Goal: Task Accomplishment & Management: Complete application form

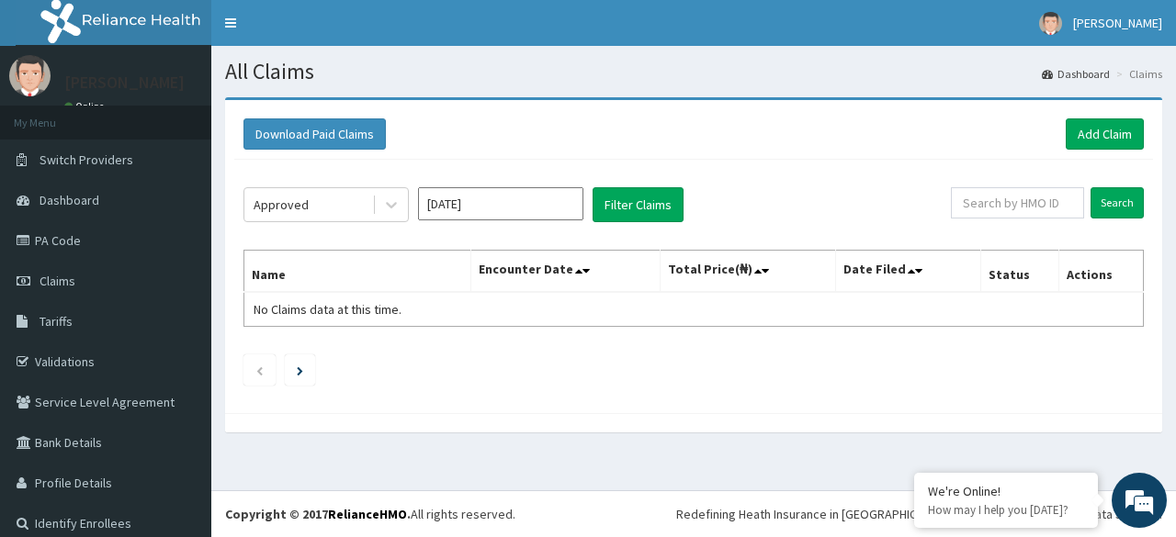
click at [1109, 126] on link "Add Claim" at bounding box center [1104, 133] width 78 height 31
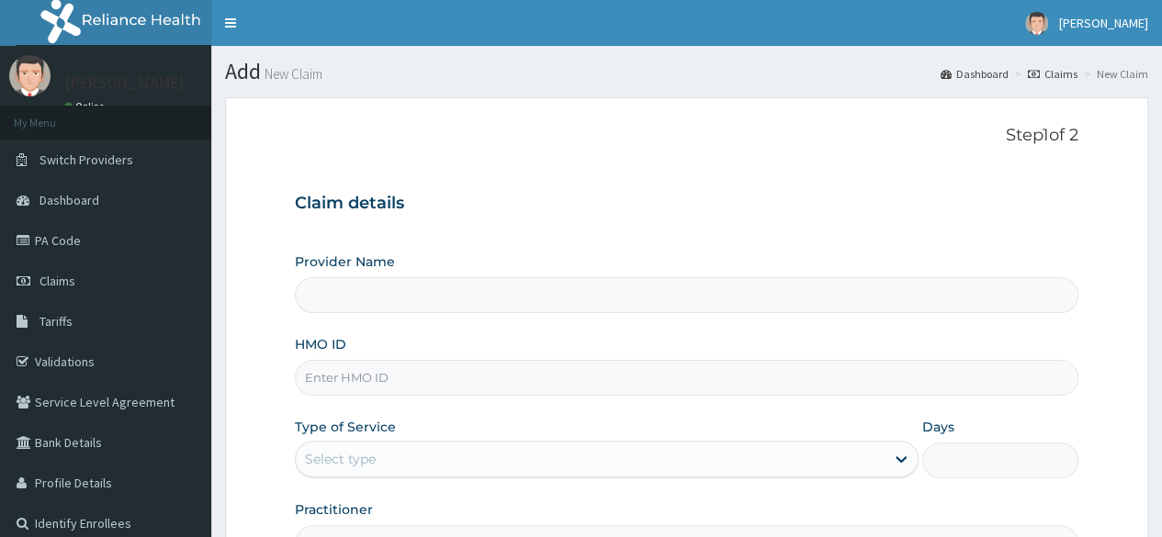
type input "Reliance Family Clinics (RFC) - Ajah"
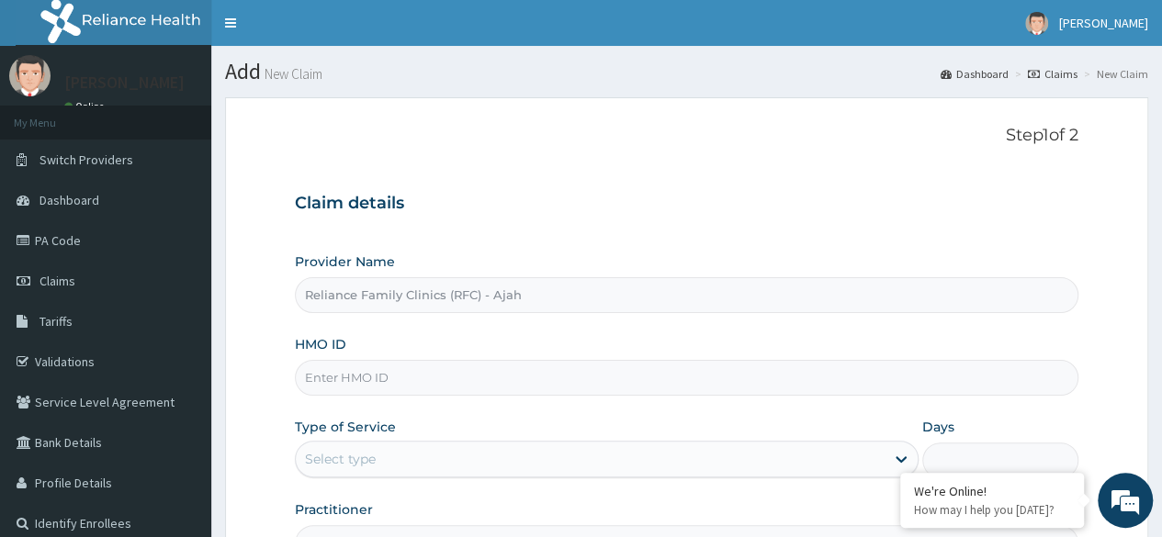
click at [417, 385] on input "HMO ID" at bounding box center [686, 378] width 783 height 36
paste input "TDP/10809/A"
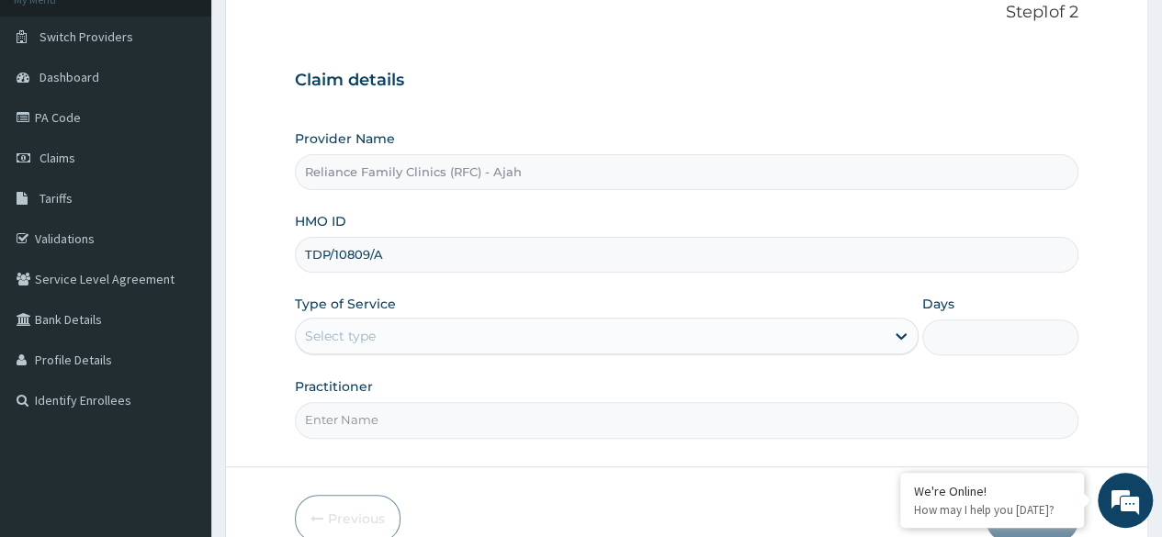
scroll to position [213, 0]
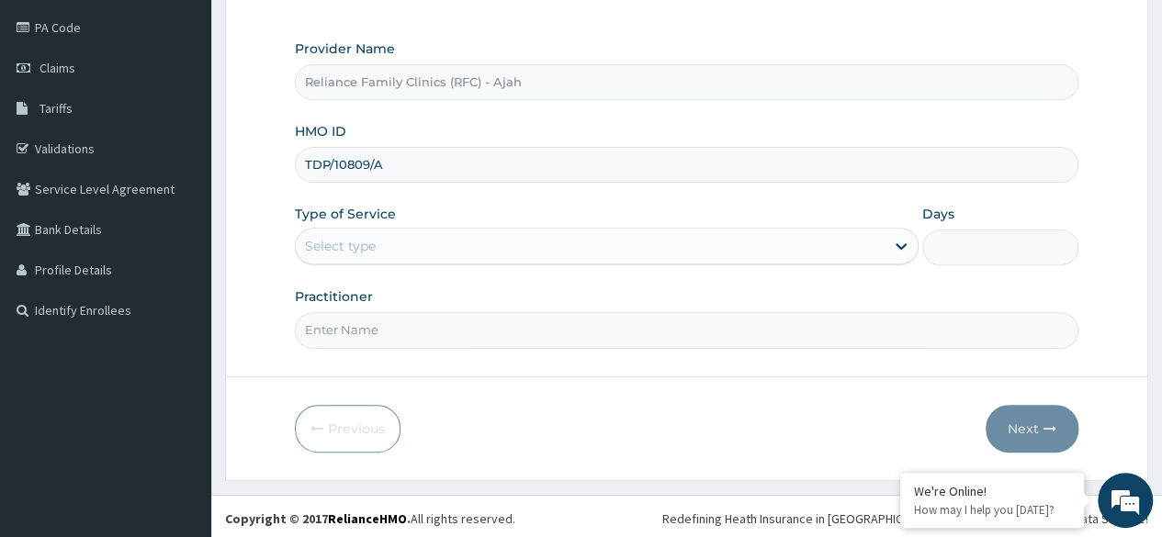
type input "TDP/10809/A"
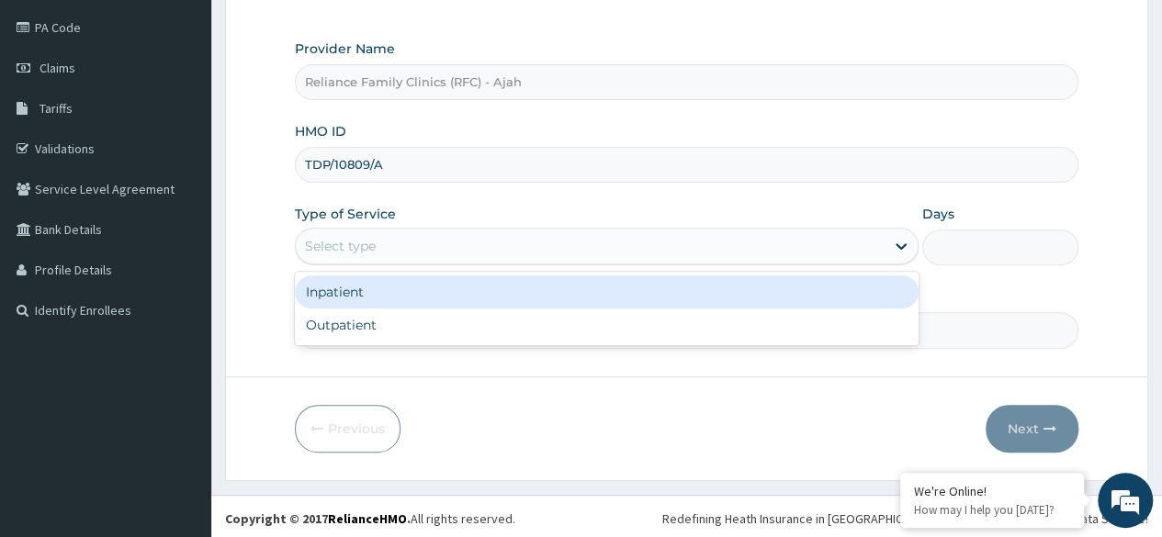
click at [481, 318] on div "Outpatient" at bounding box center [607, 325] width 624 height 33
type input "1"
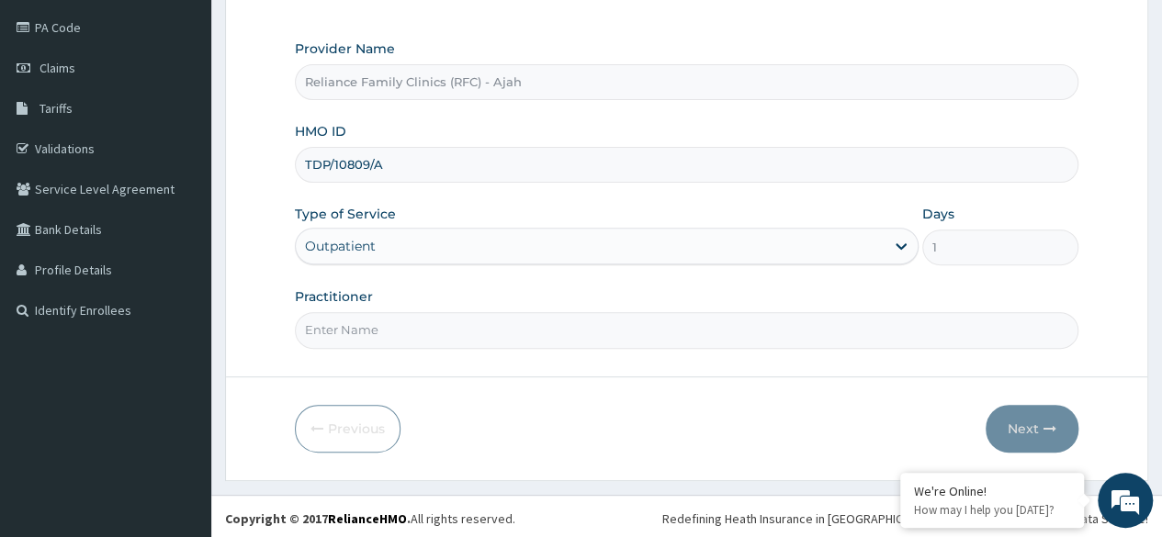
click at [475, 332] on input "Practitioner" at bounding box center [686, 330] width 783 height 36
click at [336, 324] on input "Practitioner" at bounding box center [686, 332] width 783 height 36
type input "DR. LOCUM"
click at [1004, 426] on button "Next" at bounding box center [1032, 431] width 93 height 48
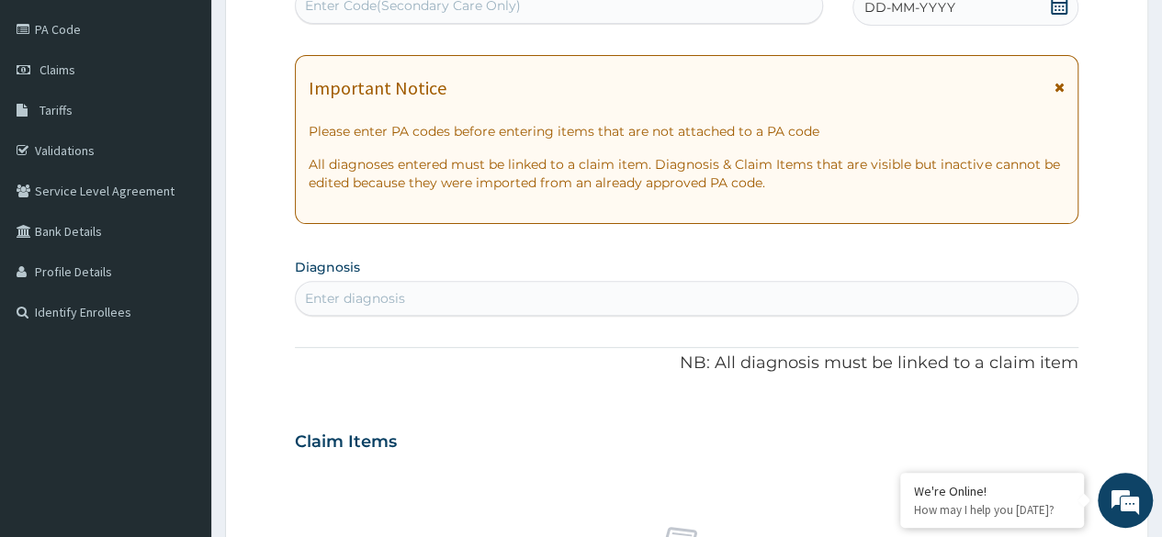
click at [1038, 9] on div "DD-MM-YYYY" at bounding box center [965, 7] width 226 height 37
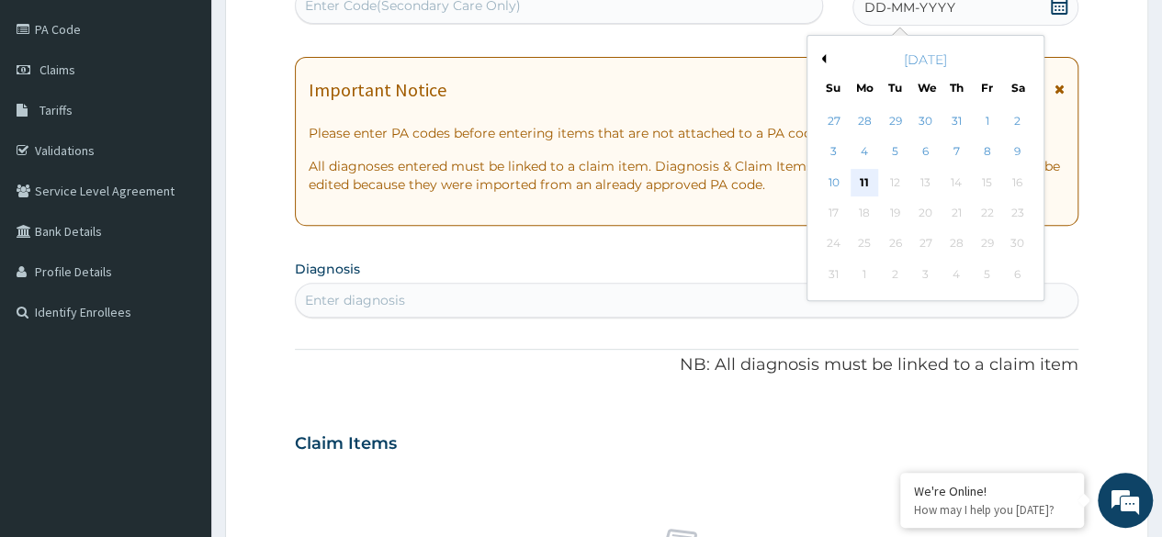
click at [863, 177] on div "11" at bounding box center [865, 183] width 28 height 28
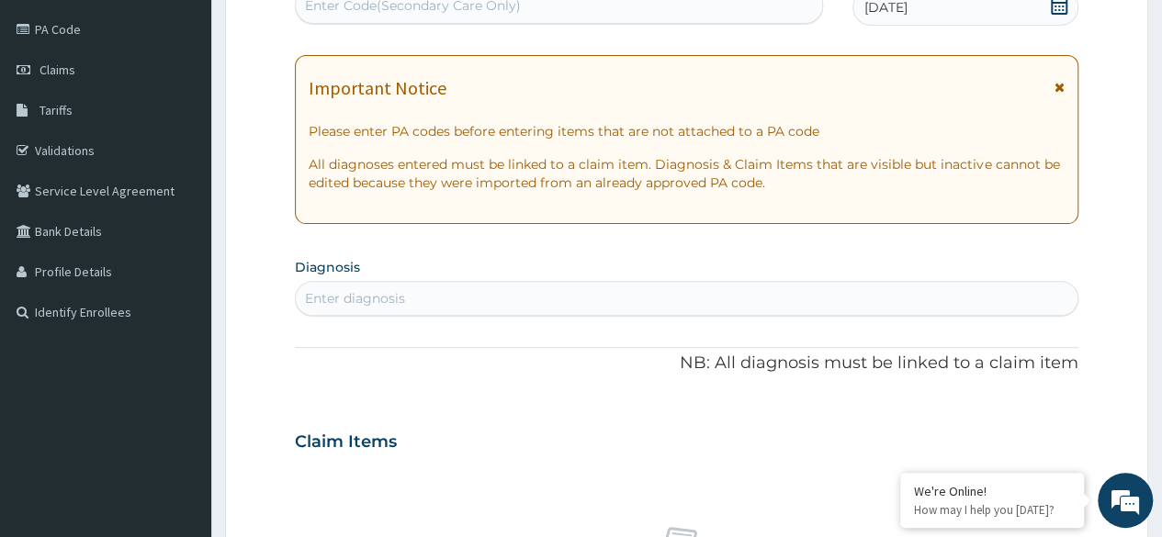
click at [418, 298] on div "Enter diagnosis" at bounding box center [687, 298] width 782 height 29
type input "NO COM"
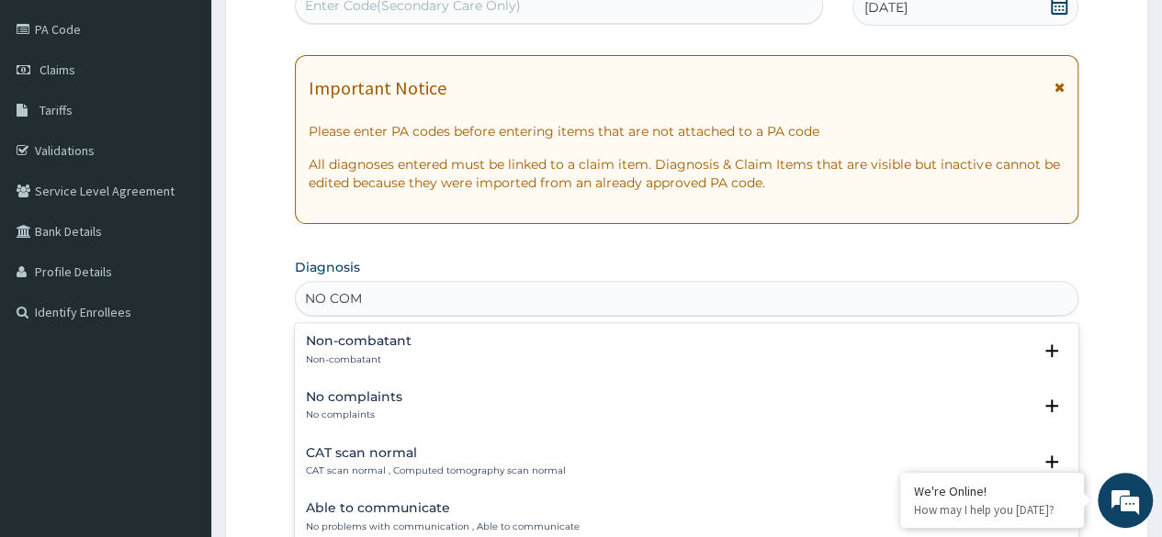
click at [371, 409] on p "No complaints" at bounding box center [354, 415] width 96 height 13
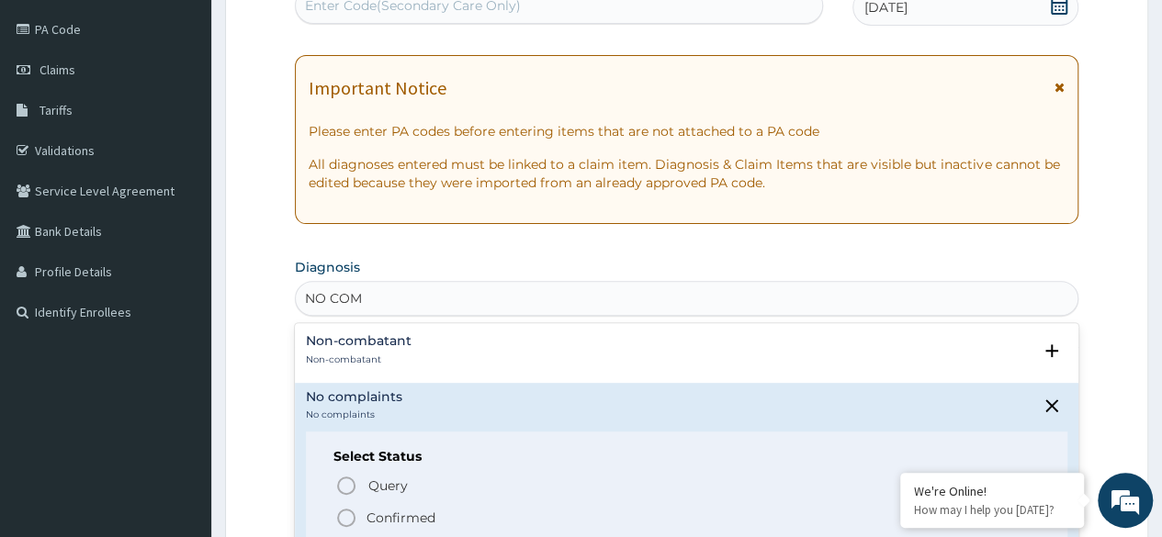
click at [344, 518] on icon "status option filled" at bounding box center [346, 518] width 22 height 22
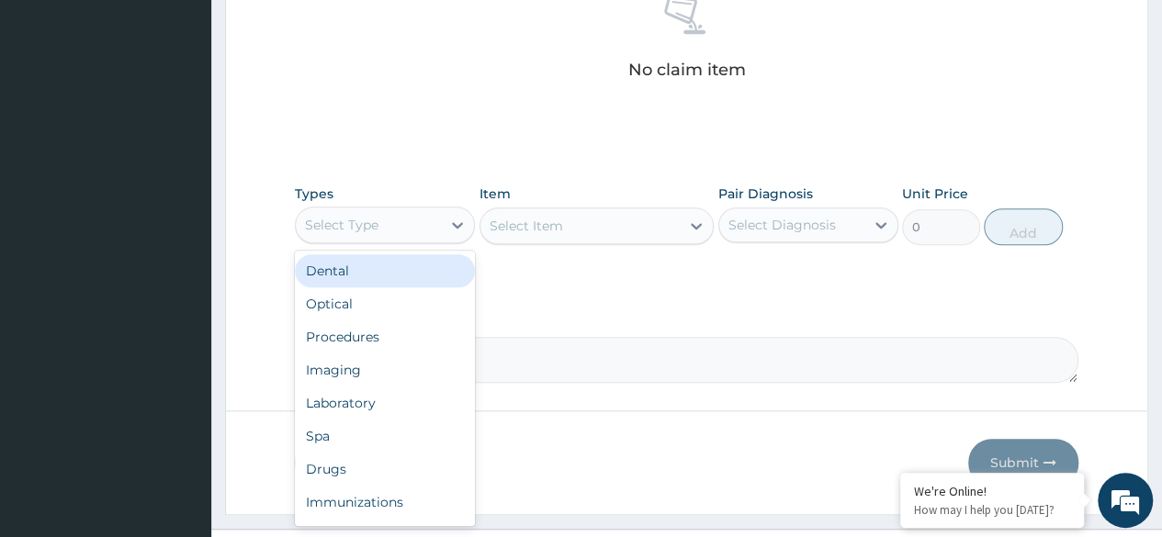
scroll to position [783, 0]
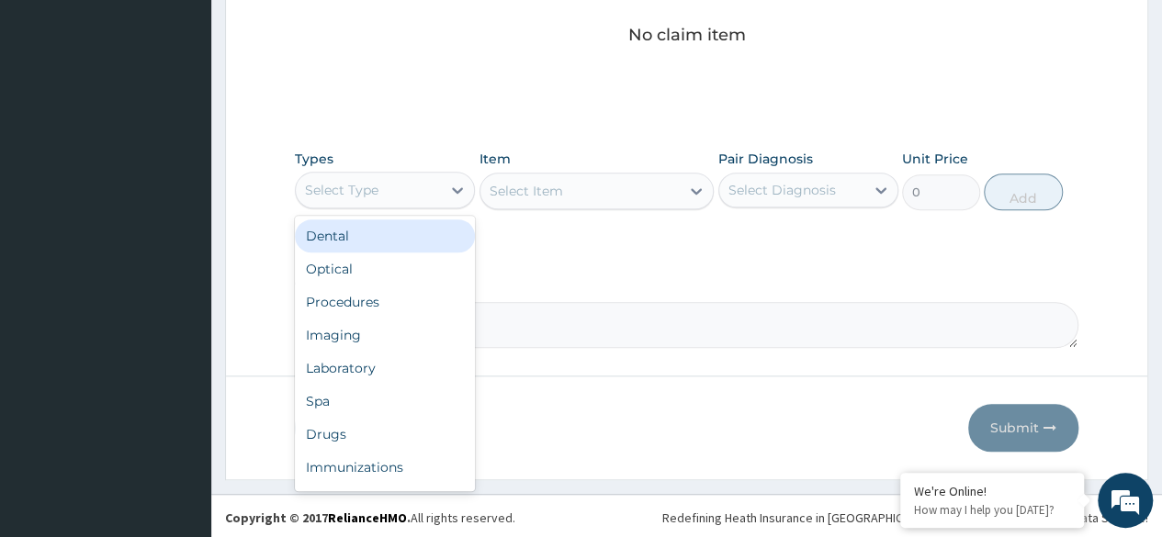
click at [382, 302] on div "Procedures" at bounding box center [385, 302] width 180 height 33
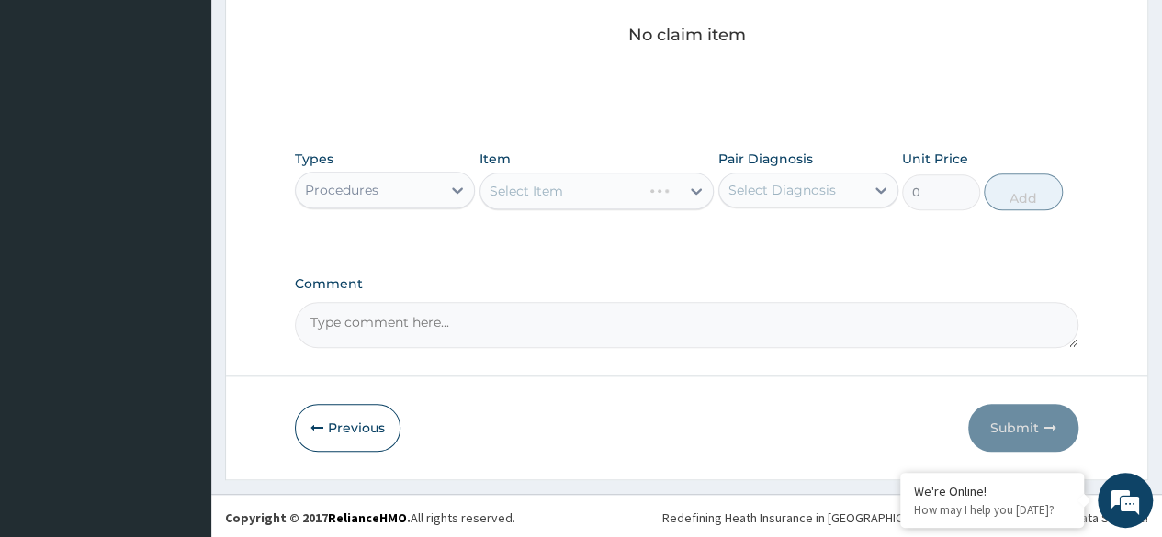
click at [577, 196] on div "Select Item" at bounding box center [596, 191] width 235 height 37
click at [656, 195] on div "Select Item" at bounding box center [596, 191] width 235 height 37
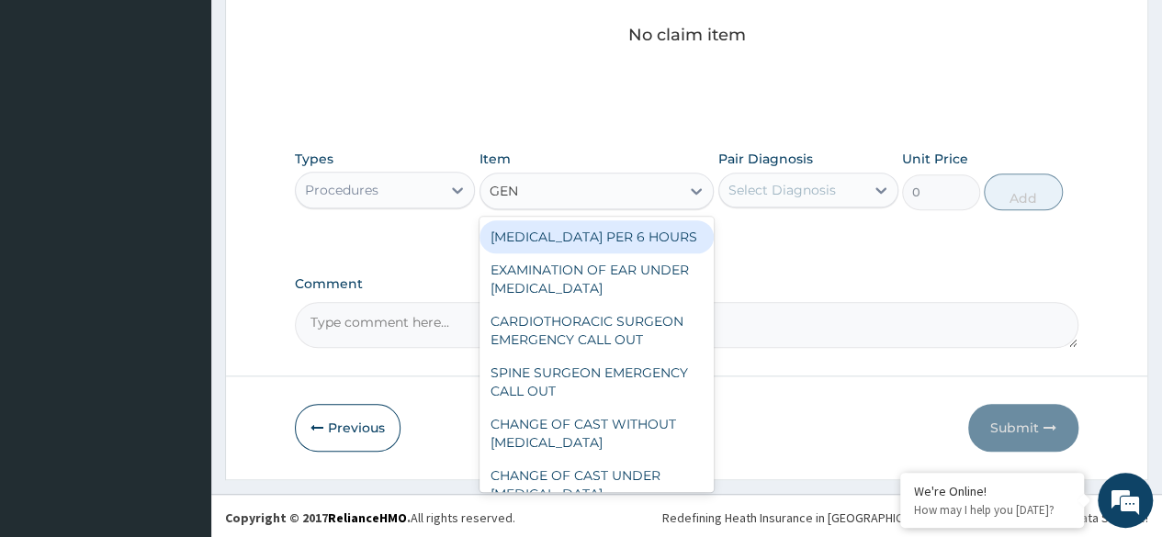
type input "GENE"
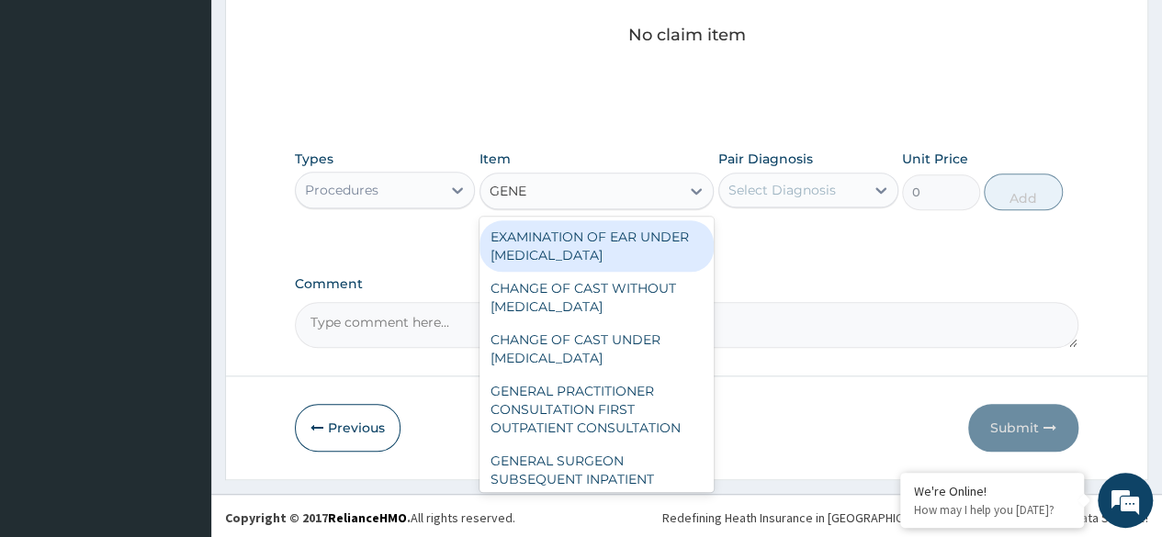
click at [580, 420] on div "GENERAL PRACTITIONER CONSULTATION FIRST OUTPATIENT CONSULTATION" at bounding box center [596, 410] width 235 height 70
type input "3370.125"
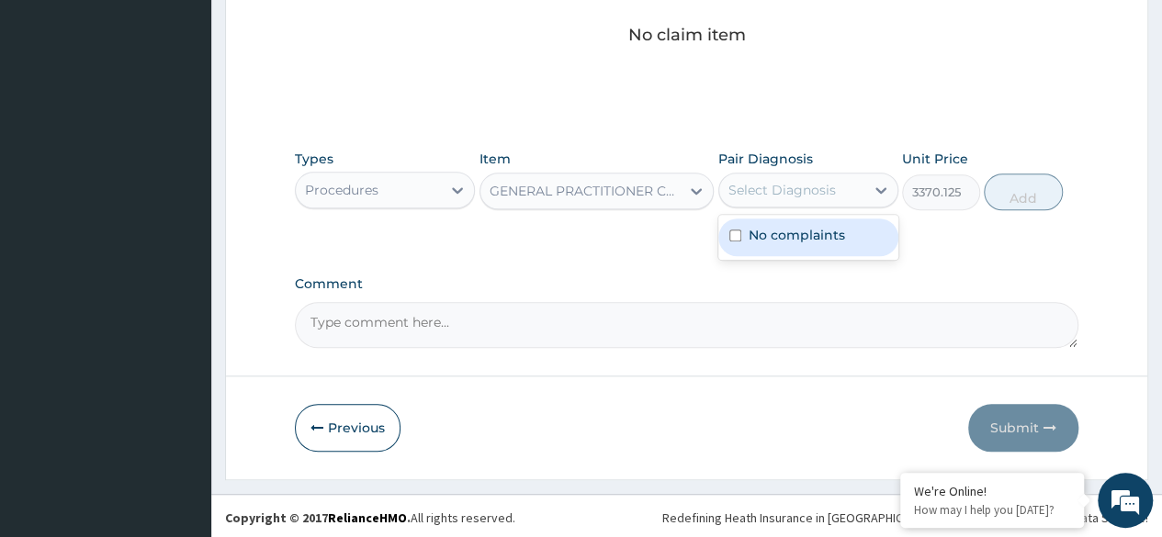
click at [807, 239] on label "No complaints" at bounding box center [797, 235] width 96 height 18
checkbox input "true"
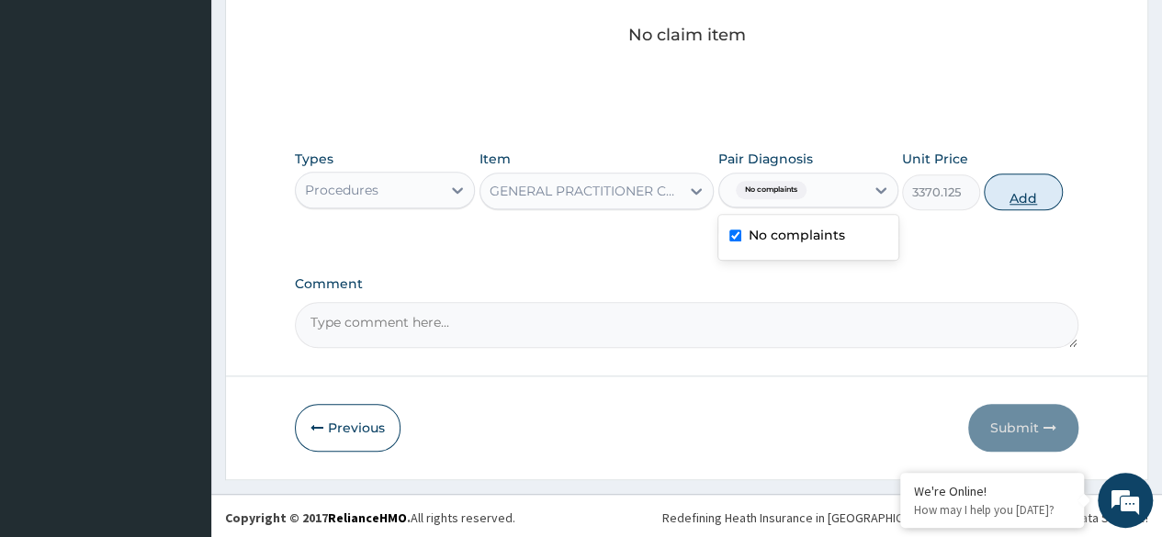
click at [1023, 189] on button "Add" at bounding box center [1023, 192] width 78 height 37
type input "0"
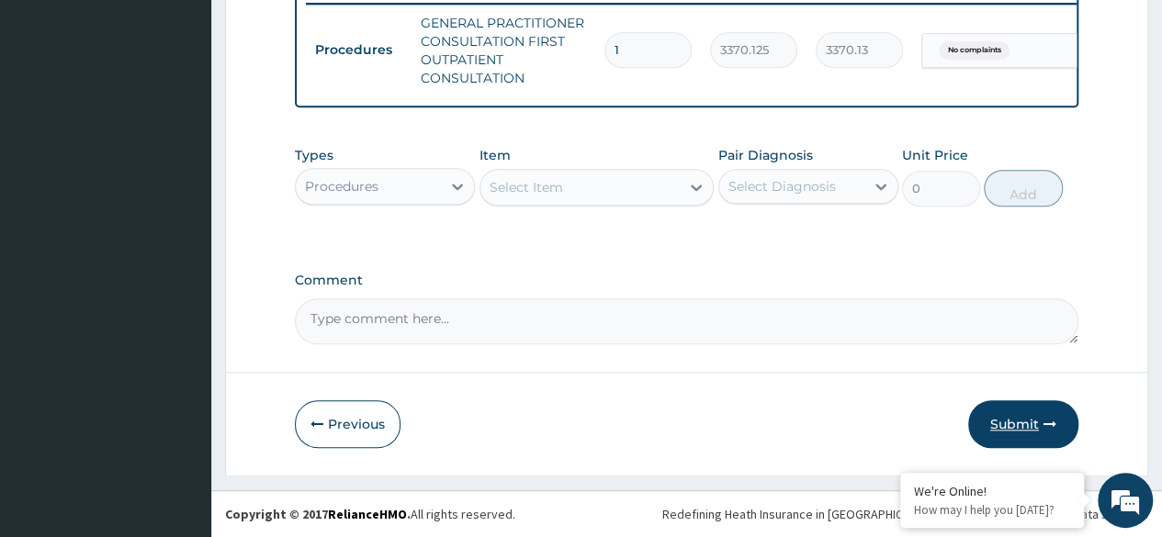
click at [1032, 415] on button "Submit" at bounding box center [1023, 424] width 110 height 48
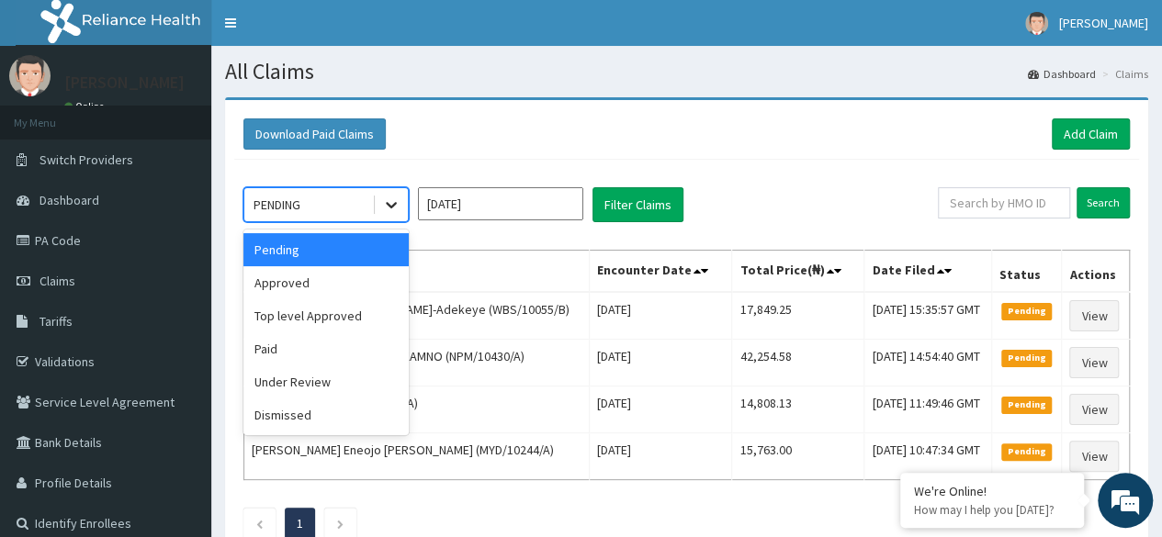
click at [391, 201] on icon at bounding box center [391, 205] width 18 height 18
click at [369, 284] on div "Approved" at bounding box center [325, 282] width 165 height 33
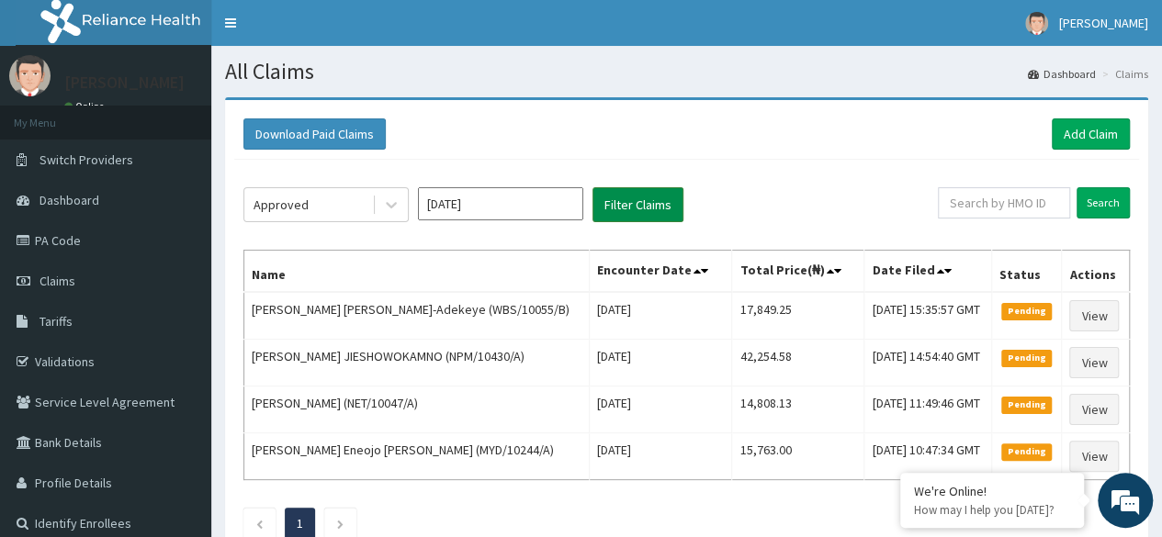
click at [638, 203] on button "Filter Claims" at bounding box center [637, 204] width 91 height 35
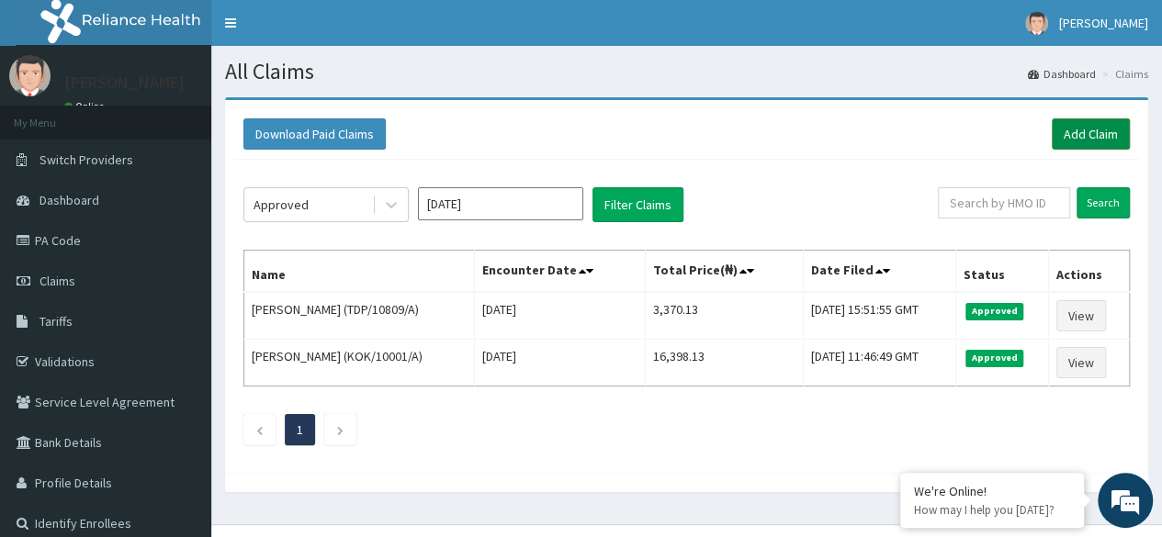
click at [1072, 128] on link "Add Claim" at bounding box center [1091, 133] width 78 height 31
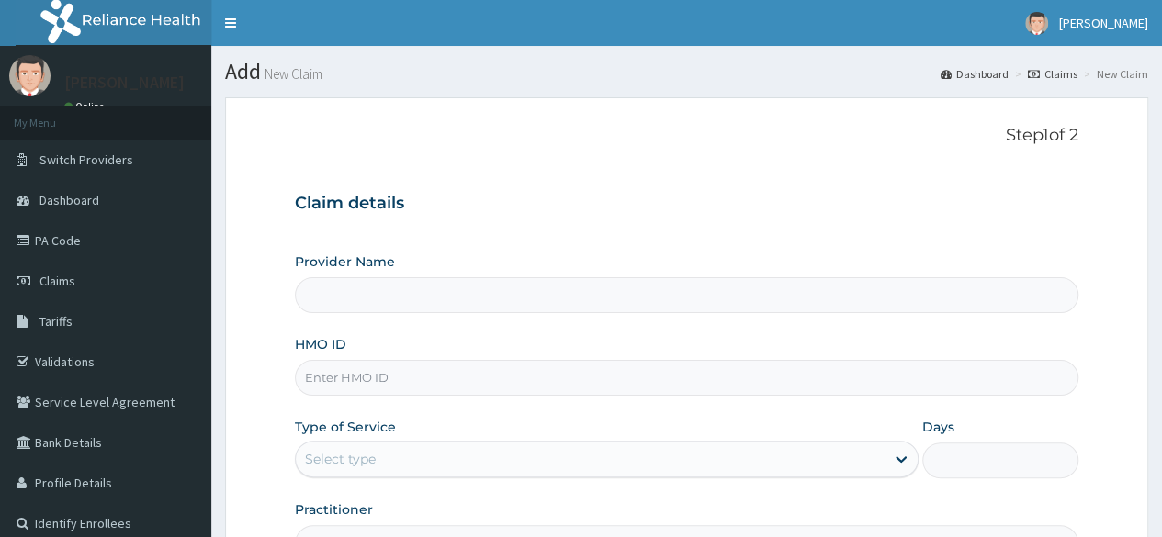
click at [462, 379] on input "HMO ID" at bounding box center [686, 378] width 783 height 36
type input "Reliance Family Clinics (RFC) - Ajah"
paste input "BLO/10035/A"
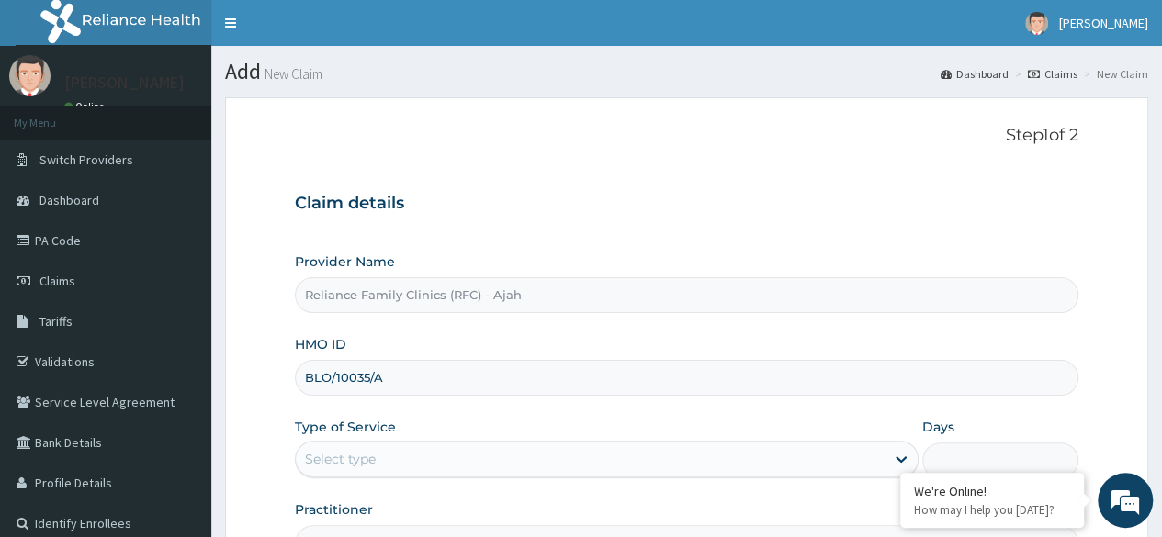
type input "BLO/10035/A"
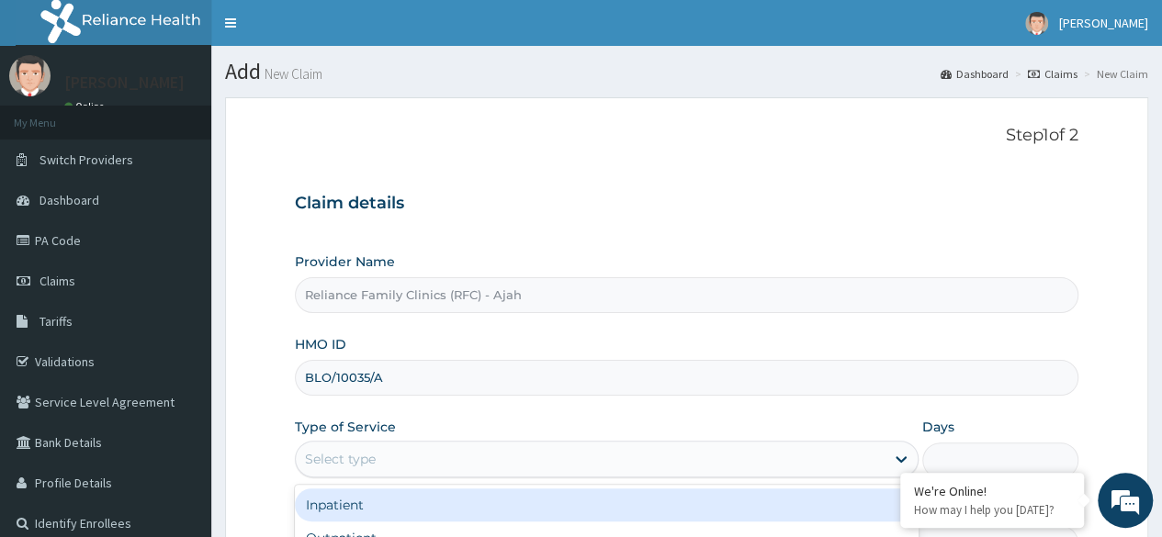
click at [440, 452] on div "Select type" at bounding box center [590, 459] width 589 height 29
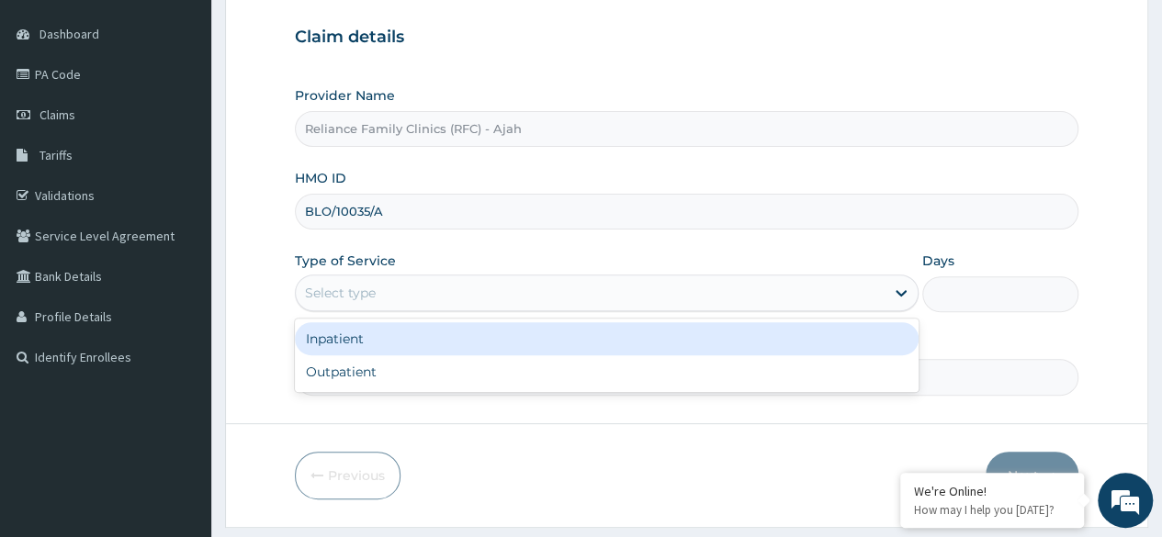
scroll to position [213, 0]
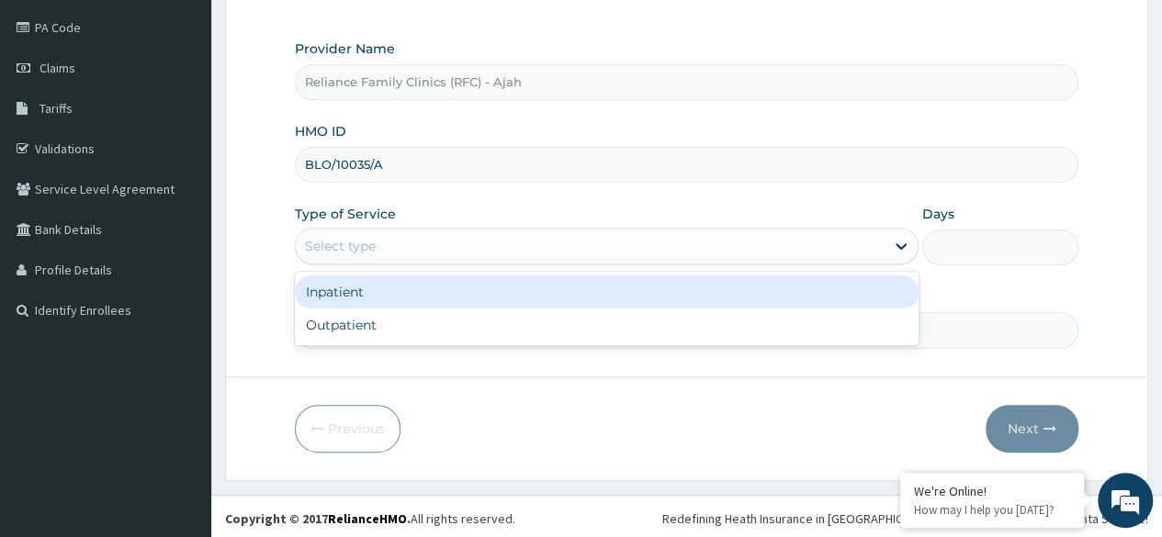
click at [514, 318] on div "Outpatient" at bounding box center [607, 325] width 624 height 33
type input "1"
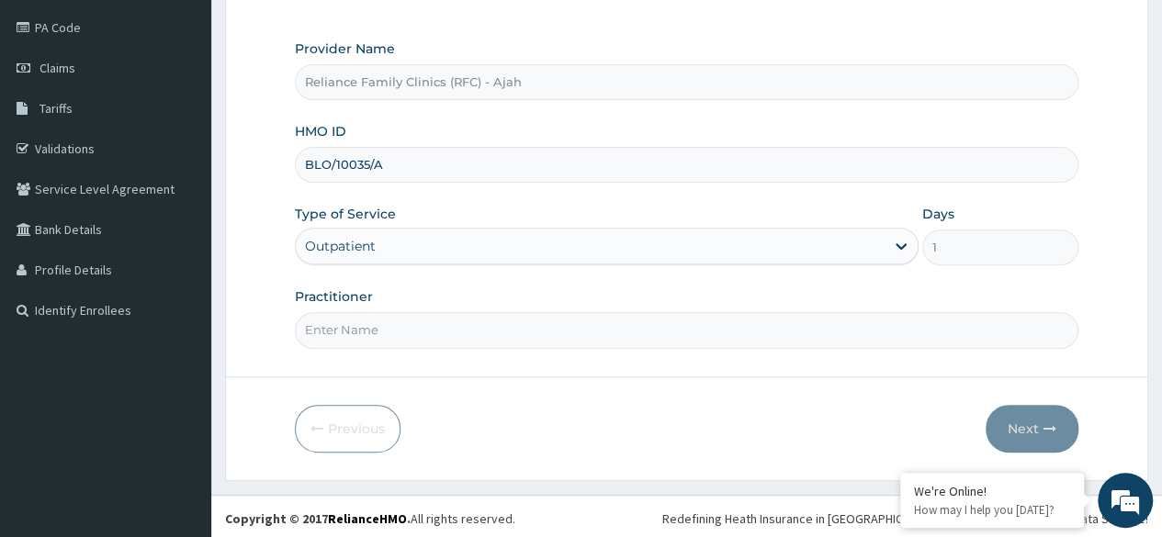
click at [506, 328] on input "Practitioner" at bounding box center [686, 330] width 783 height 36
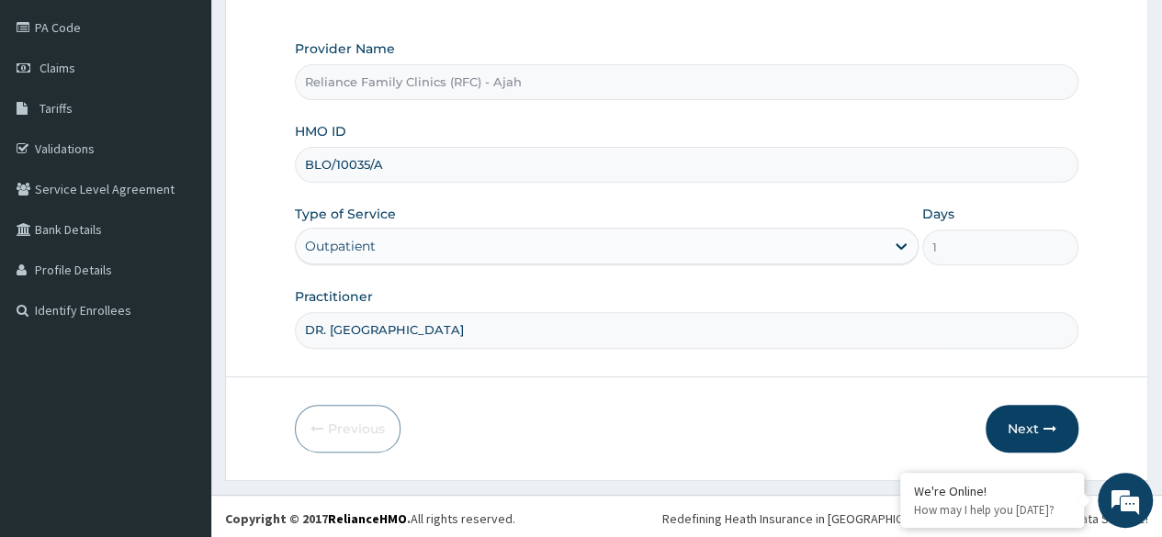
type input "DR. LOCUM"
click at [1029, 428] on button "Next" at bounding box center [1032, 429] width 93 height 48
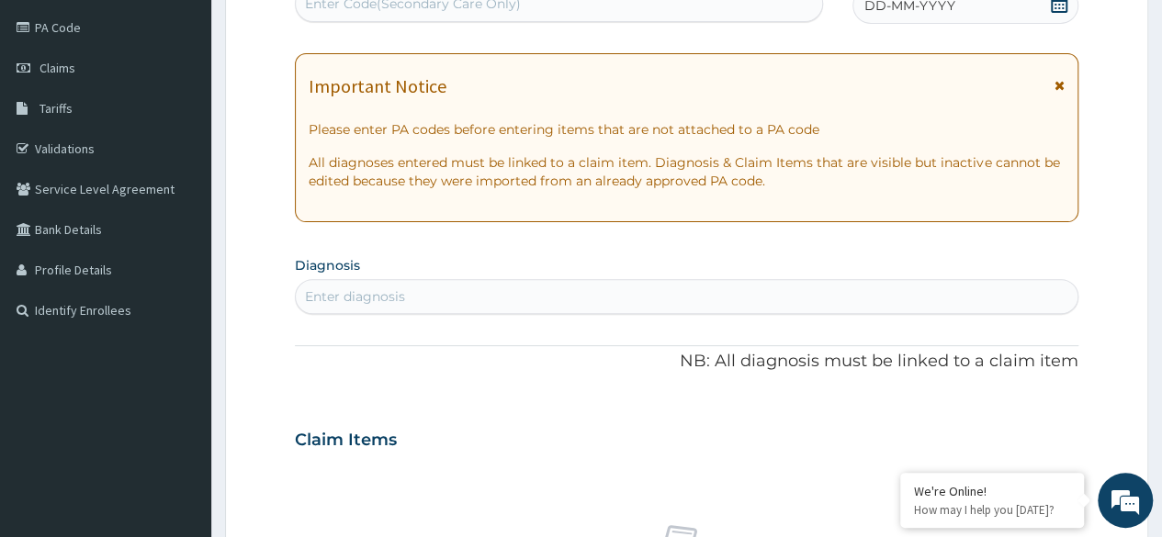
click at [1003, 20] on div "DD-MM-YYYY" at bounding box center [965, 5] width 226 height 37
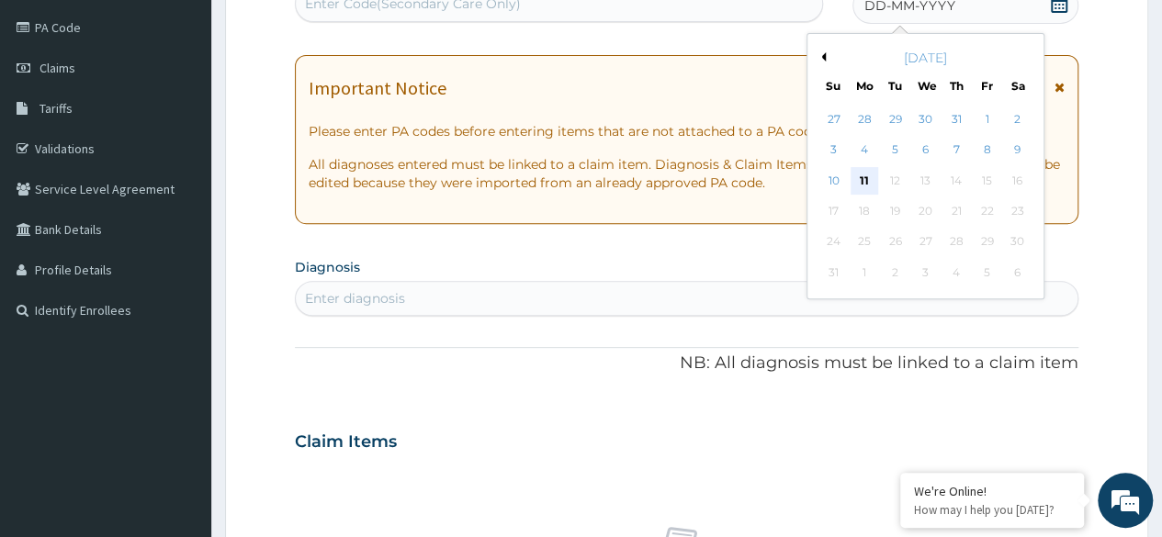
click at [863, 178] on div "11" at bounding box center [865, 181] width 28 height 28
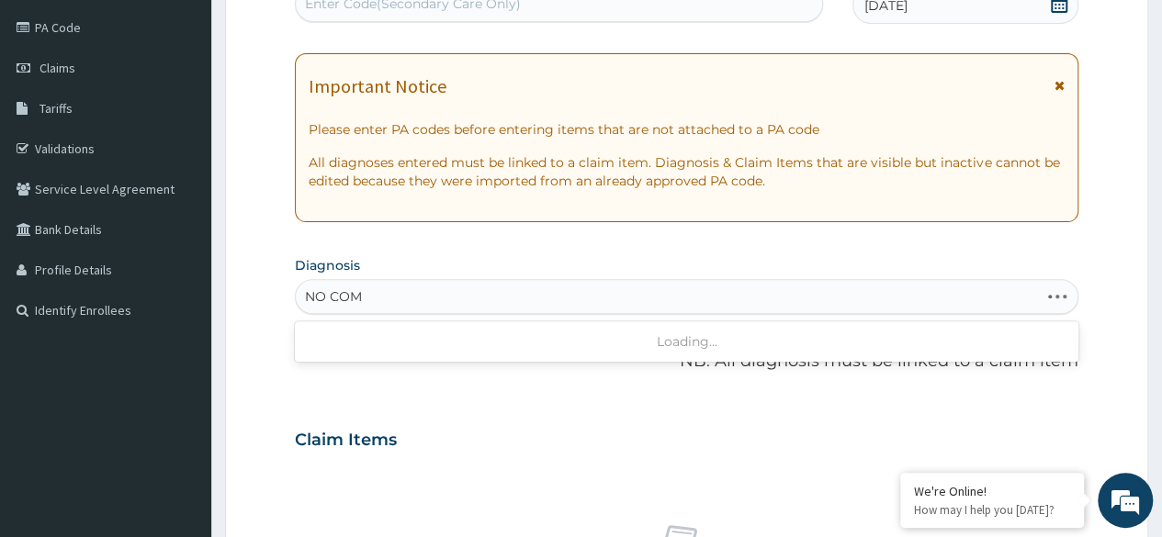
type input "NO COMP"
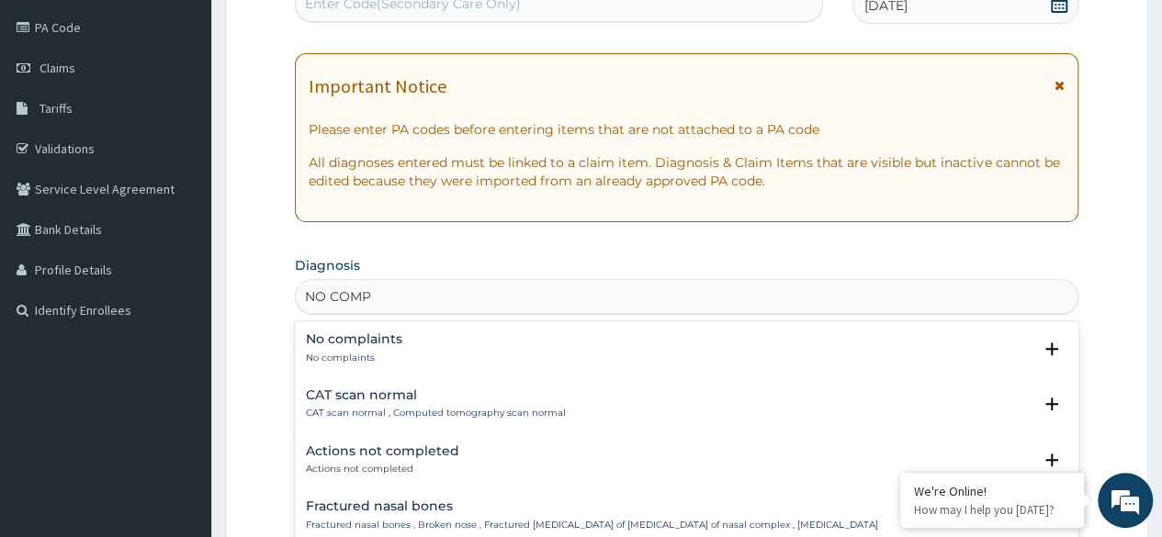
click at [582, 355] on div "No complaints No complaints" at bounding box center [686, 348] width 761 height 32
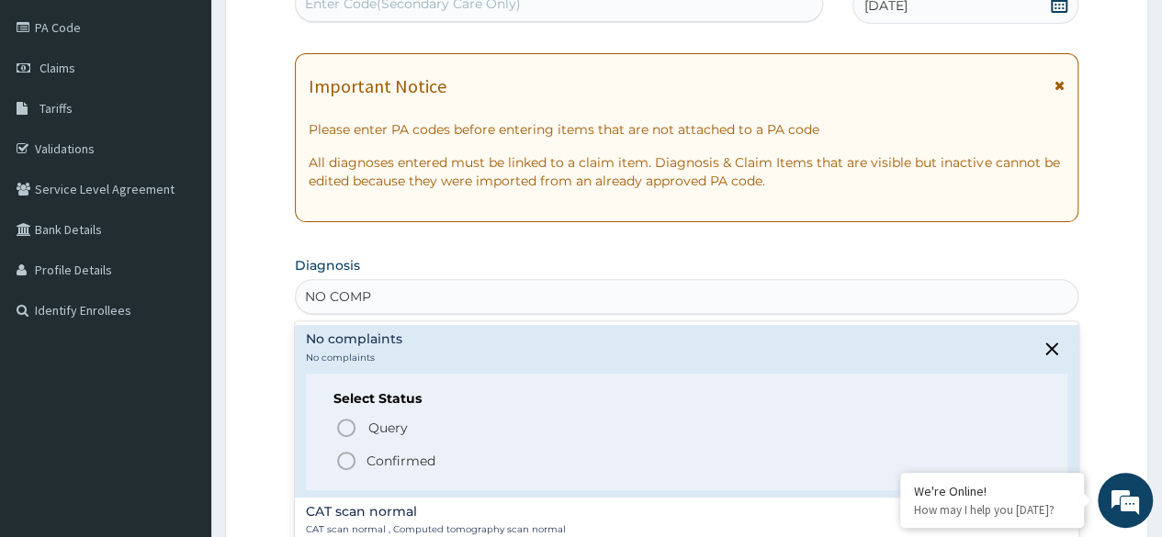
click at [345, 463] on icon "status option filled" at bounding box center [346, 461] width 22 height 22
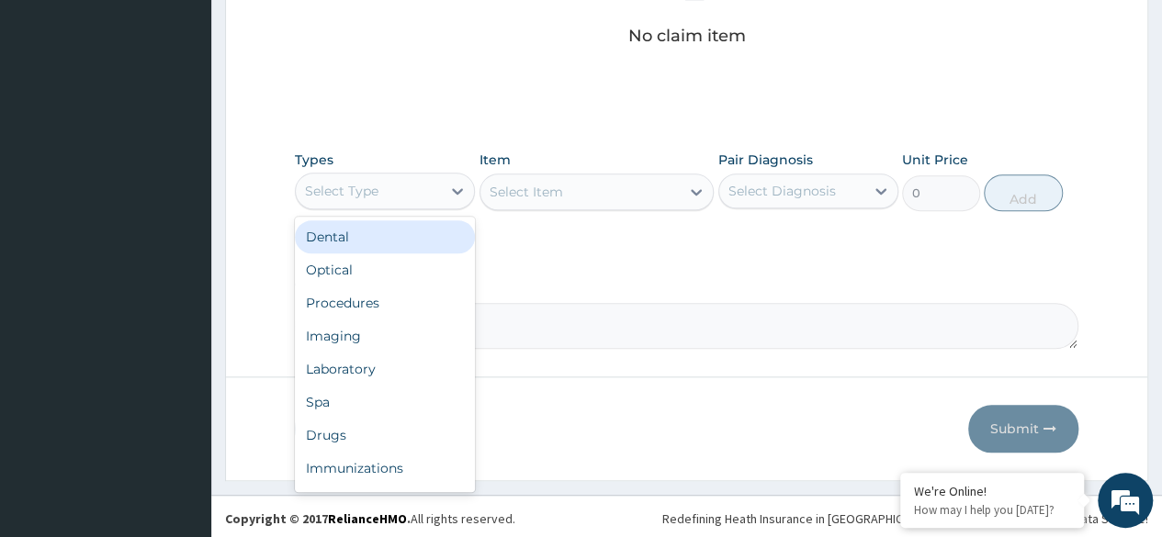
scroll to position [783, 0]
click at [405, 305] on div "Procedures" at bounding box center [385, 302] width 180 height 33
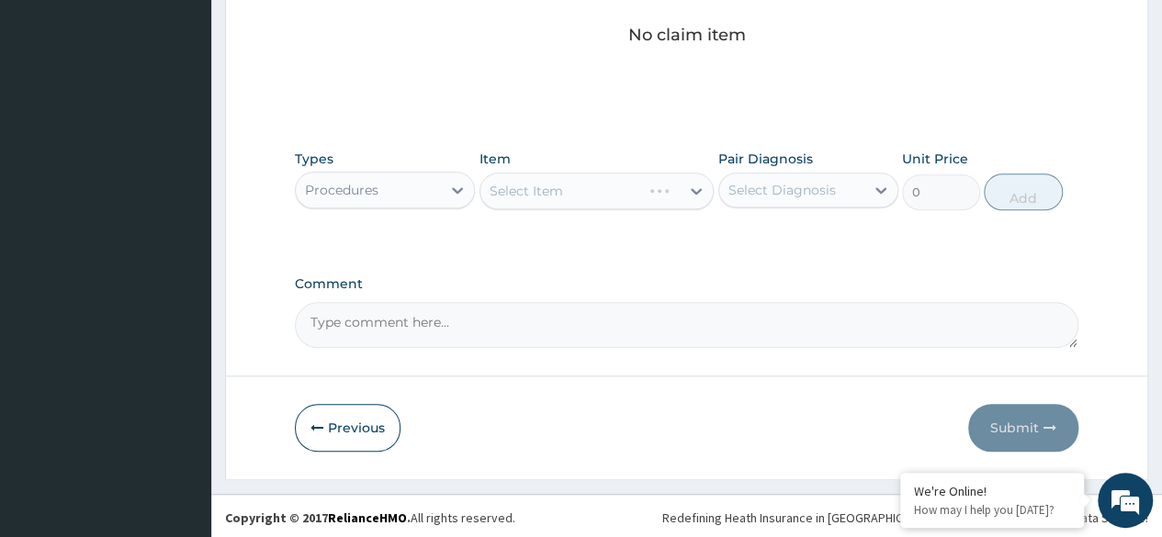
click at [611, 197] on div "Select Item" at bounding box center [596, 191] width 235 height 37
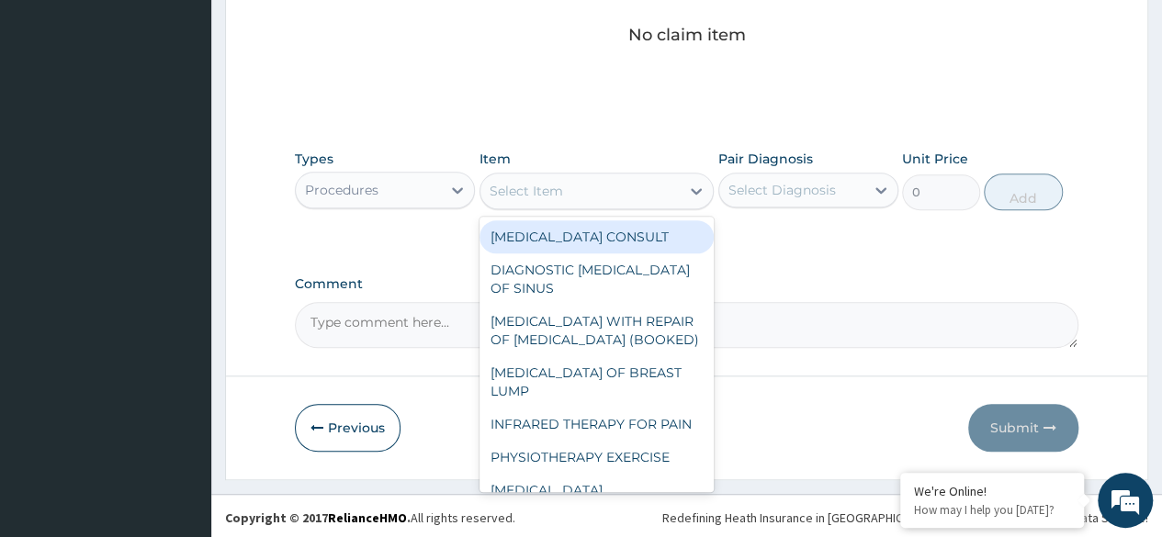
click at [575, 173] on div "Select Item" at bounding box center [596, 191] width 235 height 37
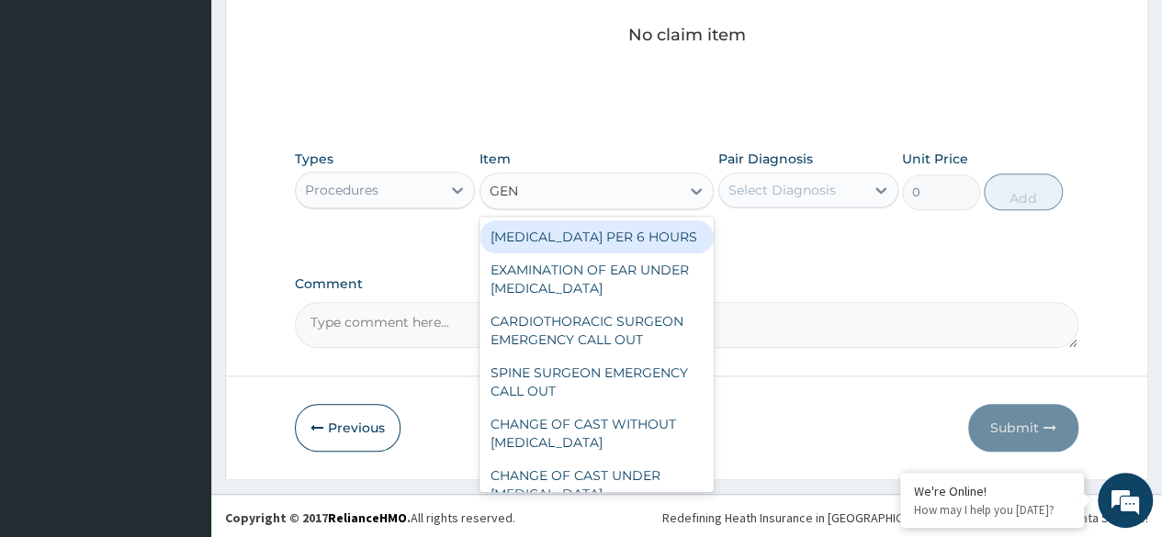
type input "GENE"
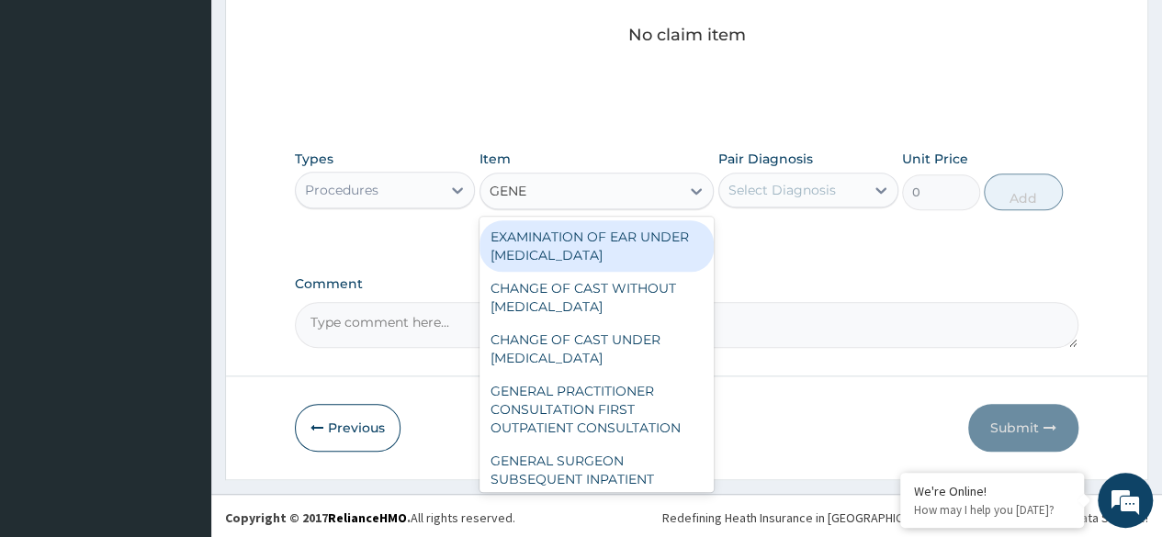
click at [559, 423] on div "GENERAL PRACTITIONER CONSULTATION FIRST OUTPATIENT CONSULTATION" at bounding box center [596, 410] width 235 height 70
type input "3370.125"
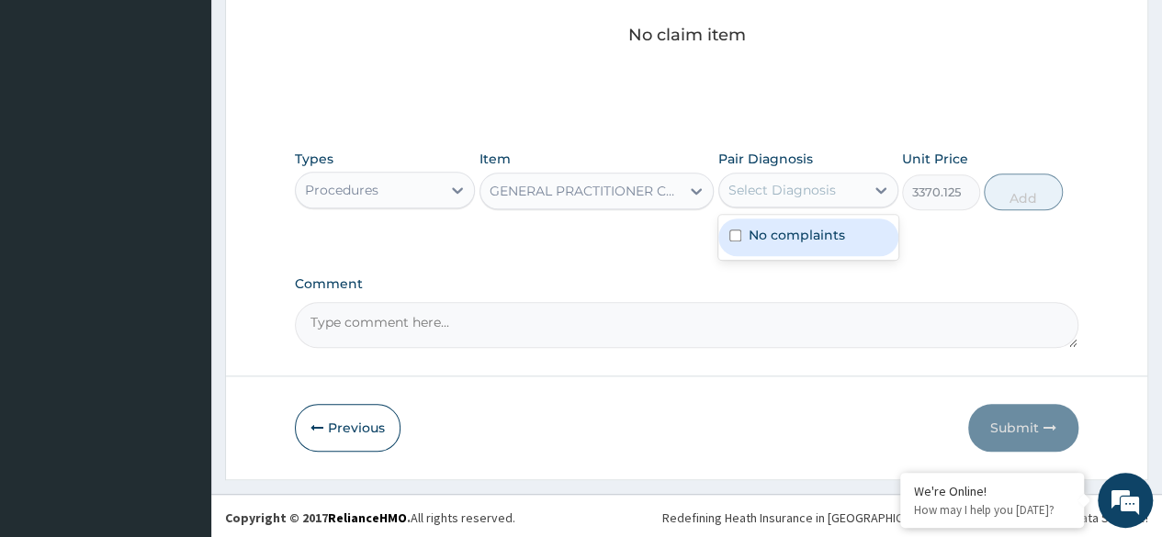
click at [826, 233] on label "No complaints" at bounding box center [797, 235] width 96 height 18
checkbox input "true"
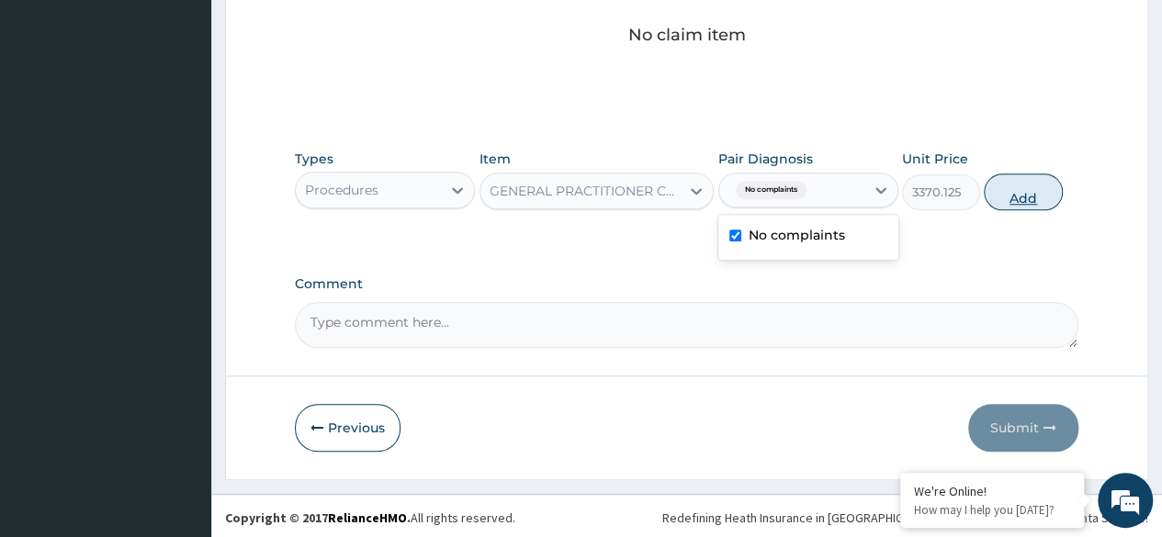
click at [1023, 202] on button "Add" at bounding box center [1023, 192] width 78 height 37
type input "0"
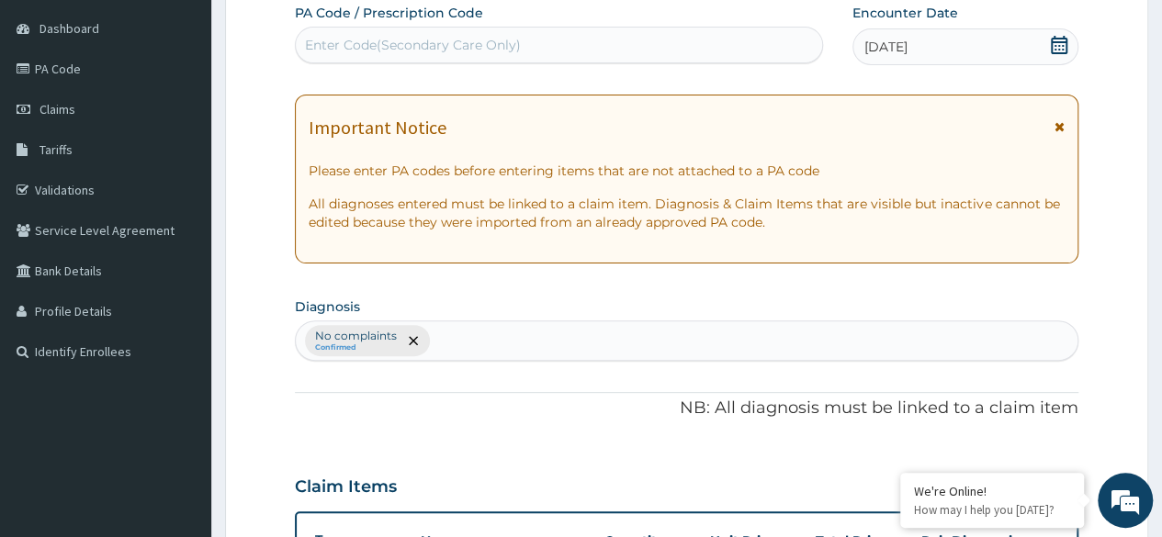
scroll to position [0, 0]
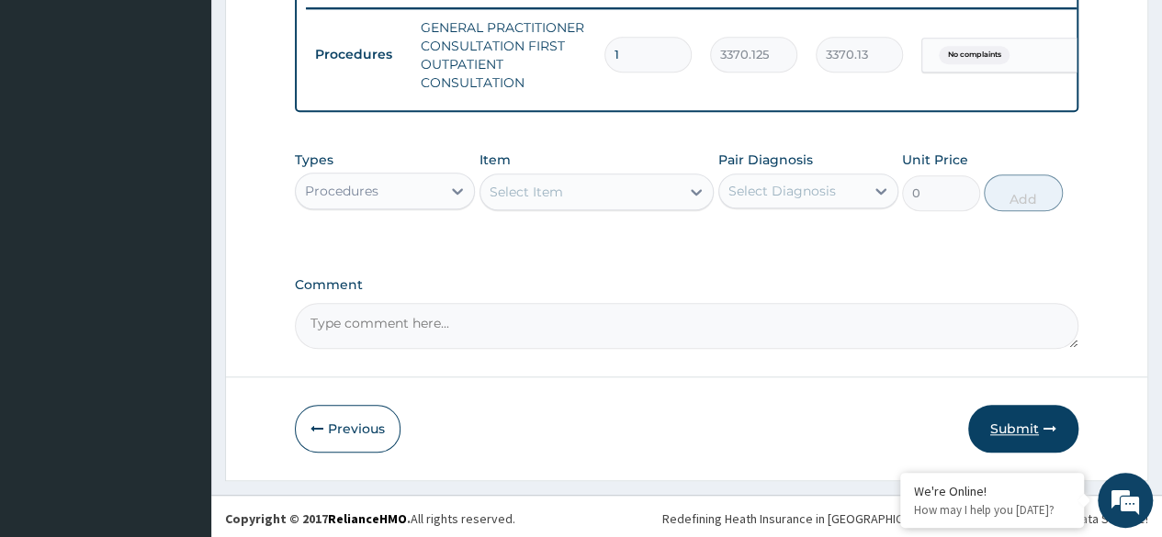
click at [1043, 426] on button "Submit" at bounding box center [1023, 429] width 110 height 48
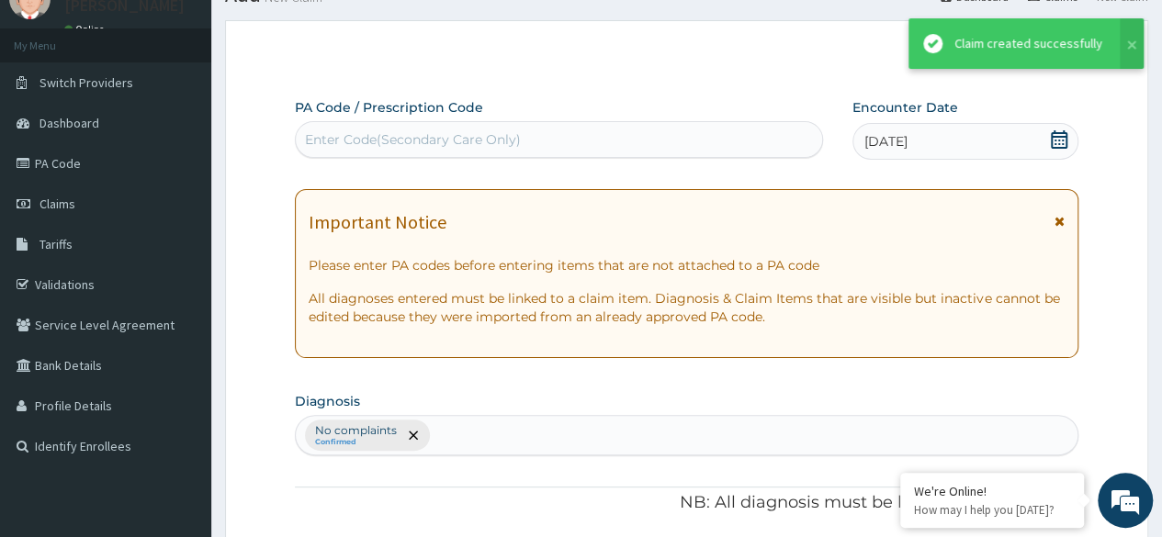
scroll to position [724, 0]
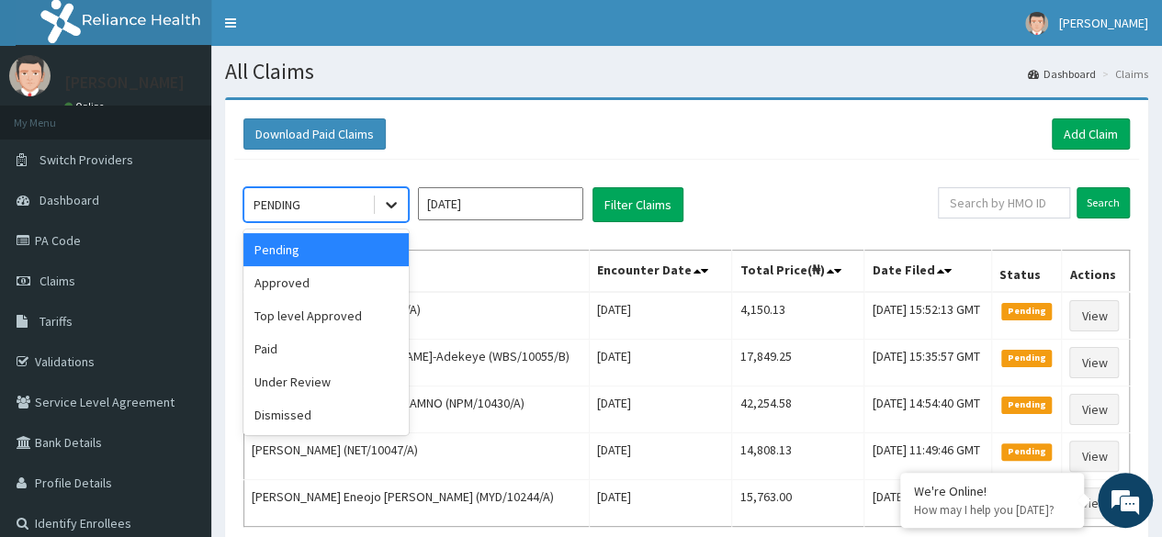
click at [393, 211] on icon at bounding box center [391, 205] width 18 height 18
click at [361, 274] on div "Approved" at bounding box center [325, 282] width 165 height 33
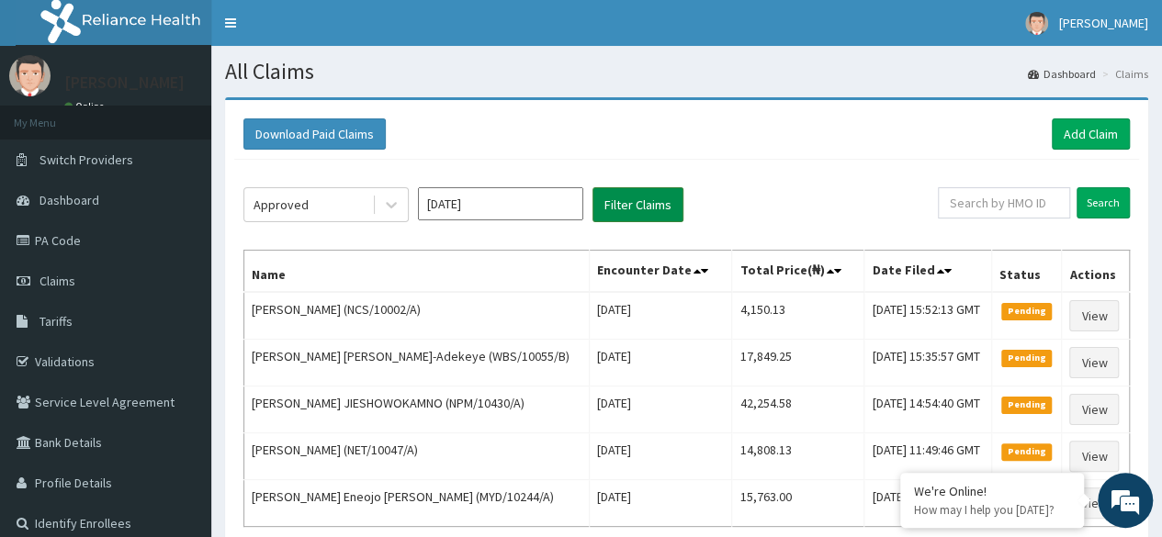
click at [628, 207] on button "Filter Claims" at bounding box center [637, 204] width 91 height 35
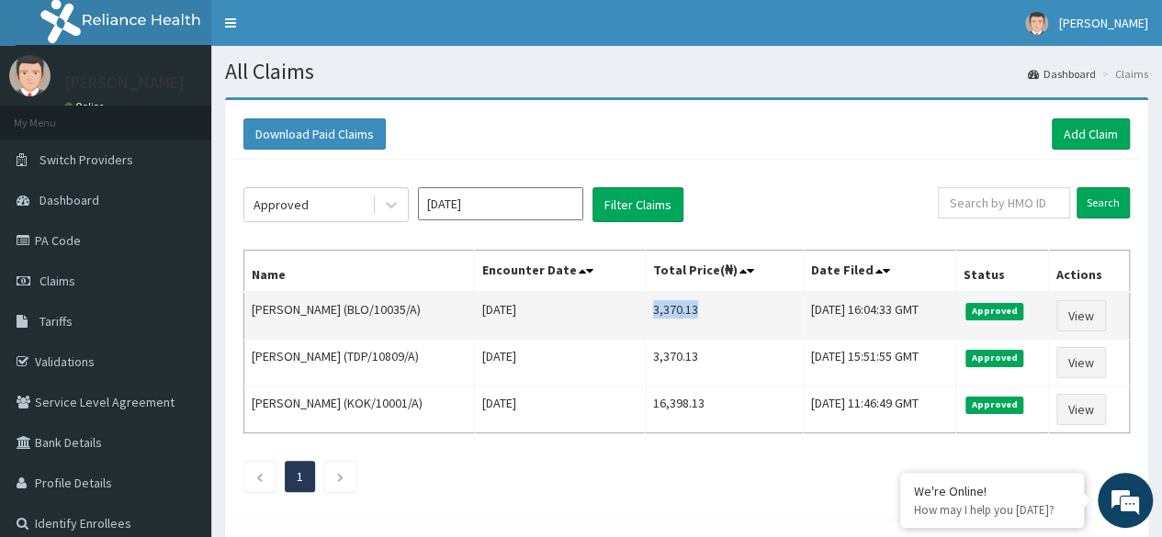
drag, startPoint x: 698, startPoint y: 311, endPoint x: 643, endPoint y: 308, distance: 55.2
click at [646, 308] on td "3,370.13" at bounding box center [725, 316] width 158 height 48
copy td "3,370.13"
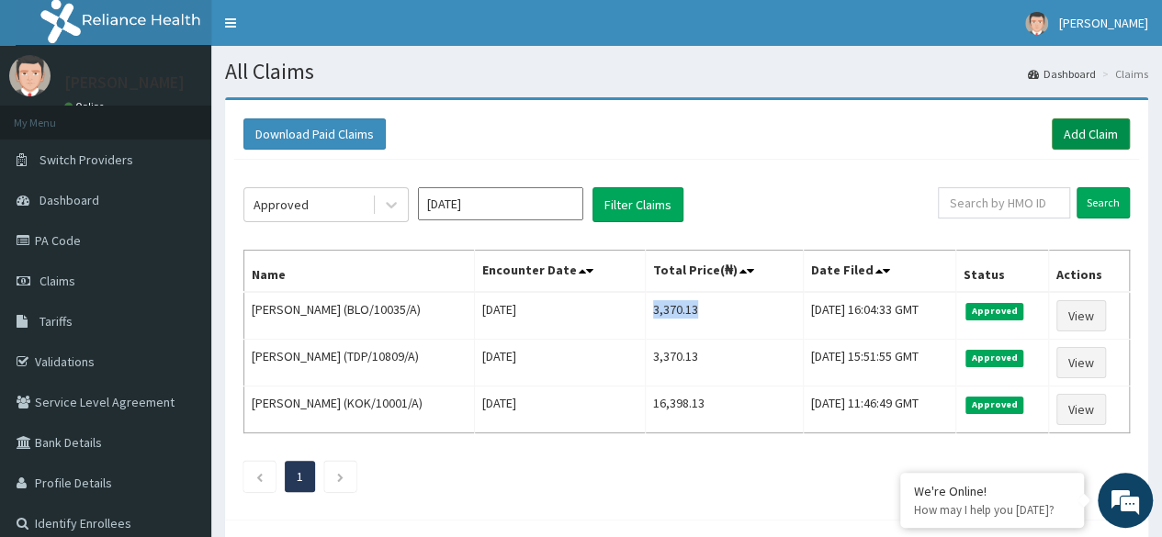
click at [1114, 130] on link "Add Claim" at bounding box center [1091, 133] width 78 height 31
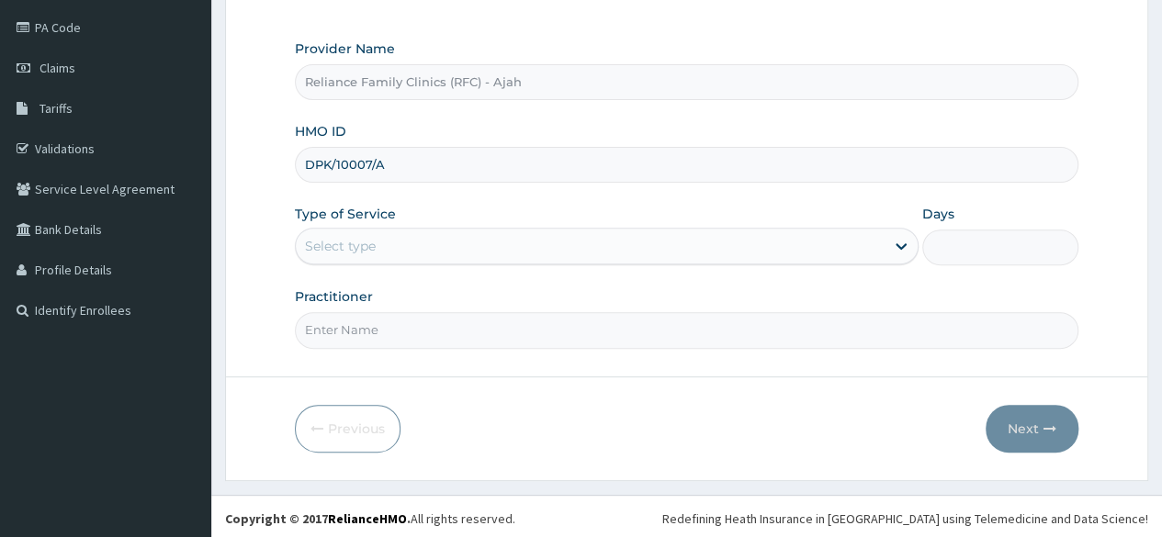
type input "DPK/10007/A"
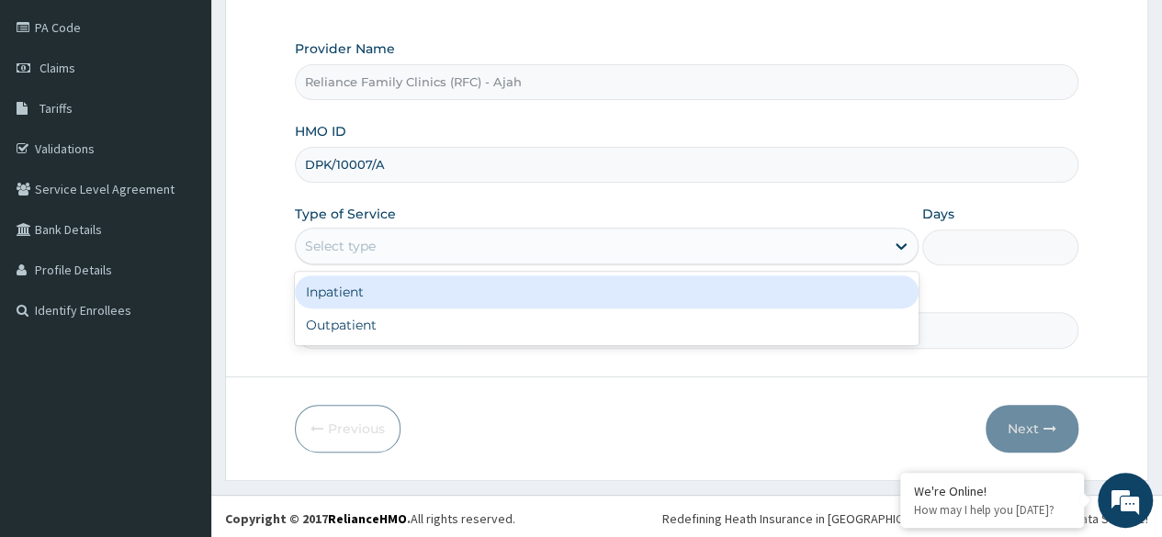
click at [537, 329] on div "Outpatient" at bounding box center [607, 325] width 624 height 33
type input "1"
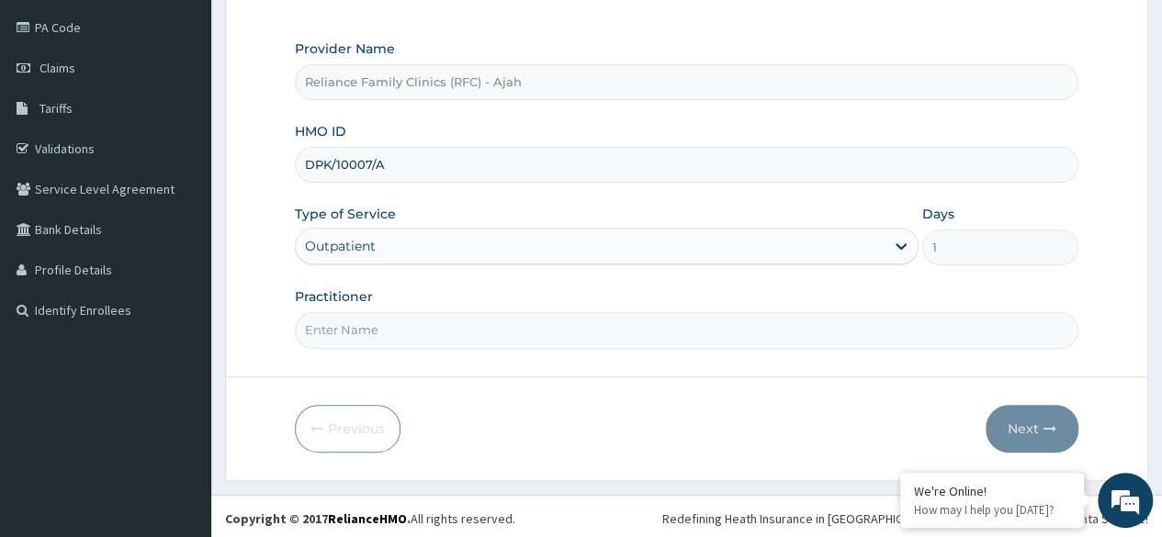
click at [527, 332] on input "Practitioner" at bounding box center [686, 330] width 783 height 36
click at [614, 330] on input "Practitioner" at bounding box center [686, 330] width 783 height 36
type input "Dr. locum"
click at [1022, 409] on button "Next" at bounding box center [1032, 429] width 93 height 48
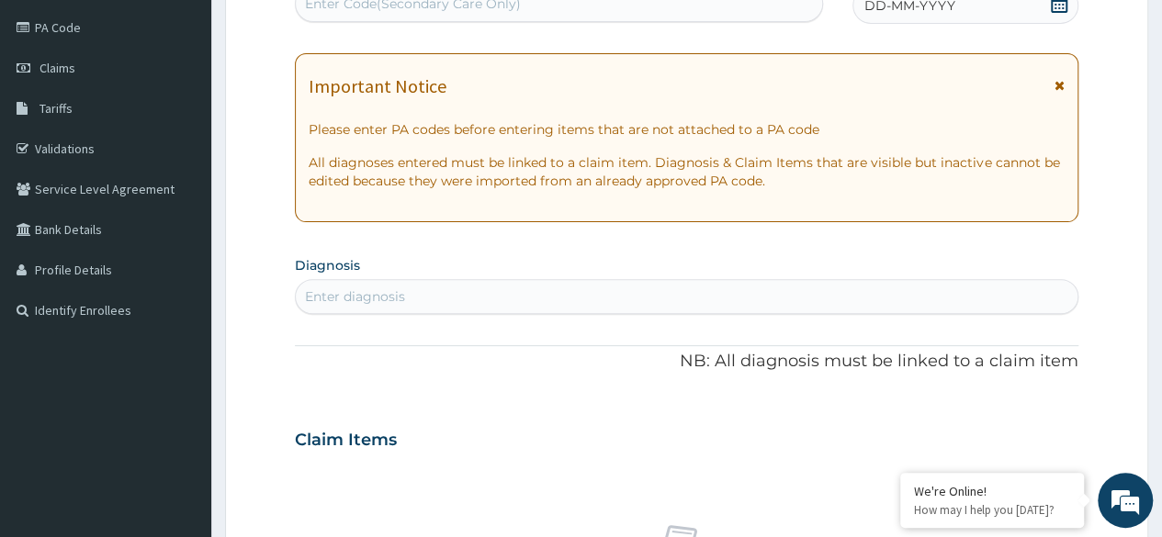
click at [984, 6] on div "DD-MM-YYYY" at bounding box center [965, 5] width 226 height 37
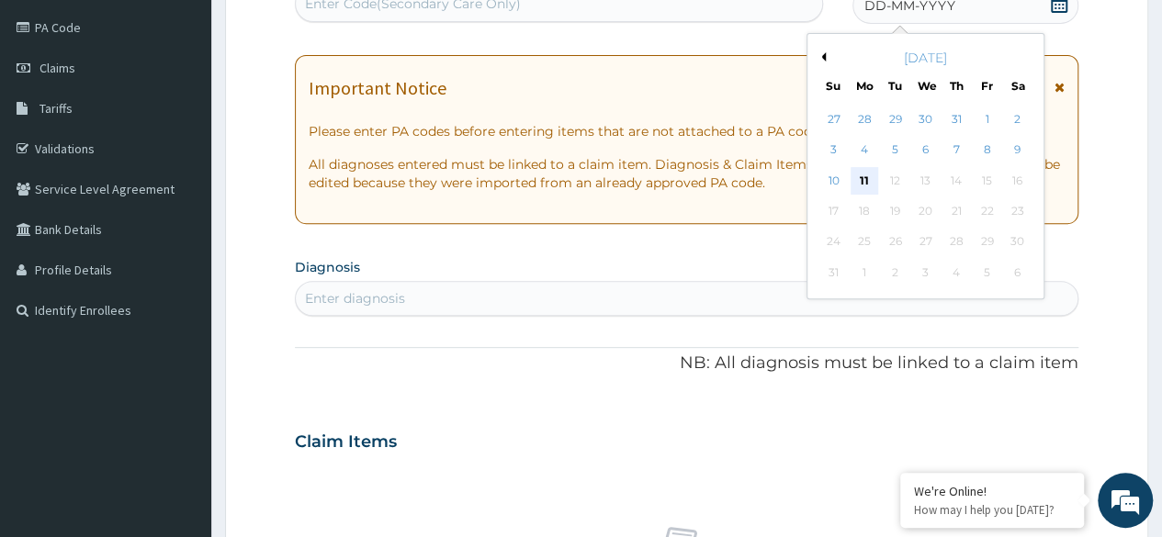
click at [867, 177] on div "11" at bounding box center [865, 181] width 28 height 28
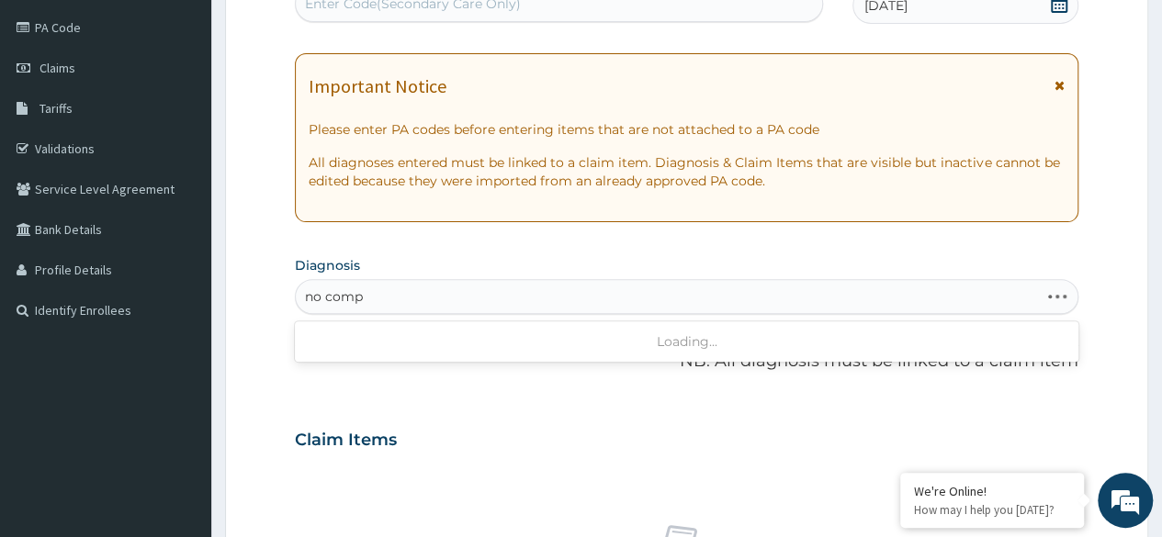
type input "no compl"
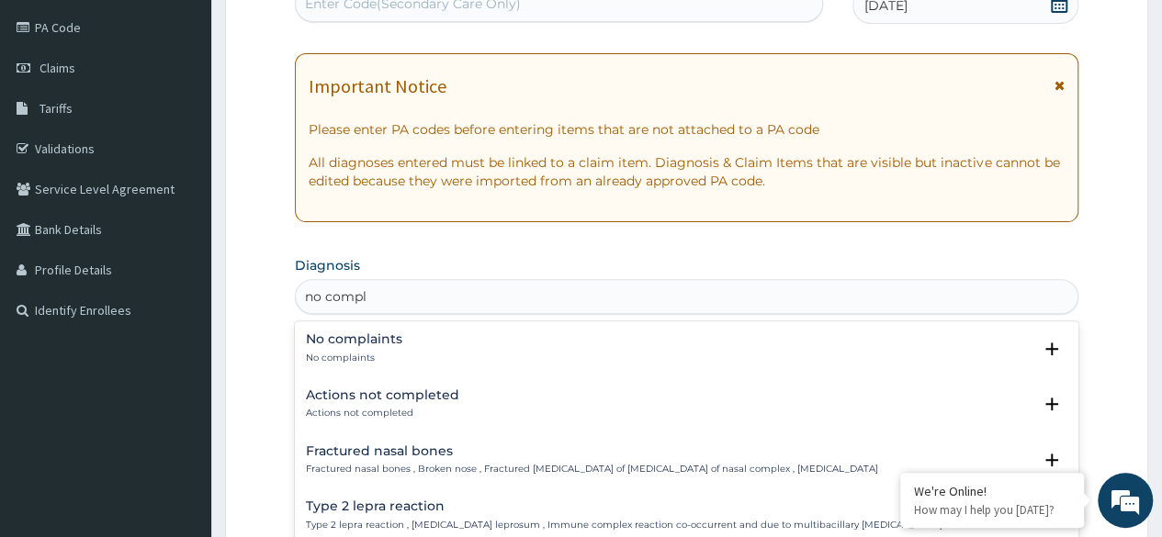
click at [421, 348] on div "No complaints No complaints" at bounding box center [686, 348] width 761 height 32
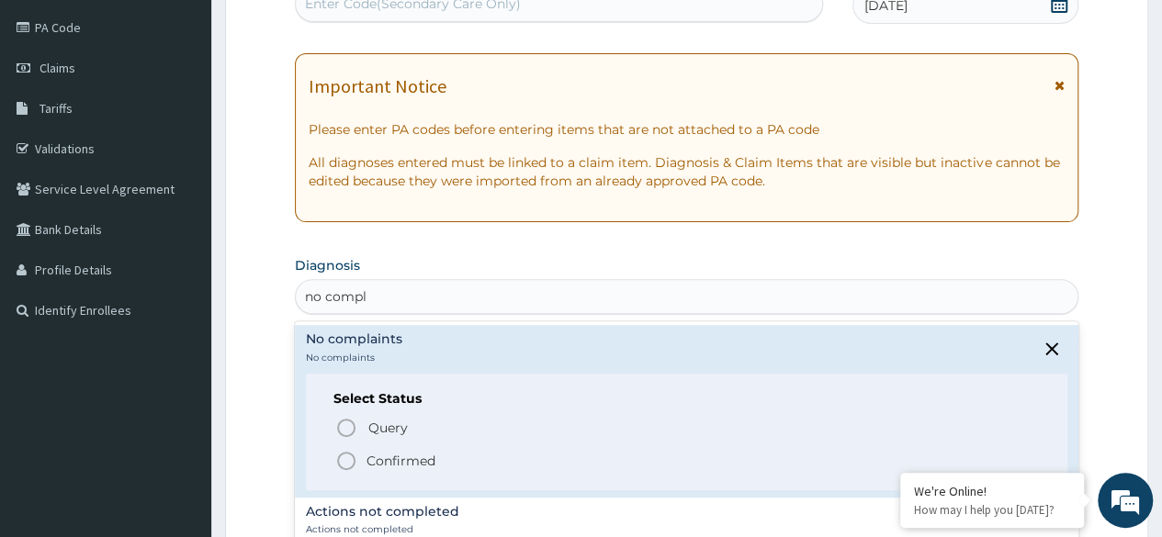
click at [355, 459] on circle "status option filled" at bounding box center [346, 461] width 17 height 17
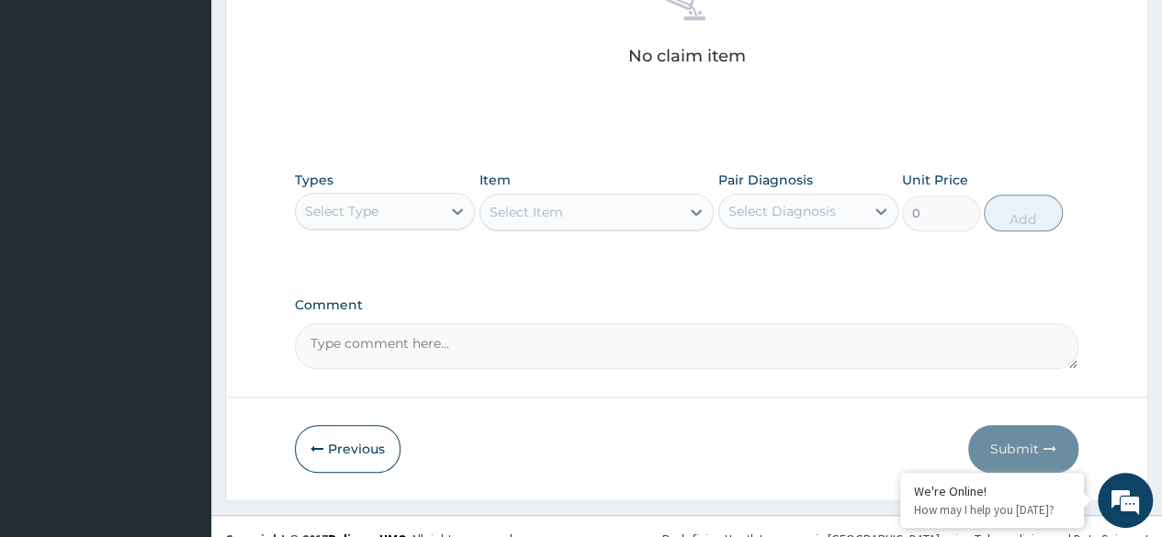
scroll to position [783, 0]
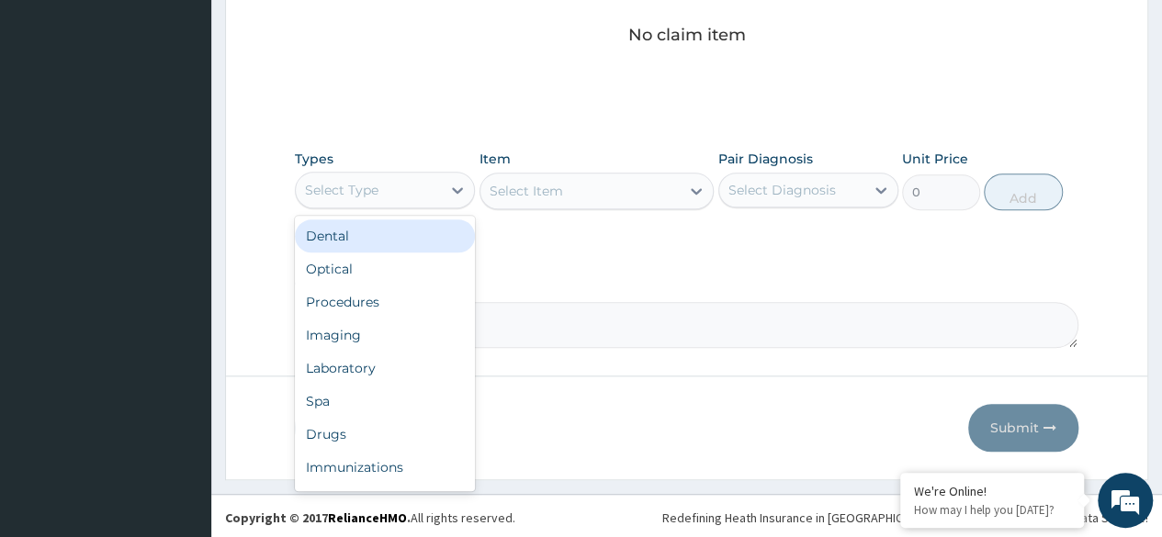
click at [391, 306] on div "Procedures" at bounding box center [385, 302] width 180 height 33
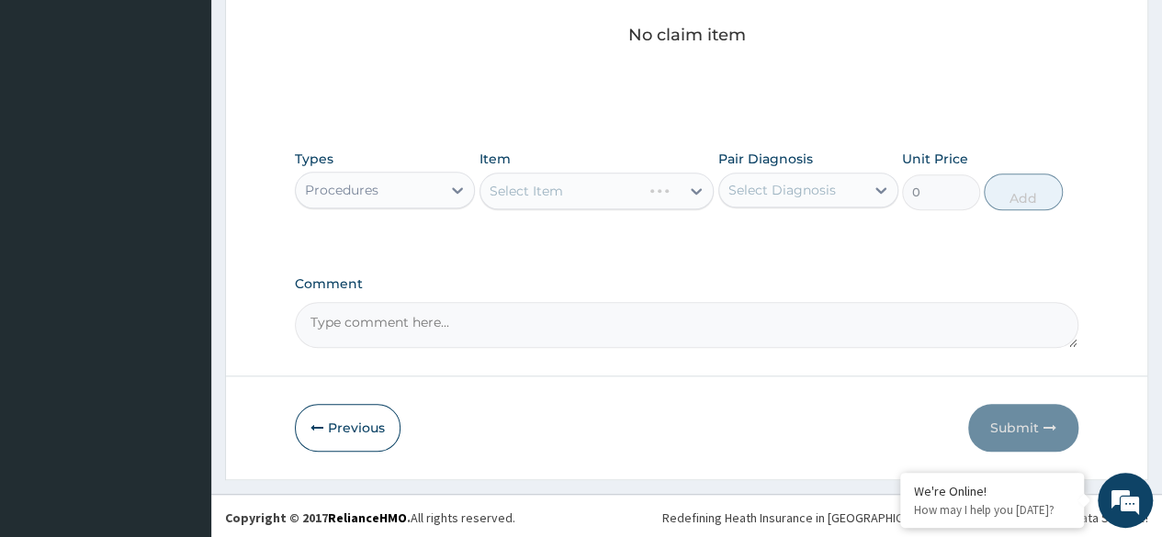
click at [601, 198] on div "Select Item" at bounding box center [596, 191] width 235 height 37
click at [636, 175] on div "Select Item" at bounding box center [596, 191] width 235 height 37
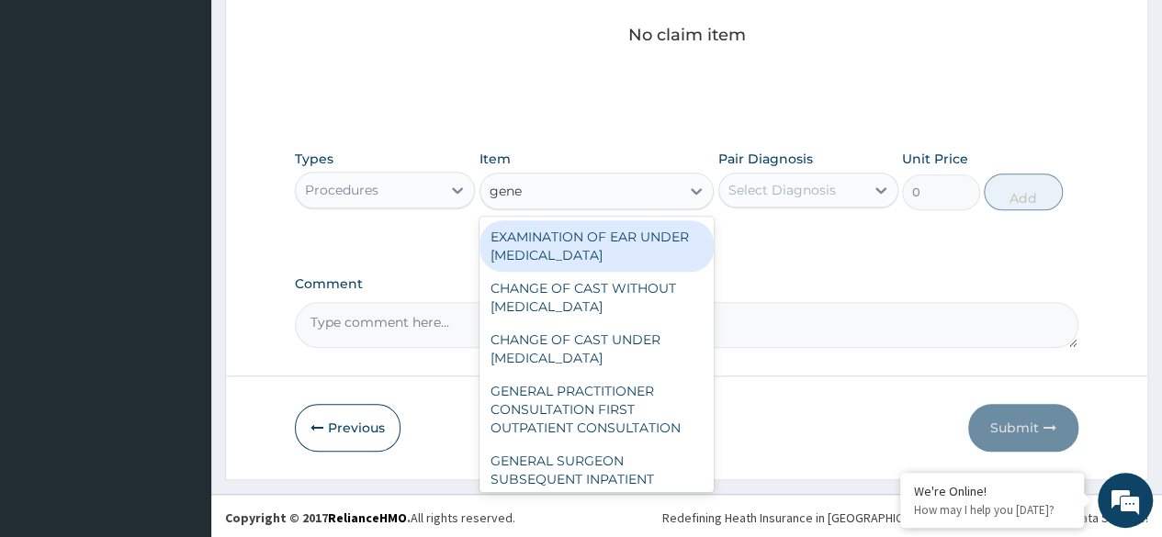
type input "gener"
click at [608, 426] on div "GENERAL PRACTITIONER CONSULTATION FIRST OUTPATIENT CONSULTATION" at bounding box center [596, 410] width 235 height 70
type input "3370.125"
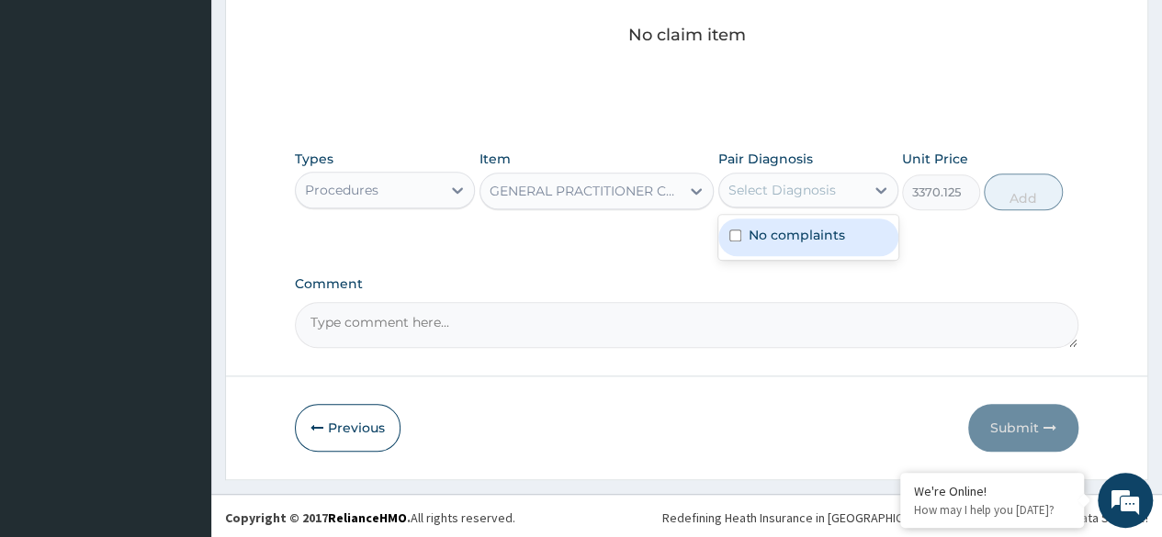
click at [834, 239] on label "No complaints" at bounding box center [797, 235] width 96 height 18
checkbox input "true"
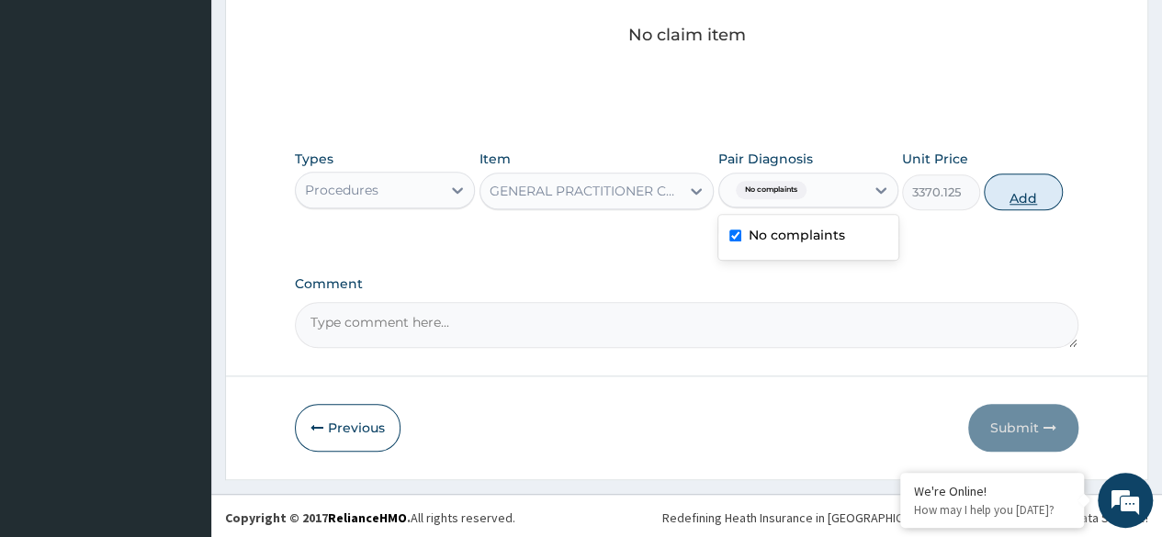
click at [1032, 199] on button "Add" at bounding box center [1023, 192] width 78 height 37
type input "0"
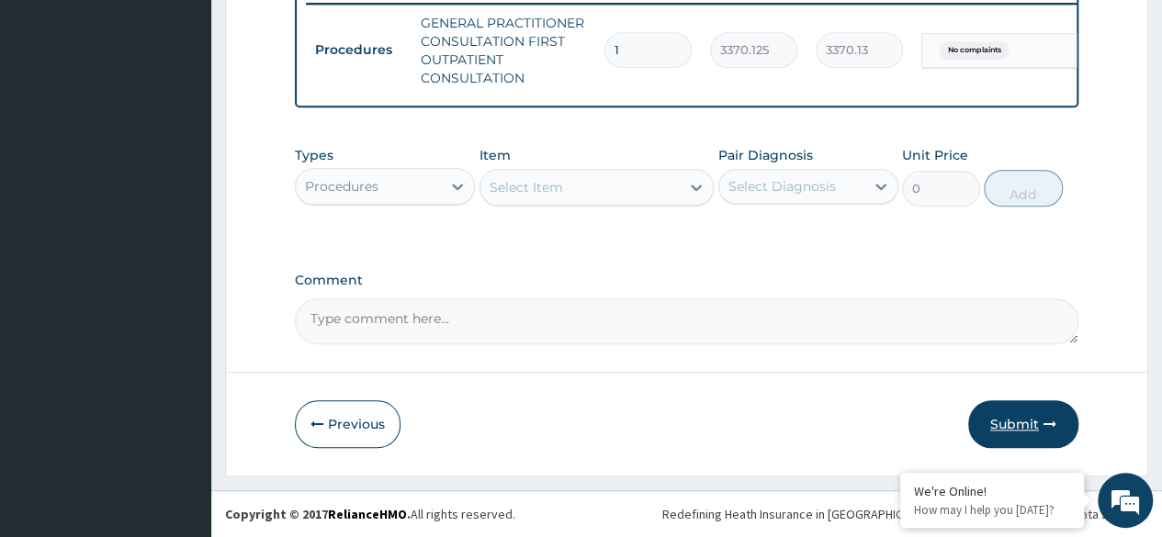
click at [1032, 421] on button "Submit" at bounding box center [1023, 424] width 110 height 48
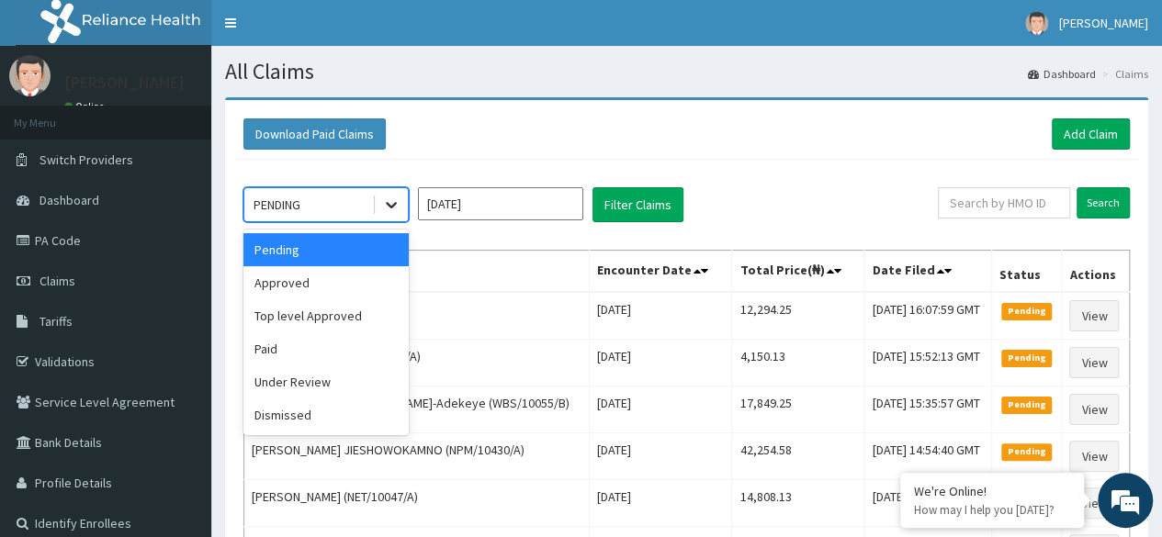
click at [378, 195] on div at bounding box center [391, 204] width 33 height 33
click at [364, 280] on div "Approved" at bounding box center [325, 282] width 165 height 33
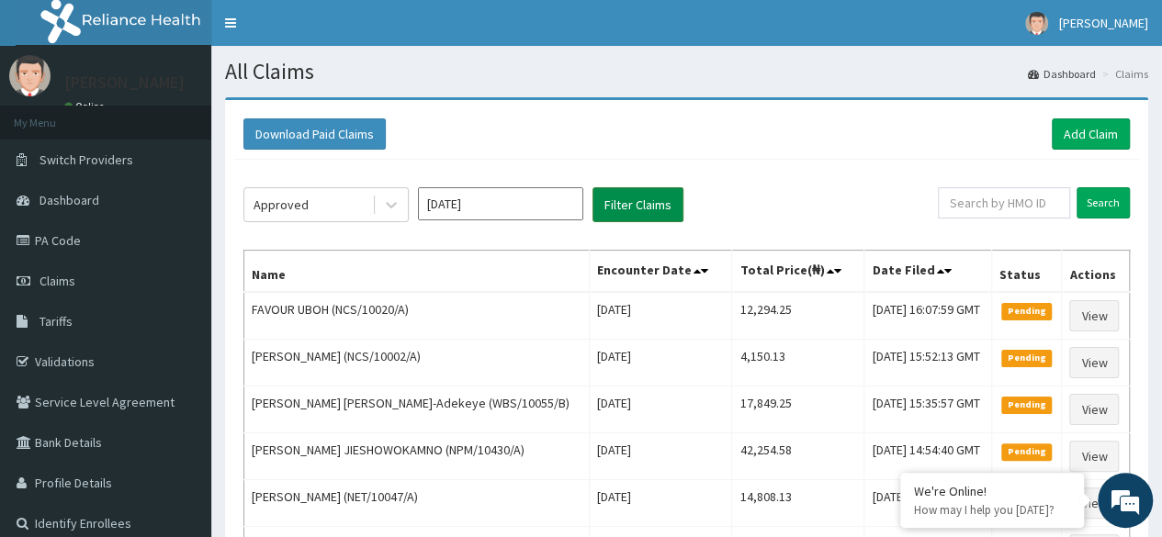
click at [630, 208] on button "Filter Claims" at bounding box center [637, 204] width 91 height 35
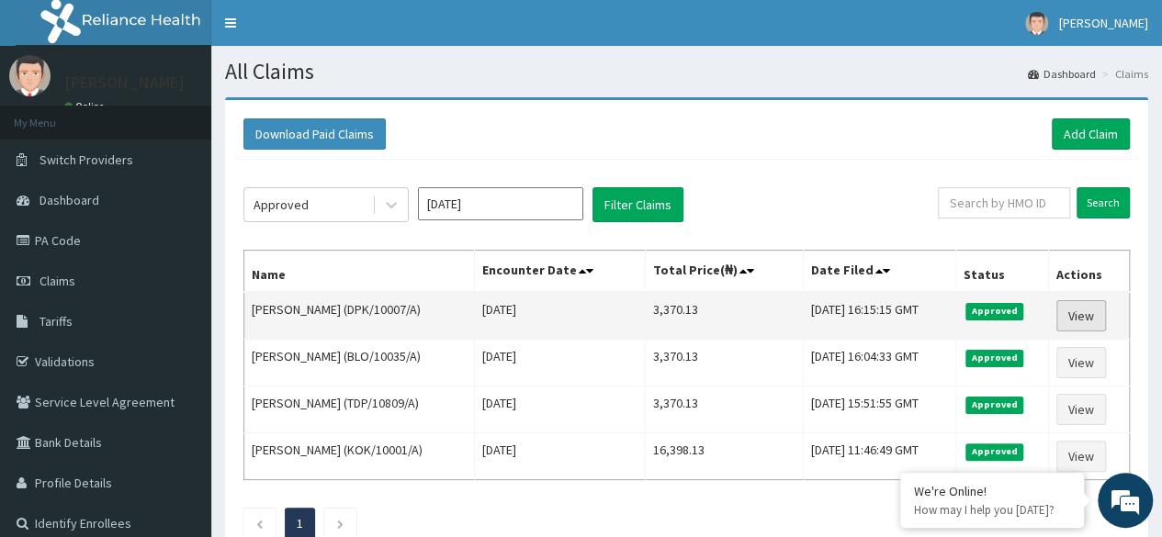
click at [1088, 310] on link "View" at bounding box center [1081, 315] width 50 height 31
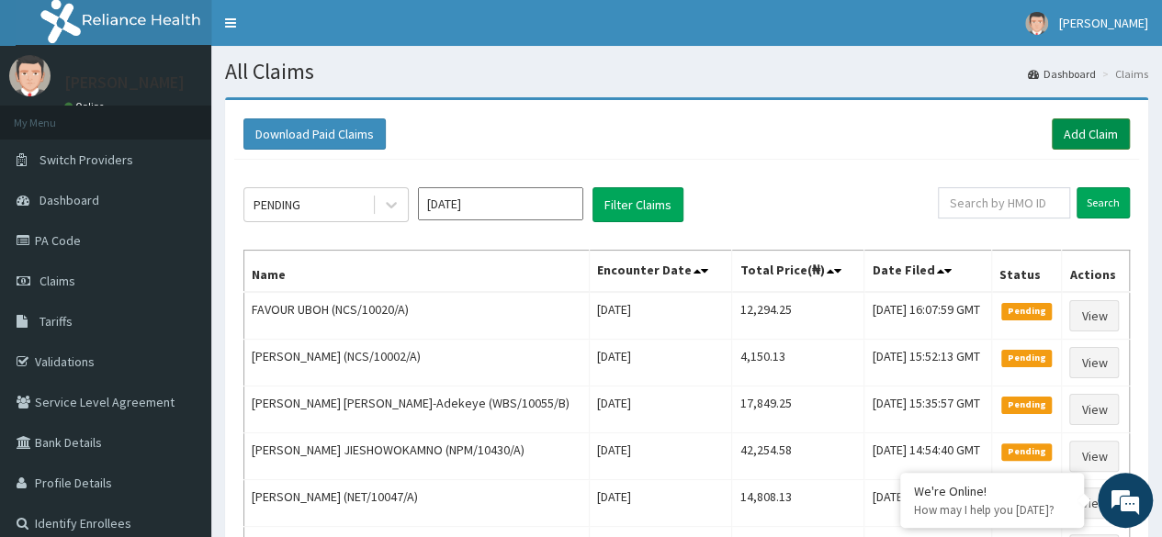
click at [1114, 135] on link "Add Claim" at bounding box center [1091, 133] width 78 height 31
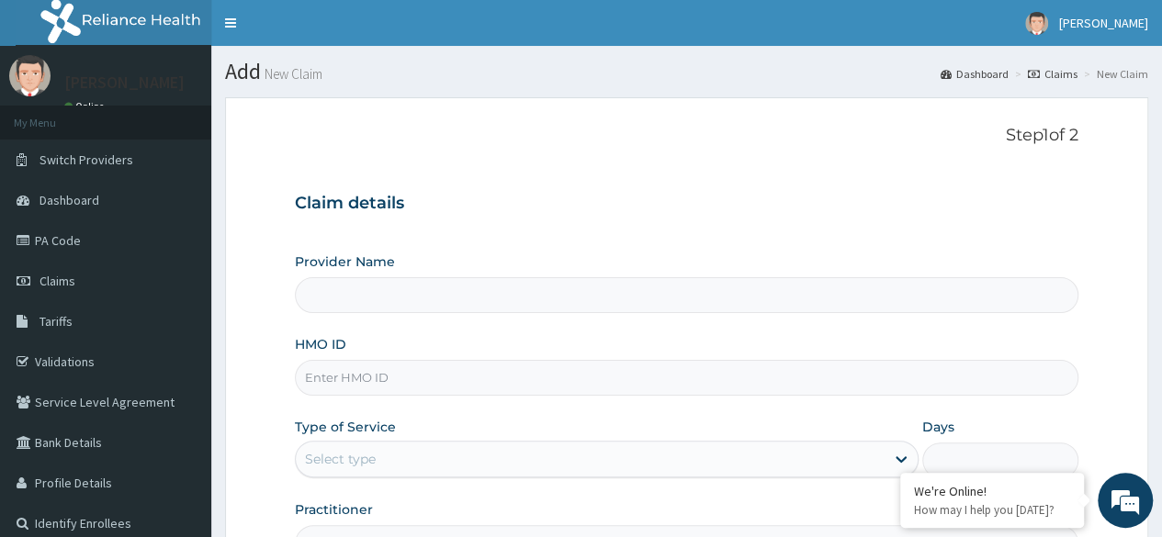
click at [438, 377] on input "HMO ID" at bounding box center [686, 378] width 783 height 36
type input "Reliance Family Clinics (RFC) - Ajah"
paste input "CWP/10426/A"
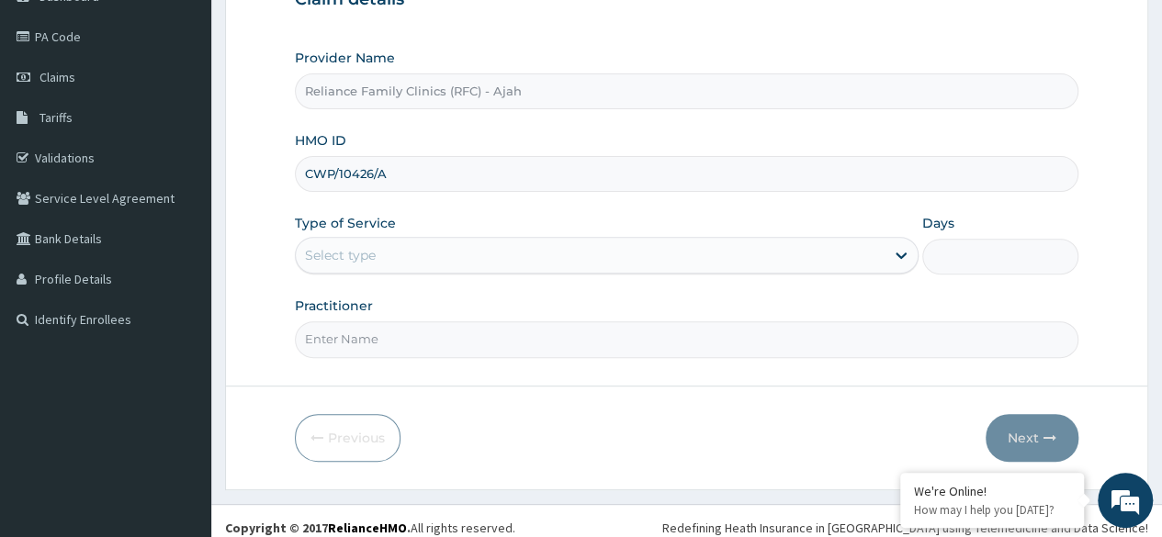
scroll to position [209, 0]
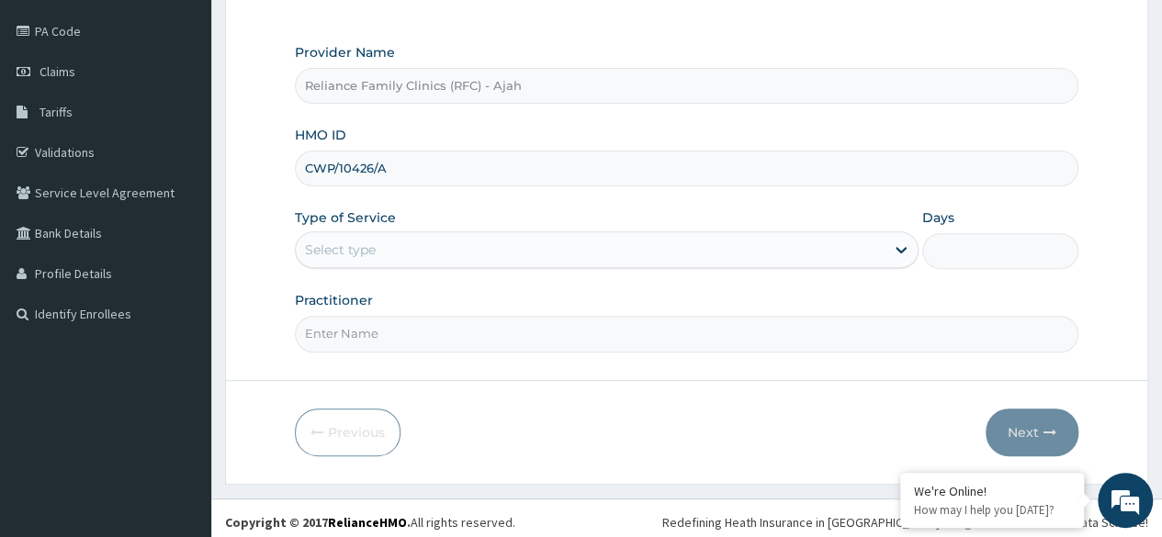
type input "CWP/10426/A"
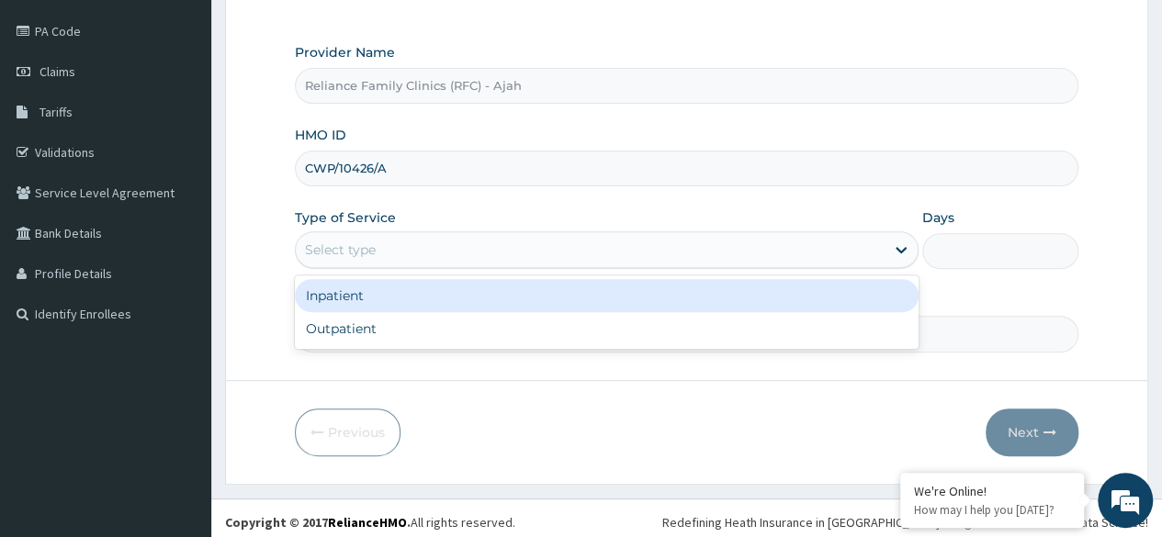
click at [501, 326] on div "Outpatient" at bounding box center [607, 328] width 624 height 33
type input "1"
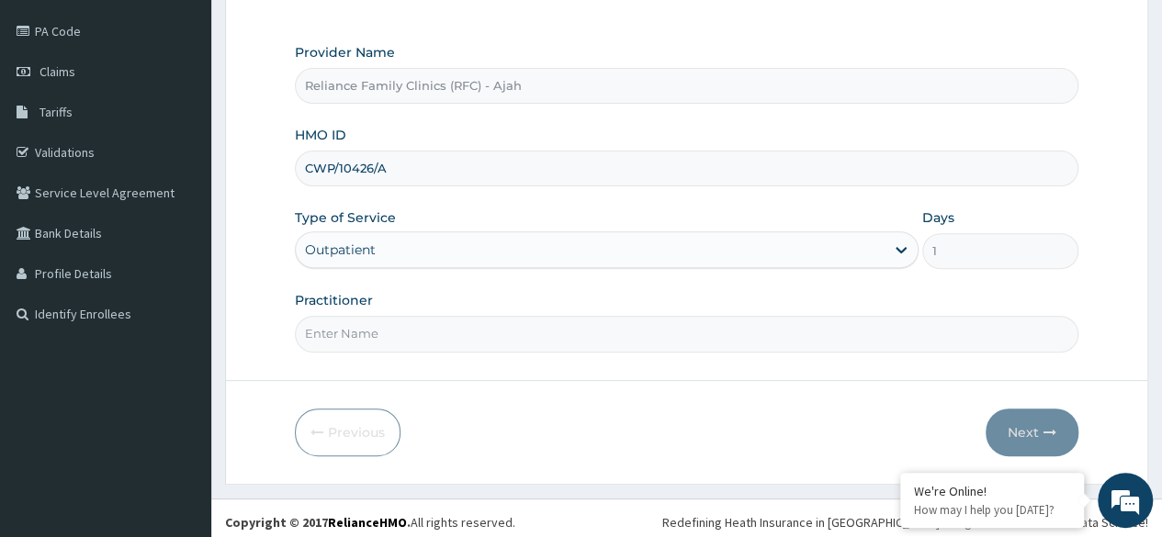
click at [490, 334] on input "Practitioner" at bounding box center [686, 334] width 783 height 36
type input "Dr. locum"
click at [1047, 409] on button "Next" at bounding box center [1032, 433] width 93 height 48
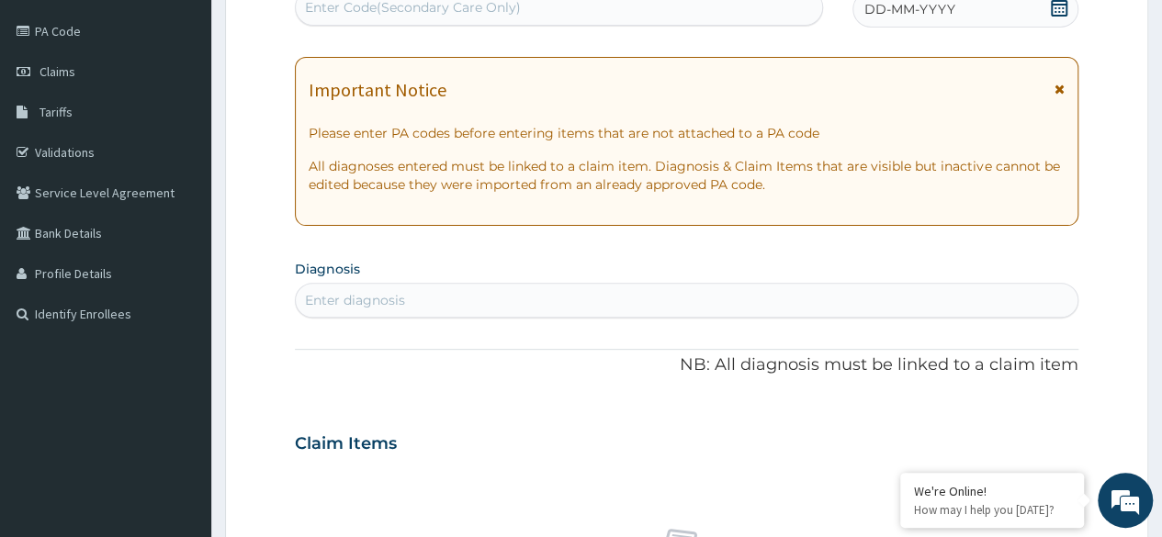
click at [942, 22] on div "DD-MM-YYYY" at bounding box center [965, 9] width 226 height 37
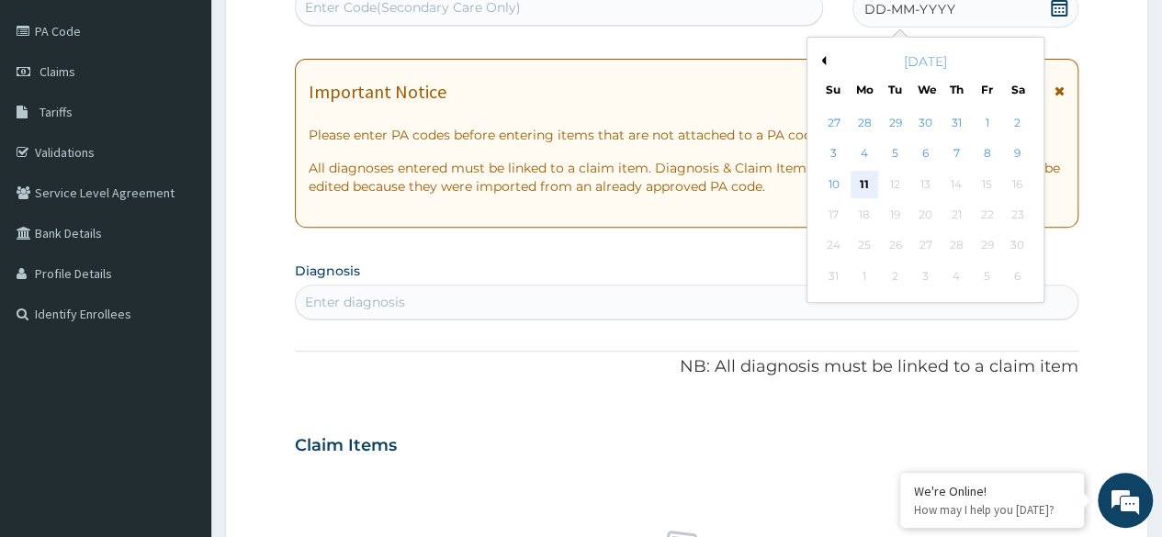
click at [863, 182] on div "11" at bounding box center [865, 185] width 28 height 28
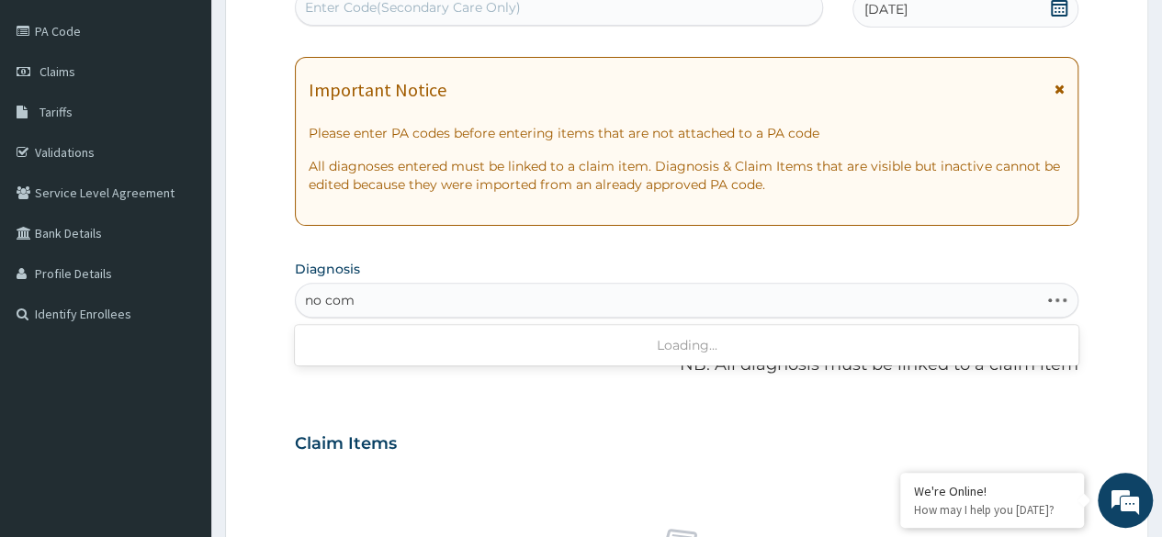
type input "no comp"
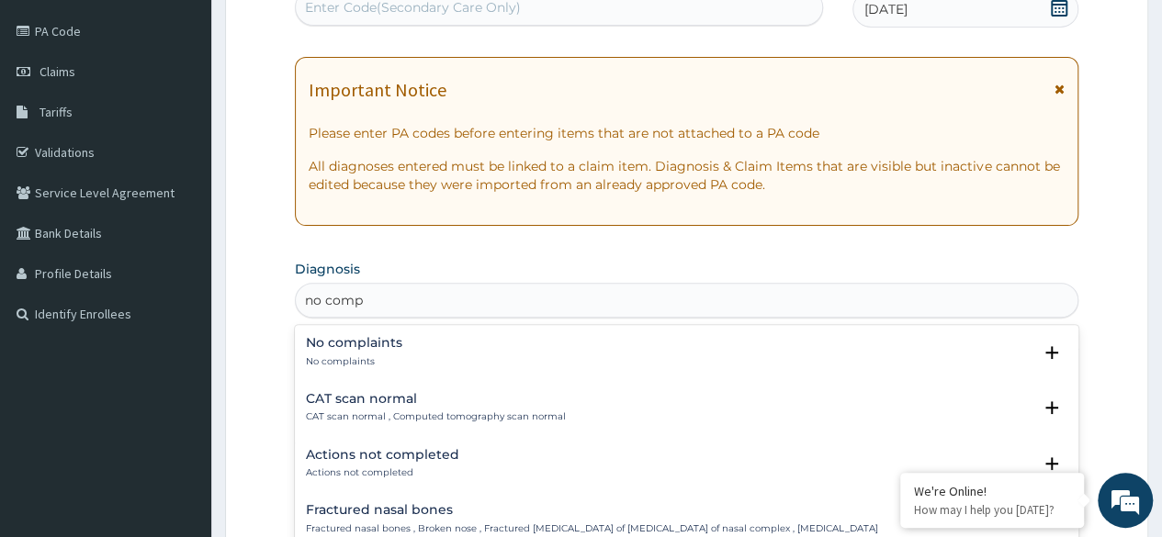
click at [393, 349] on h4 "No complaints" at bounding box center [354, 343] width 96 height 14
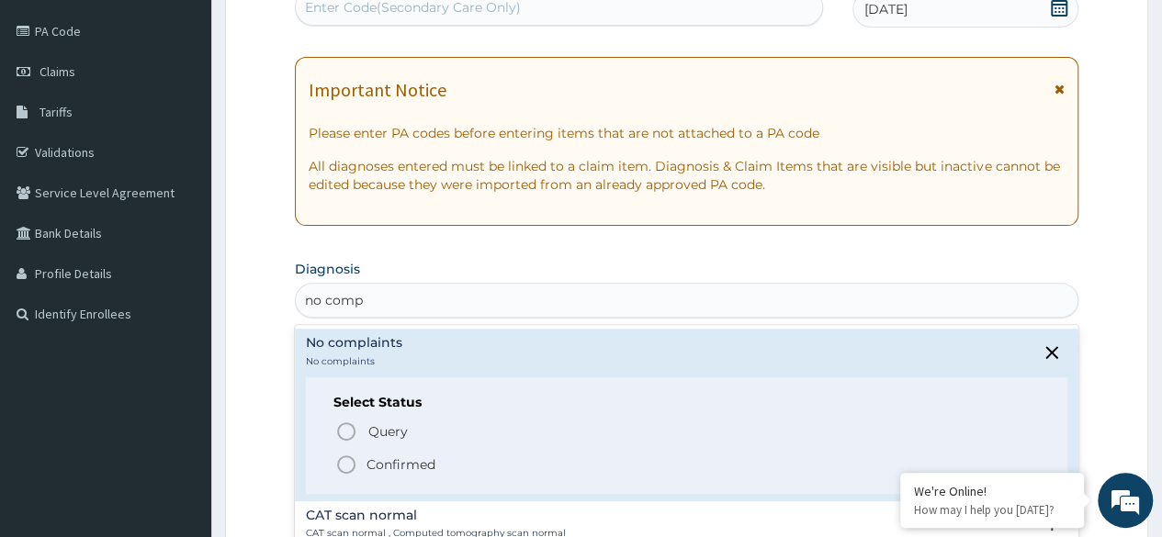
click at [349, 463] on icon "status option filled" at bounding box center [346, 465] width 22 height 22
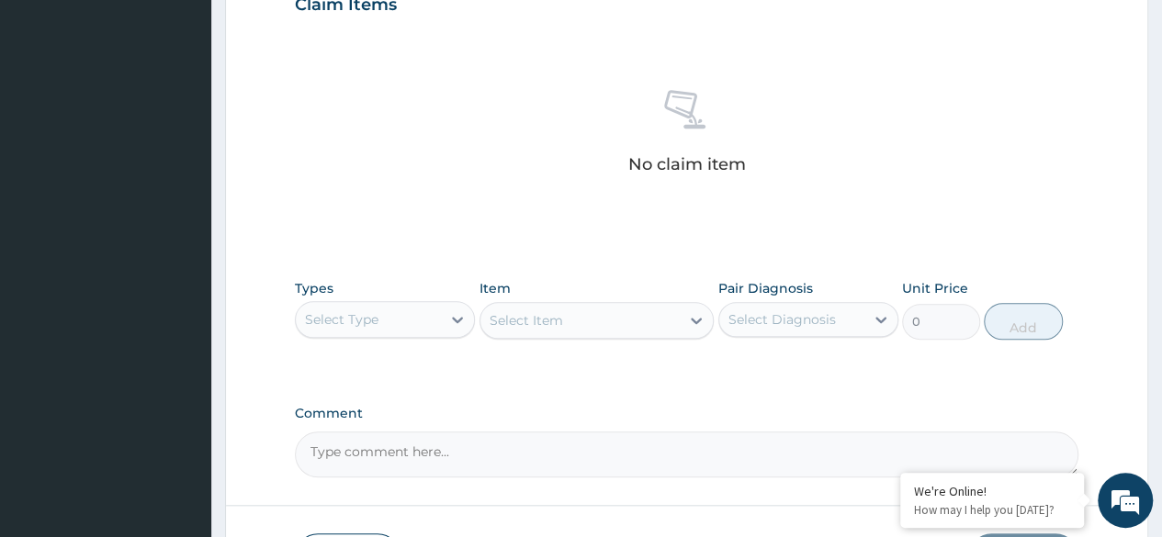
scroll to position [761, 0]
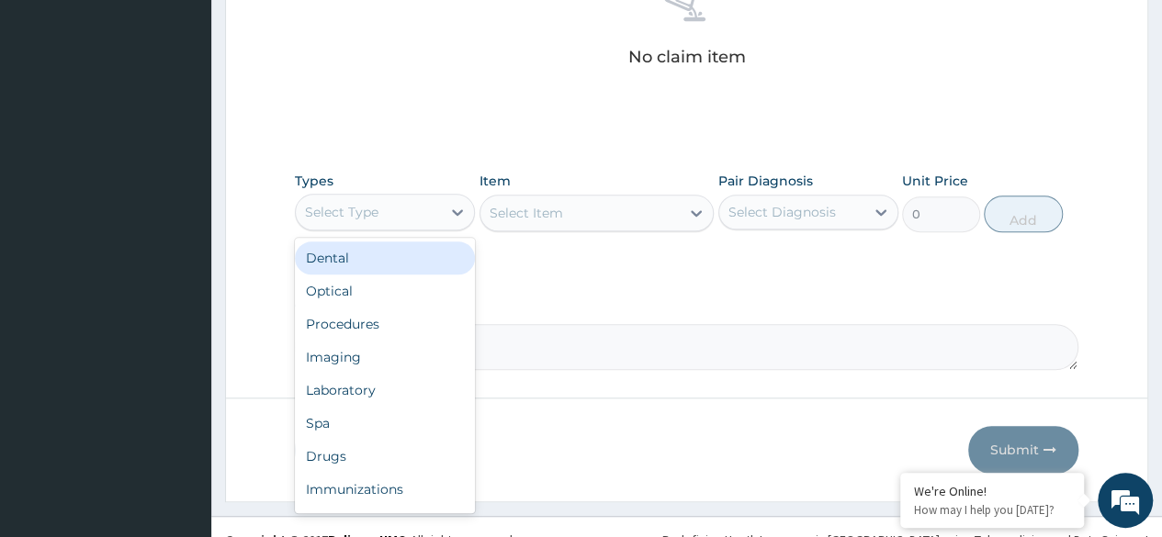
click at [405, 323] on div "Procedures" at bounding box center [385, 324] width 180 height 33
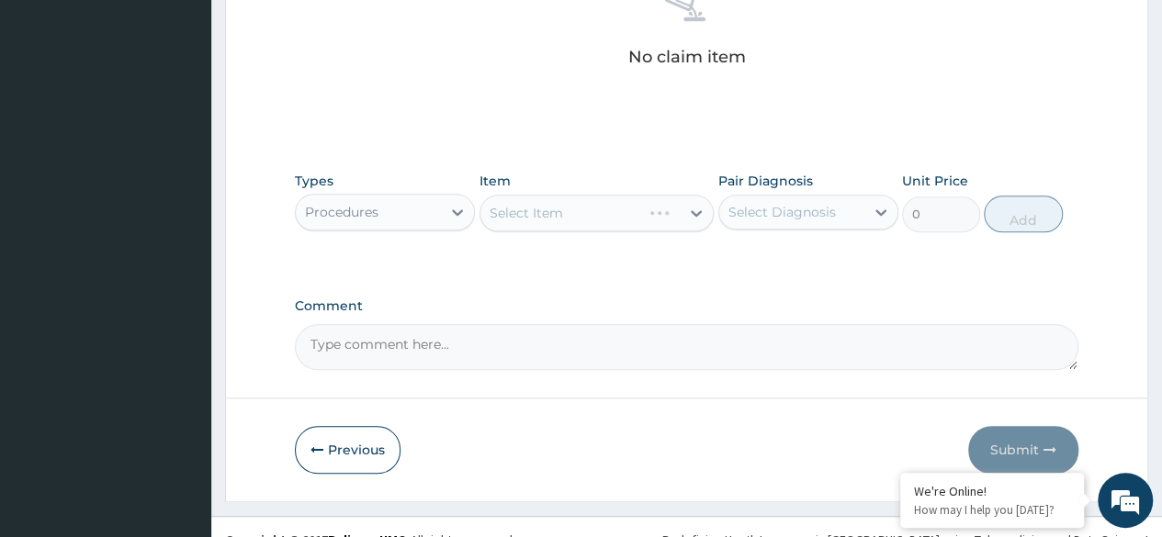
click at [649, 225] on div "Select Item" at bounding box center [596, 213] width 235 height 37
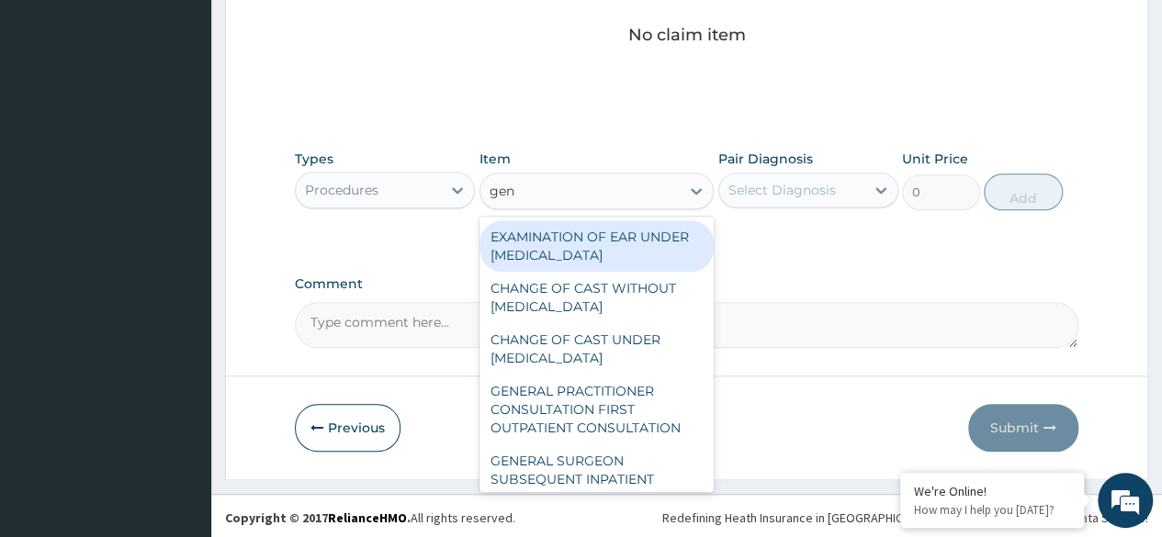
type input "gene"
click at [614, 430] on div "GENERAL PRACTITIONER CONSULTATION FIRST OUTPATIENT CONSULTATION" at bounding box center [596, 410] width 235 height 70
type input "3370.125"
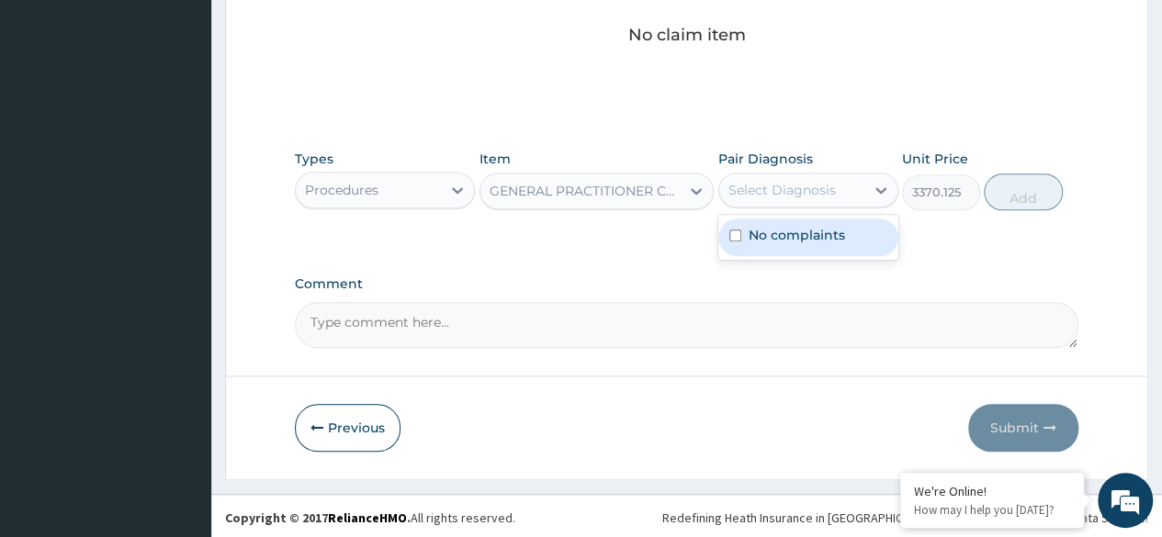
click at [824, 239] on label "No complaints" at bounding box center [797, 235] width 96 height 18
checkbox input "true"
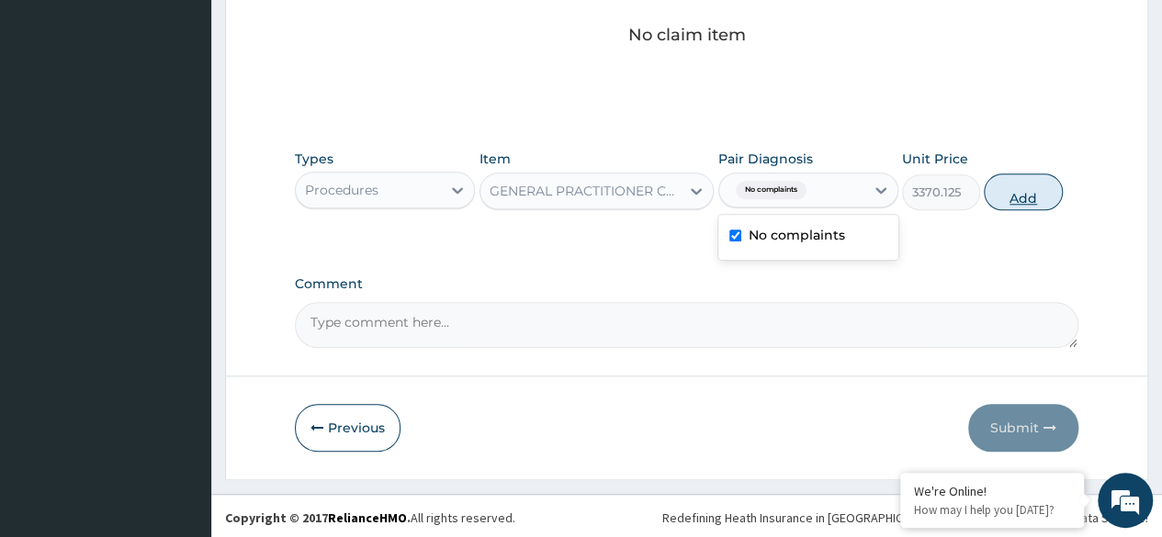
click at [1027, 197] on button "Add" at bounding box center [1023, 192] width 78 height 37
type input "0"
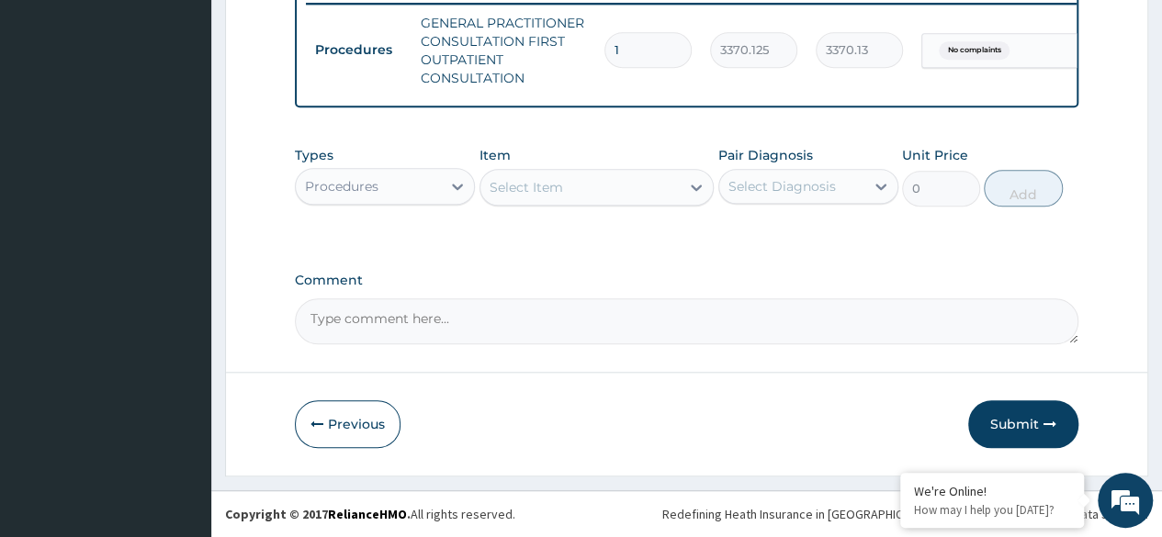
click at [382, 168] on div "Types Procedures" at bounding box center [385, 176] width 180 height 61
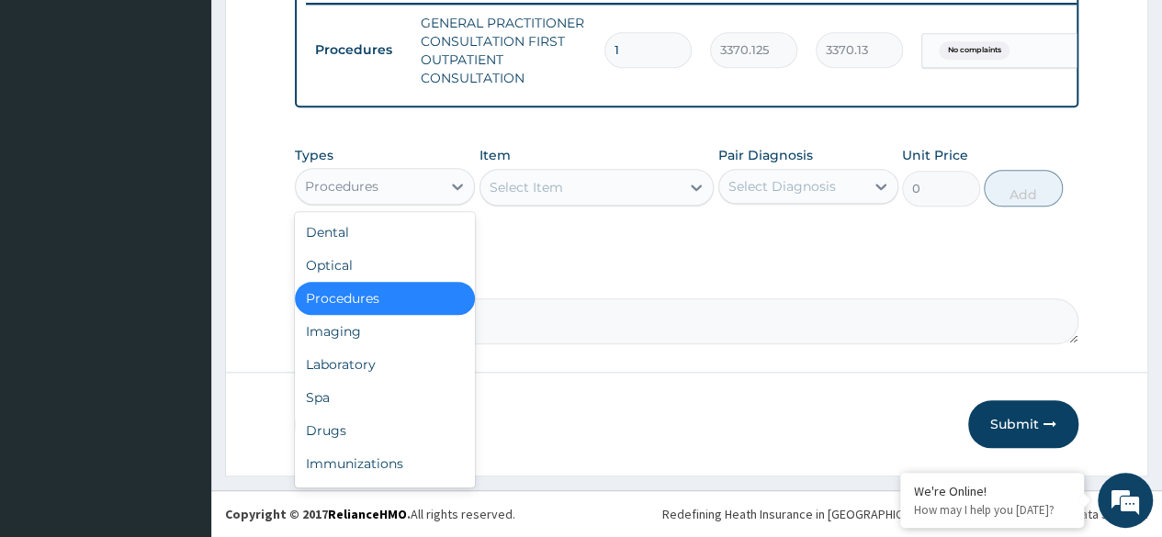
click at [386, 185] on div "Procedures" at bounding box center [368, 186] width 145 height 29
click at [386, 359] on div "Laboratory" at bounding box center [385, 364] width 180 height 33
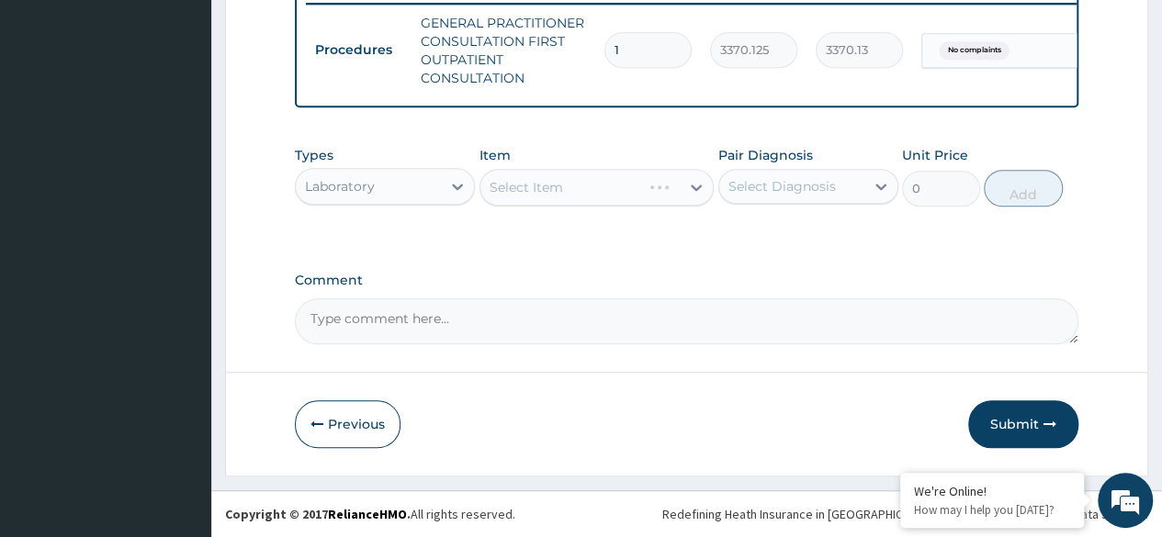
click at [598, 187] on div "Select Item" at bounding box center [596, 187] width 235 height 37
click at [696, 191] on div "Select Item" at bounding box center [596, 187] width 235 height 37
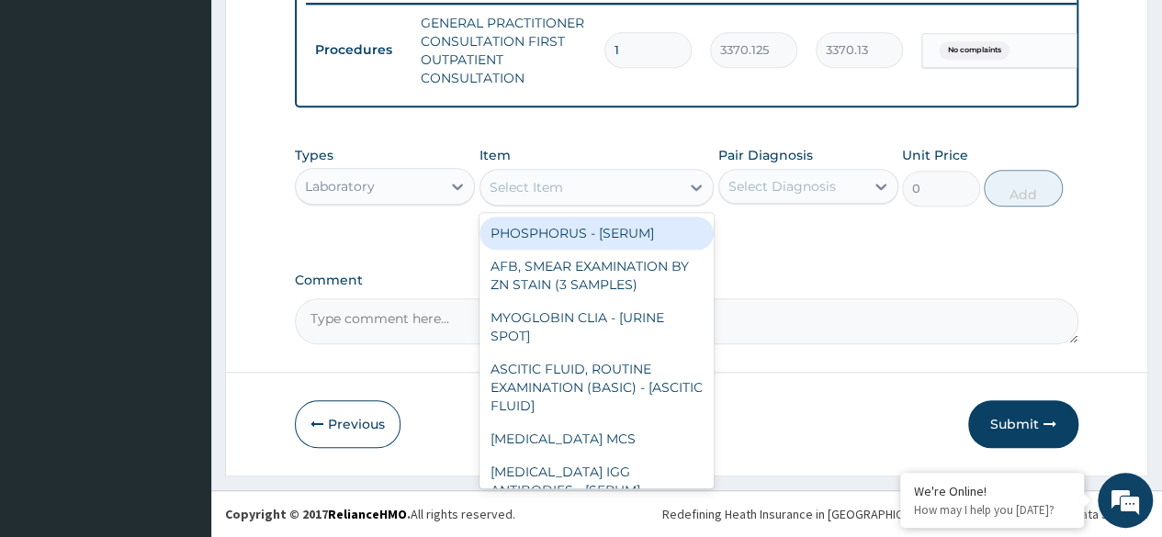
click at [696, 191] on icon at bounding box center [696, 188] width 11 height 6
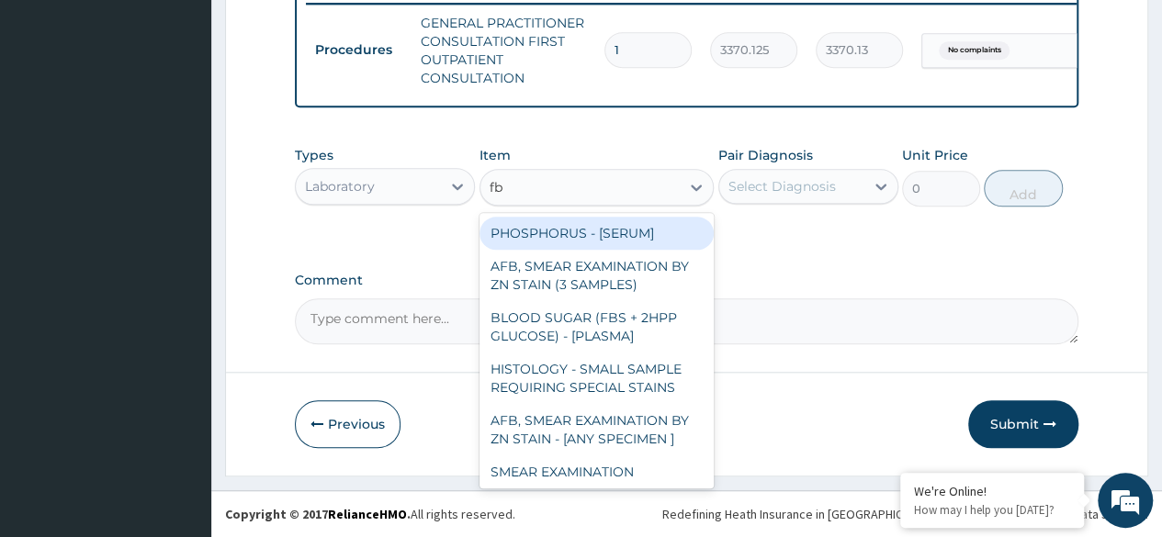
type input "fbc"
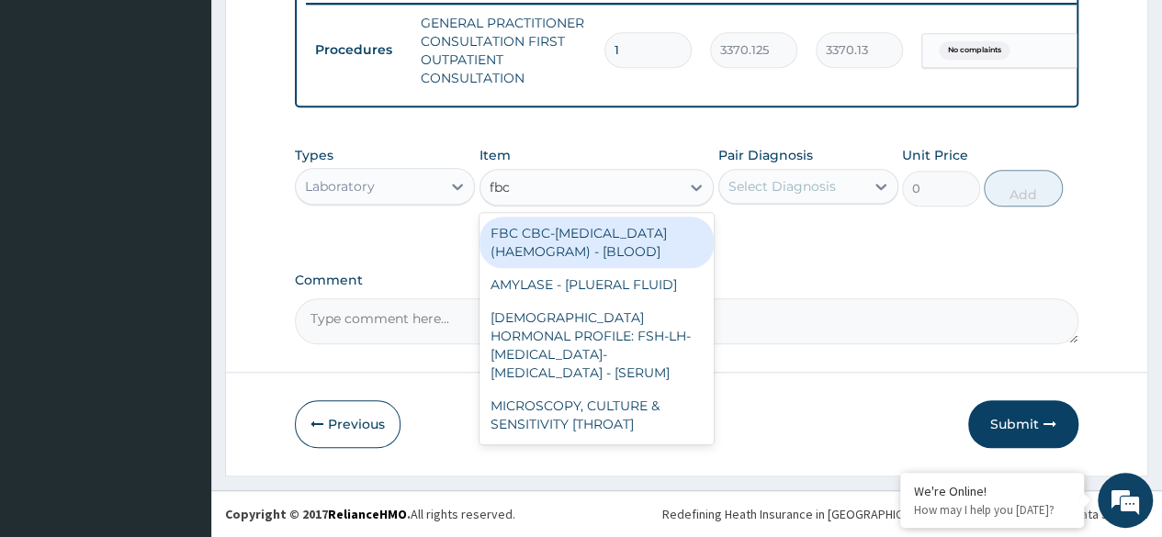
click at [663, 242] on div "FBC CBC-COMPLETE BLOOD COUNT (HAEMOGRAM) - [BLOOD]" at bounding box center [596, 242] width 235 height 51
type input "4085"
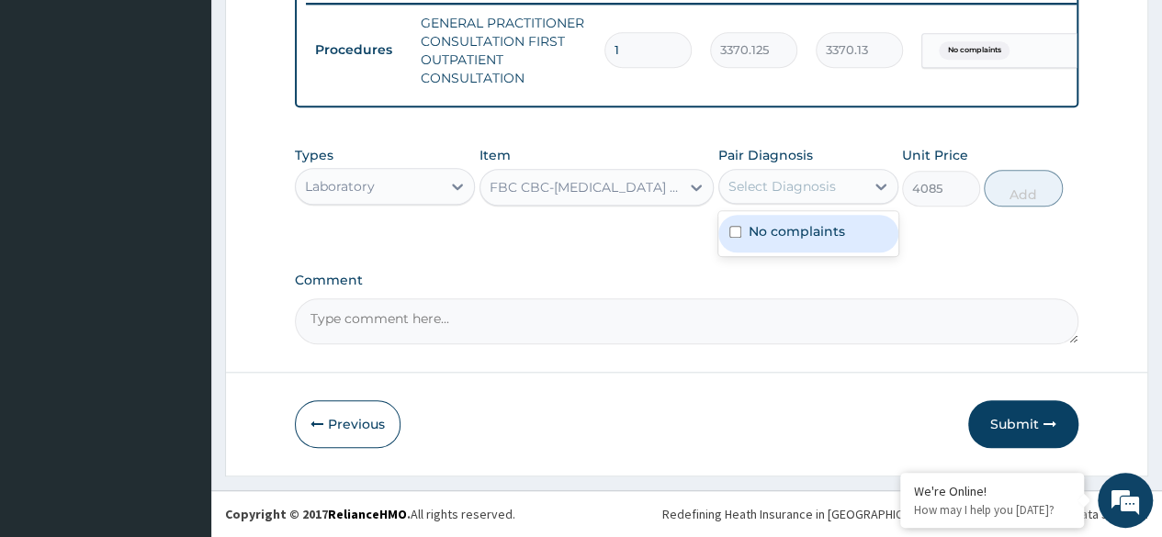
click at [797, 191] on div "Select Diagnosis" at bounding box center [781, 186] width 107 height 18
click at [811, 225] on label "No complaints" at bounding box center [797, 231] width 96 height 18
checkbox input "true"
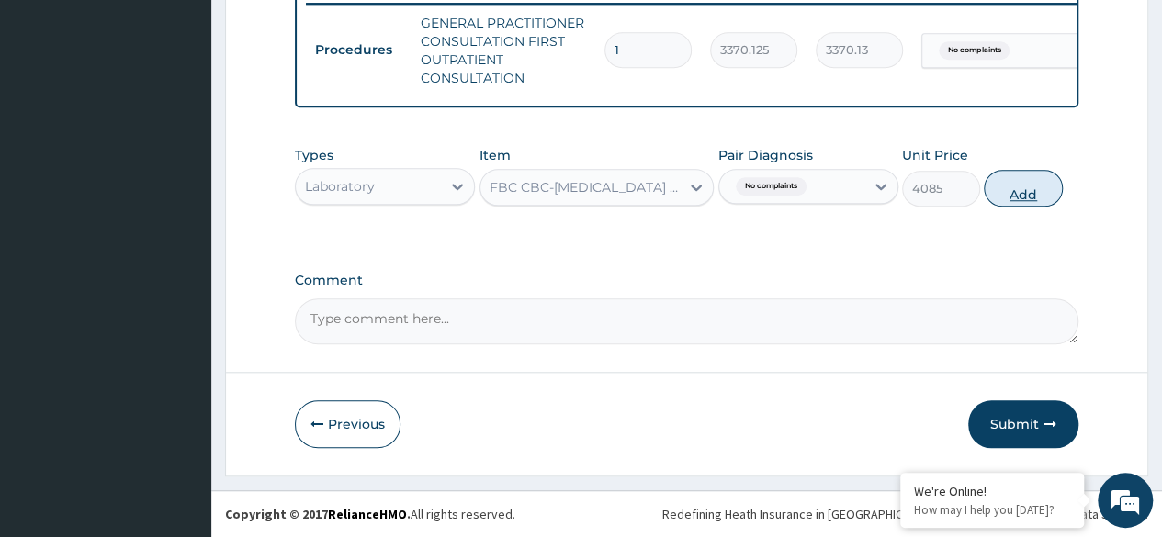
click at [1020, 181] on button "Add" at bounding box center [1023, 188] width 78 height 37
type input "0"
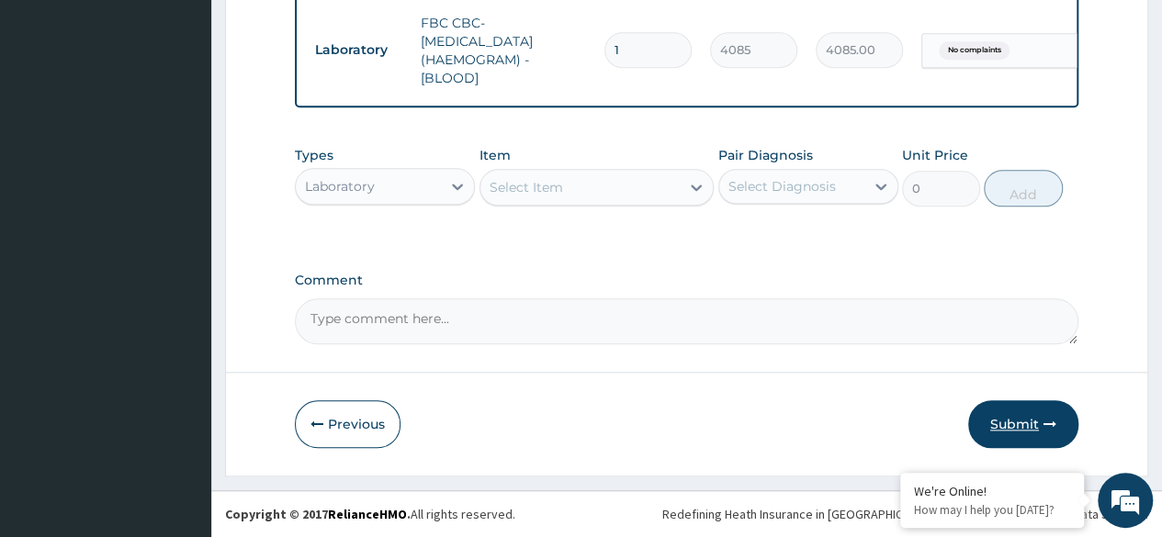
click at [1060, 434] on button "Submit" at bounding box center [1023, 424] width 110 height 48
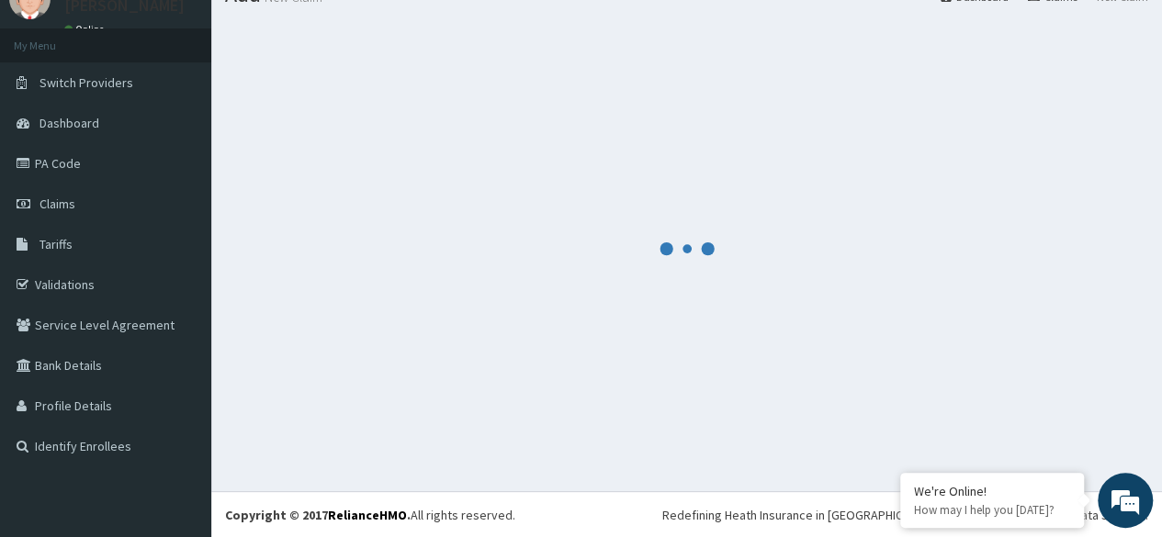
scroll to position [830, 0]
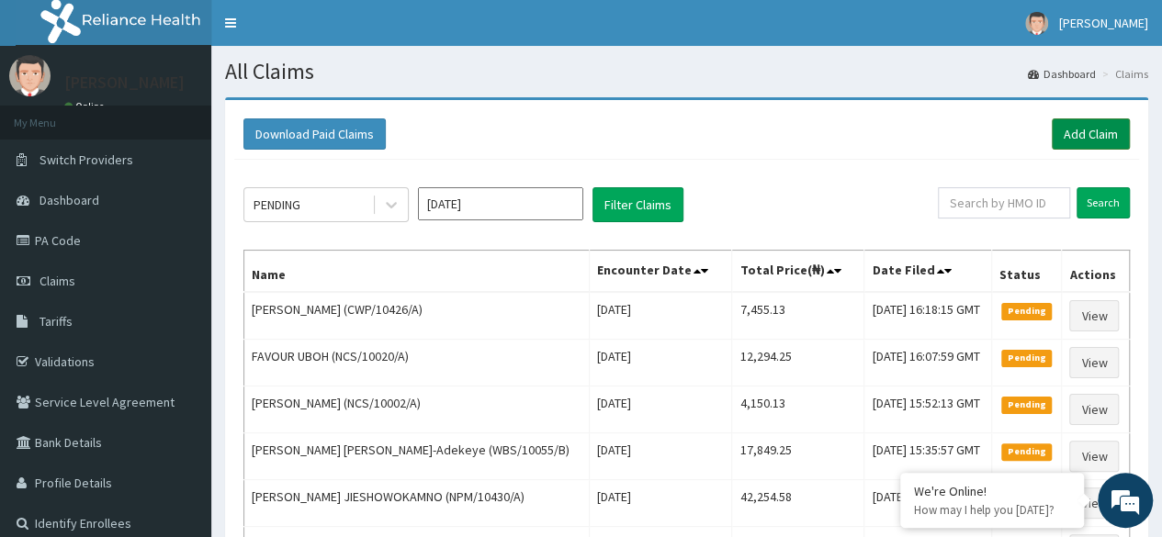
click at [1111, 131] on link "Add Claim" at bounding box center [1091, 133] width 78 height 31
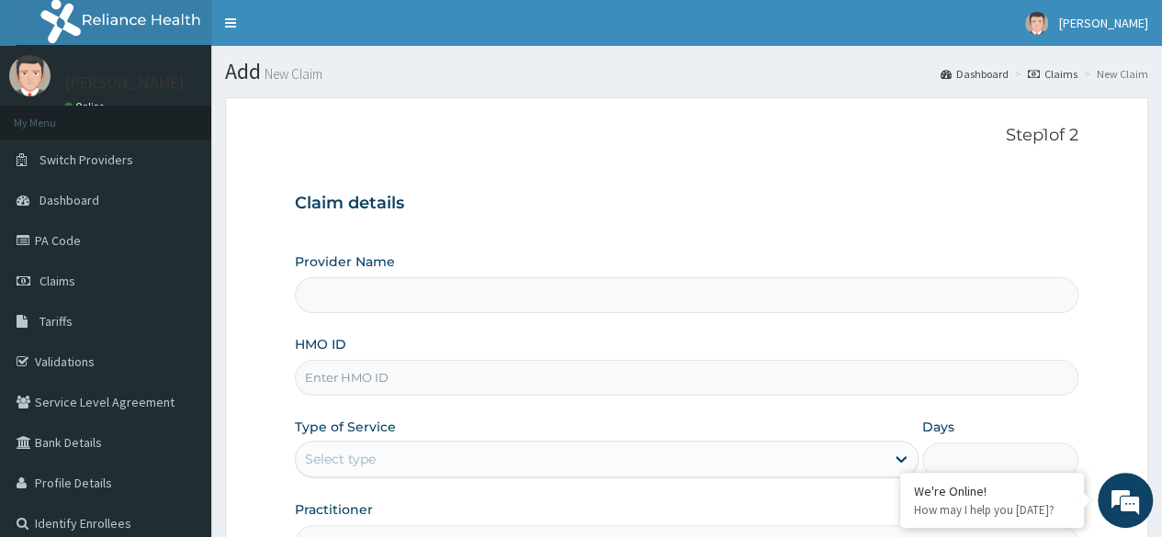
click at [434, 382] on input "HMO ID" at bounding box center [686, 378] width 783 height 36
type input "Reliance Family Clinics (RFC) - Ajah"
paste input "TIE/10023/A"
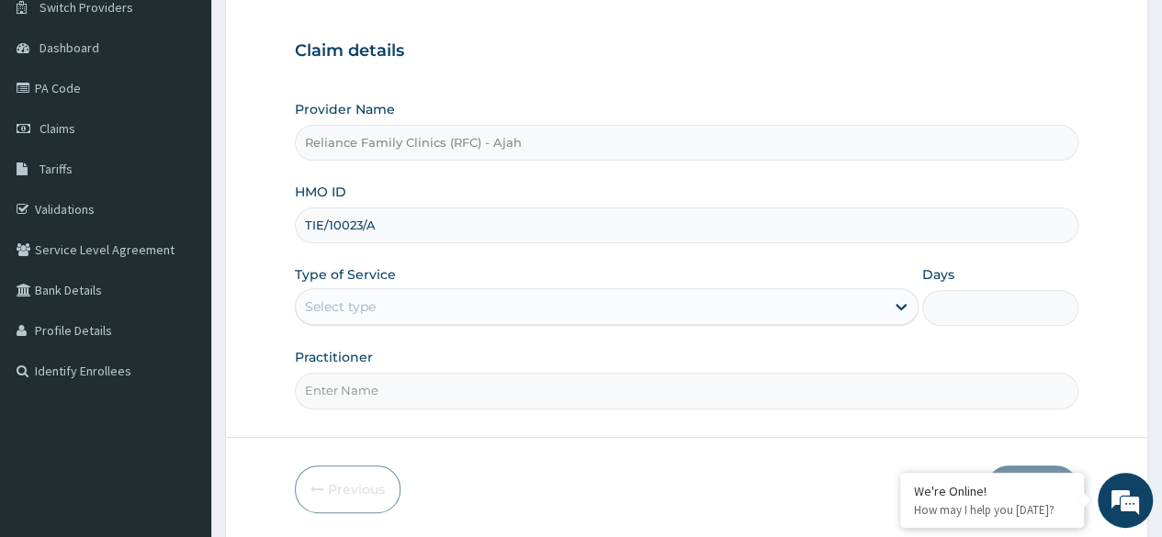
scroll to position [213, 0]
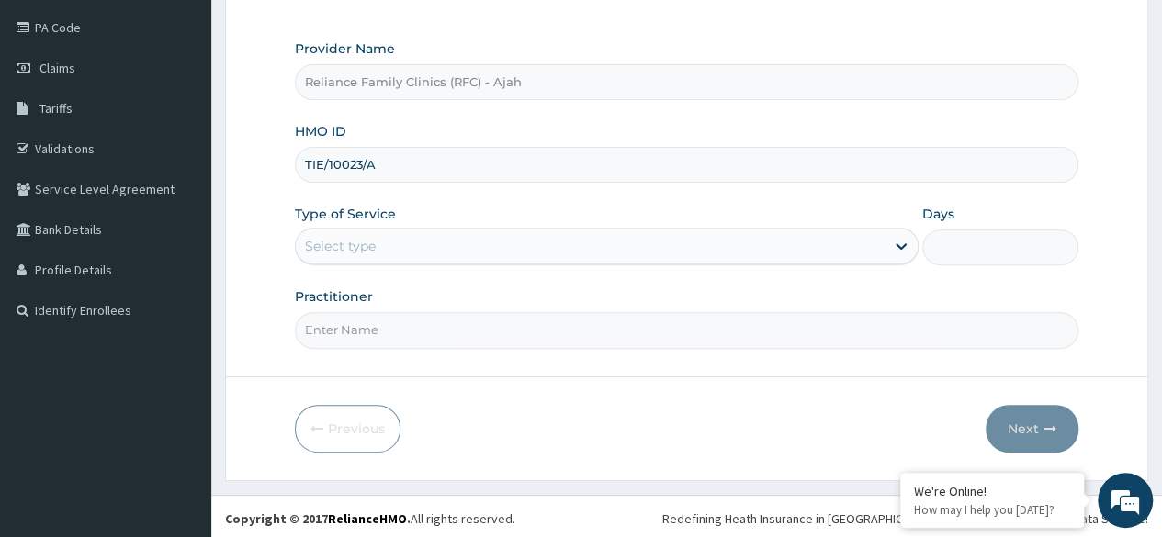
type input "TIE/10023/A"
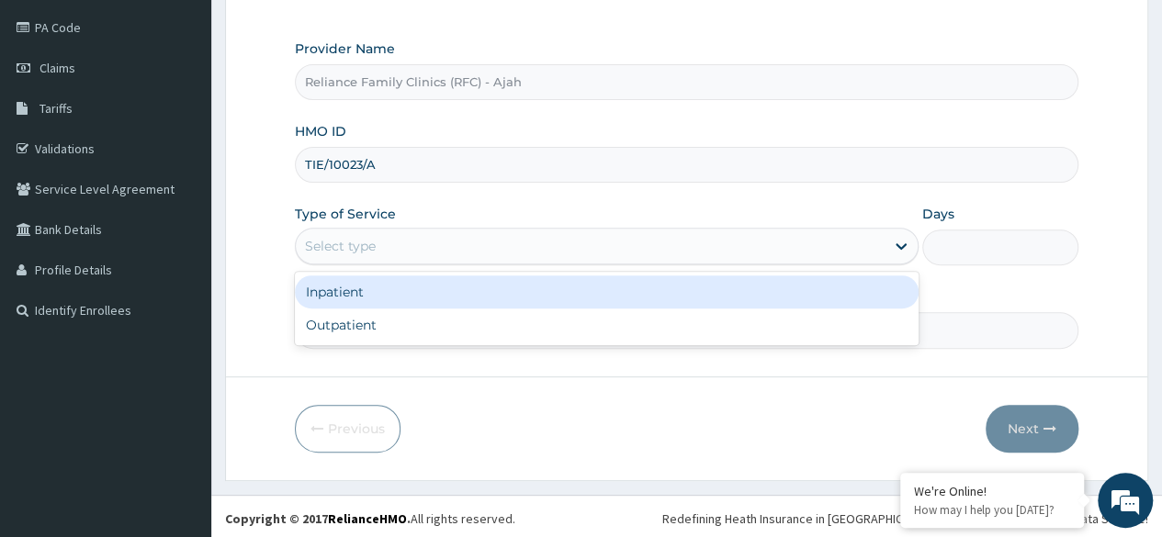
click at [501, 318] on div "Outpatient" at bounding box center [607, 325] width 624 height 33
type input "1"
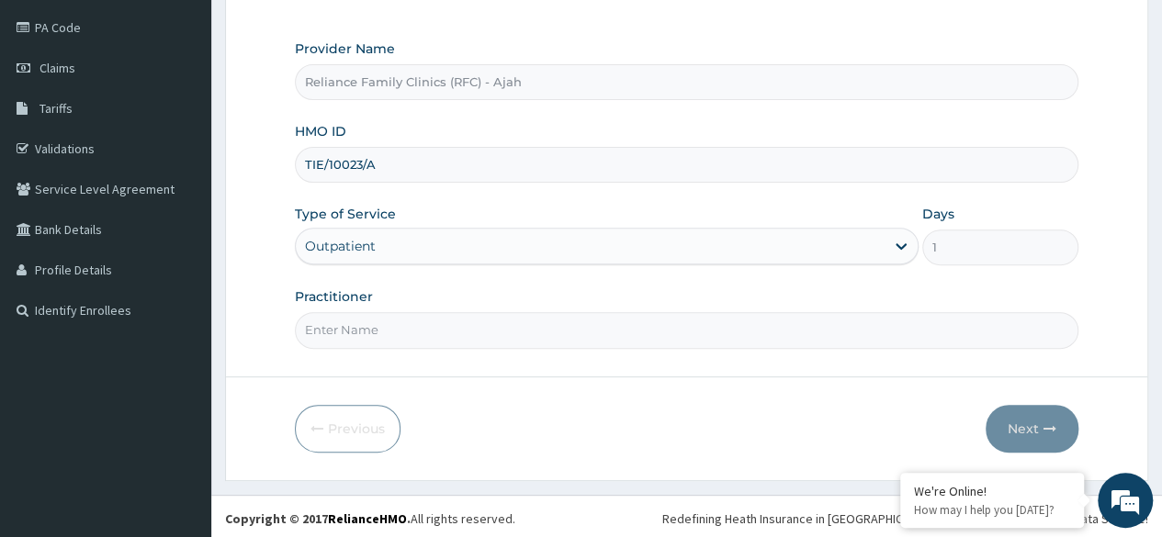
click at [496, 333] on input "Practitioner" at bounding box center [686, 330] width 783 height 36
type input "Dr. locum"
click at [1047, 412] on button "Next" at bounding box center [1032, 429] width 93 height 48
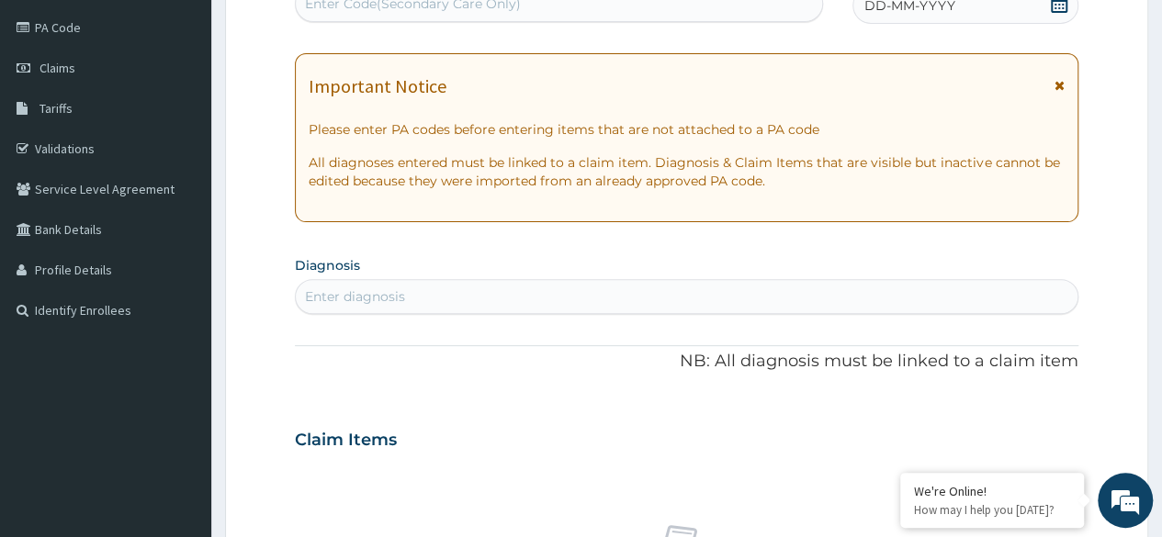
click at [964, 15] on div "DD-MM-YYYY" at bounding box center [965, 5] width 226 height 37
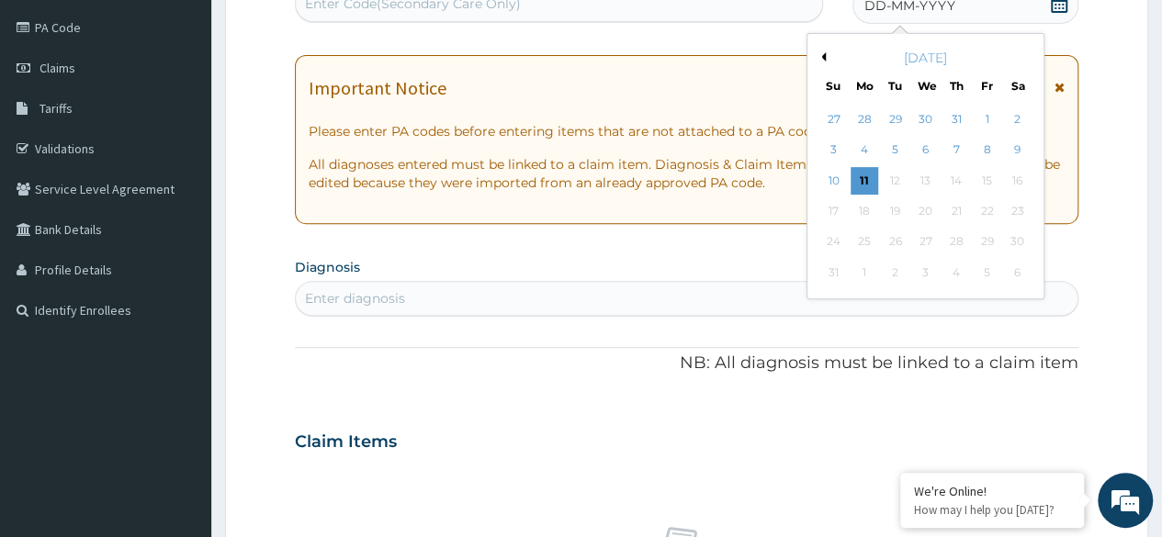
scroll to position [0, 0]
click at [863, 178] on div "11" at bounding box center [865, 181] width 28 height 28
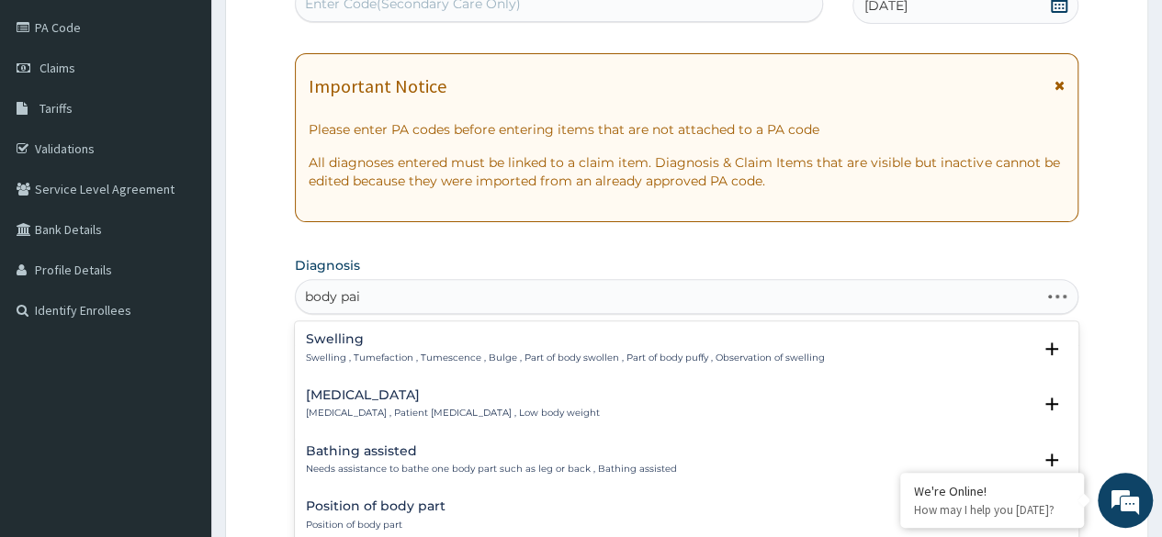
type input "body pain"
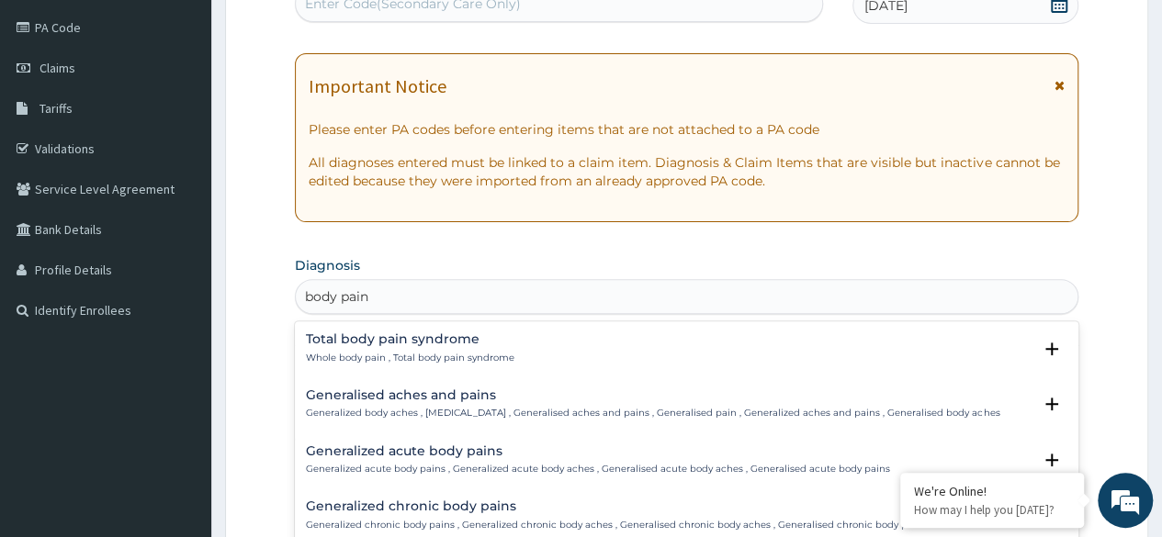
click at [426, 407] on p "Generalized body aches , Generalized pain , Generalised aches and pains , Gener…" at bounding box center [652, 413] width 693 height 13
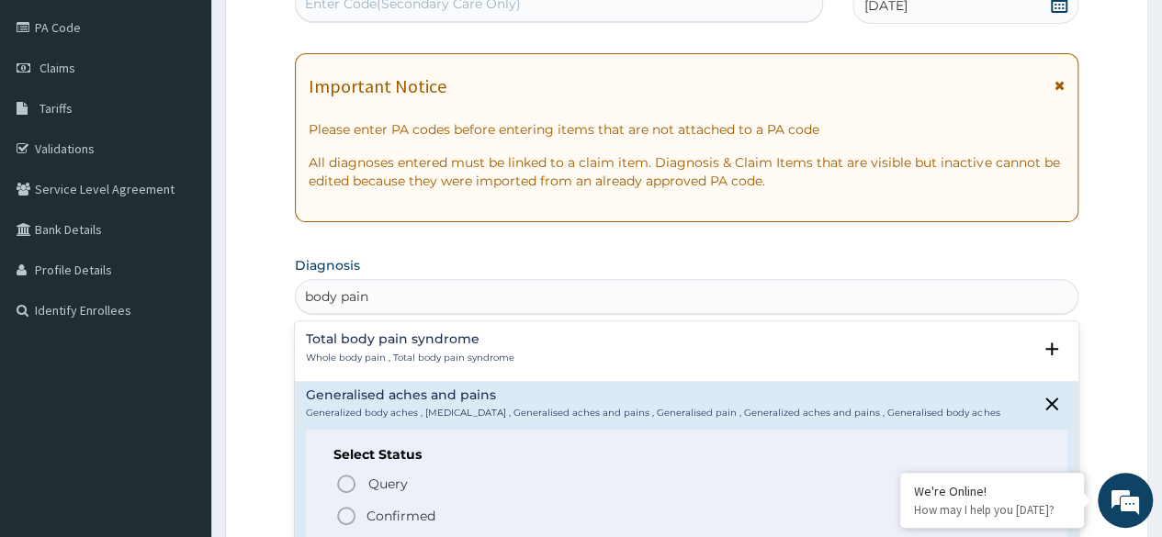
click at [359, 517] on span "Confirmed" at bounding box center [687, 516] width 704 height 22
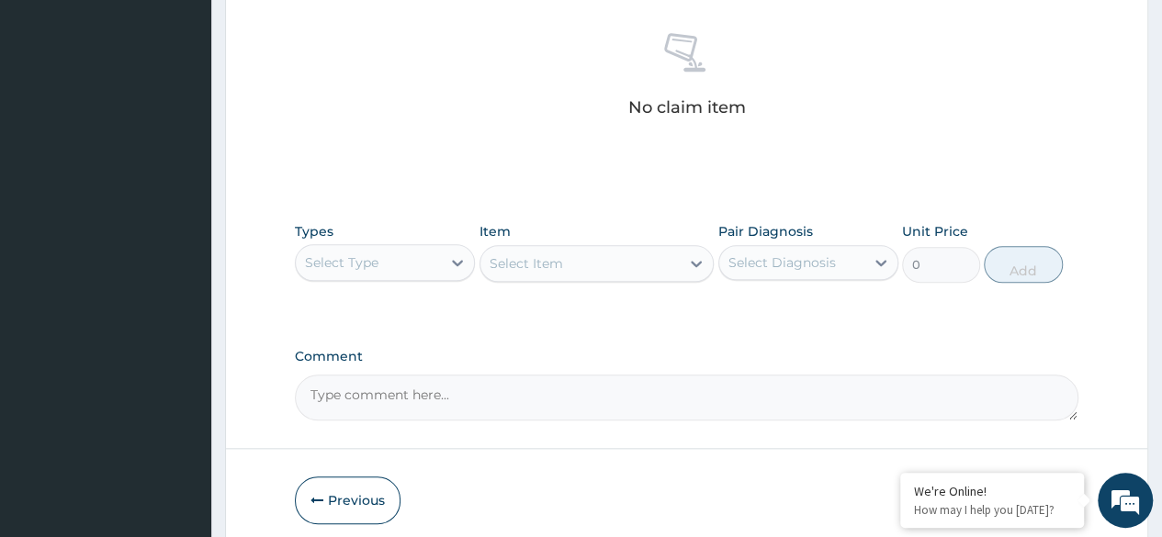
scroll to position [783, 0]
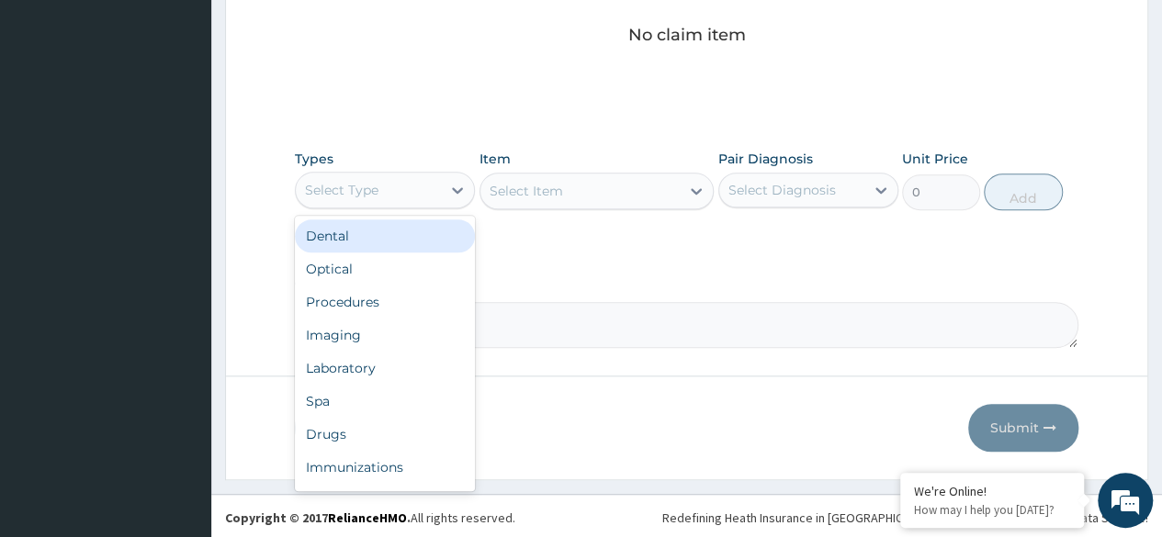
click at [398, 301] on div "Procedures" at bounding box center [385, 302] width 180 height 33
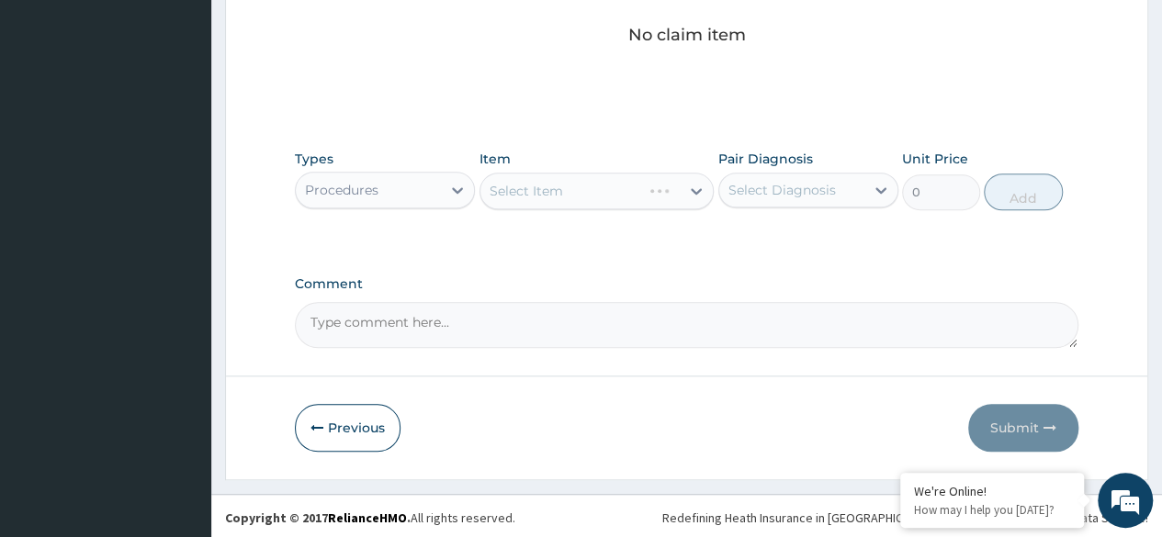
click at [597, 200] on div "Select Item" at bounding box center [596, 191] width 235 height 37
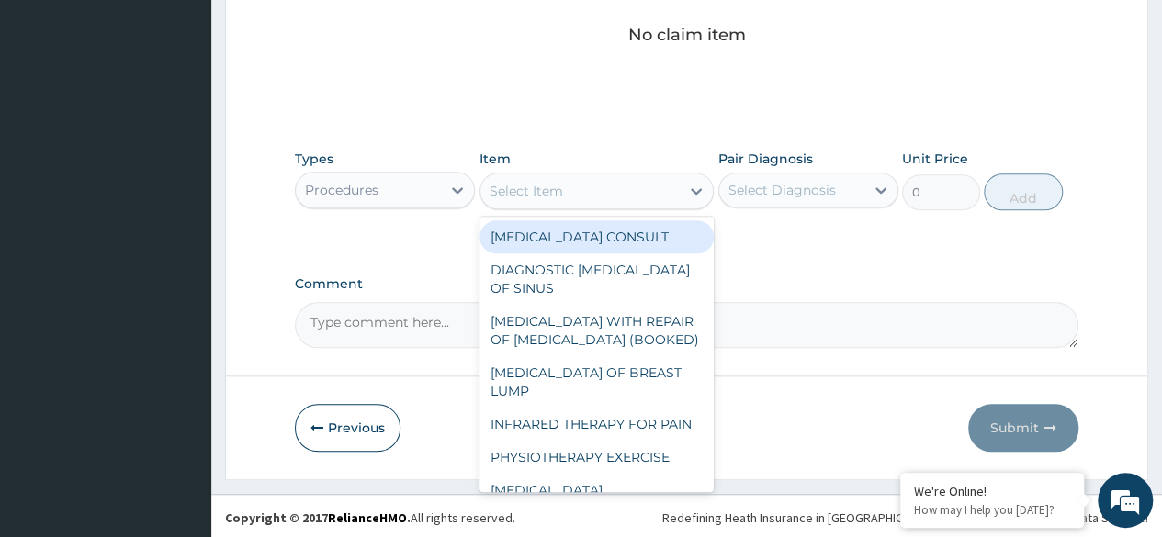
click at [588, 188] on div "Select Item" at bounding box center [580, 190] width 200 height 29
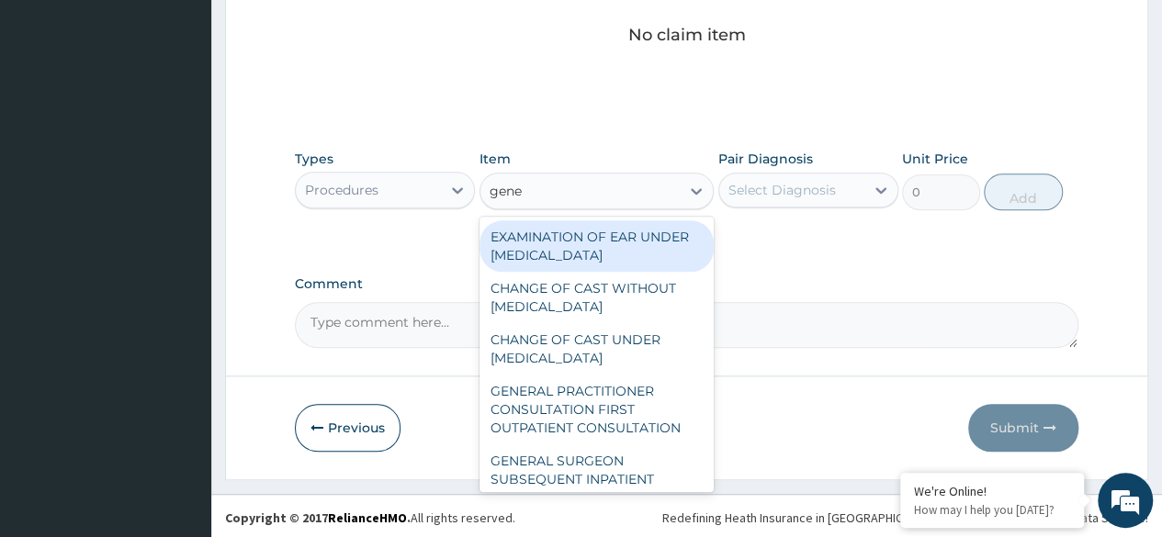
type input "gener"
click at [623, 408] on div "GENERAL PRACTITIONER CONSULTATION FIRST OUTPATIENT CONSULTATION" at bounding box center [596, 410] width 235 height 70
type input "3370.125"
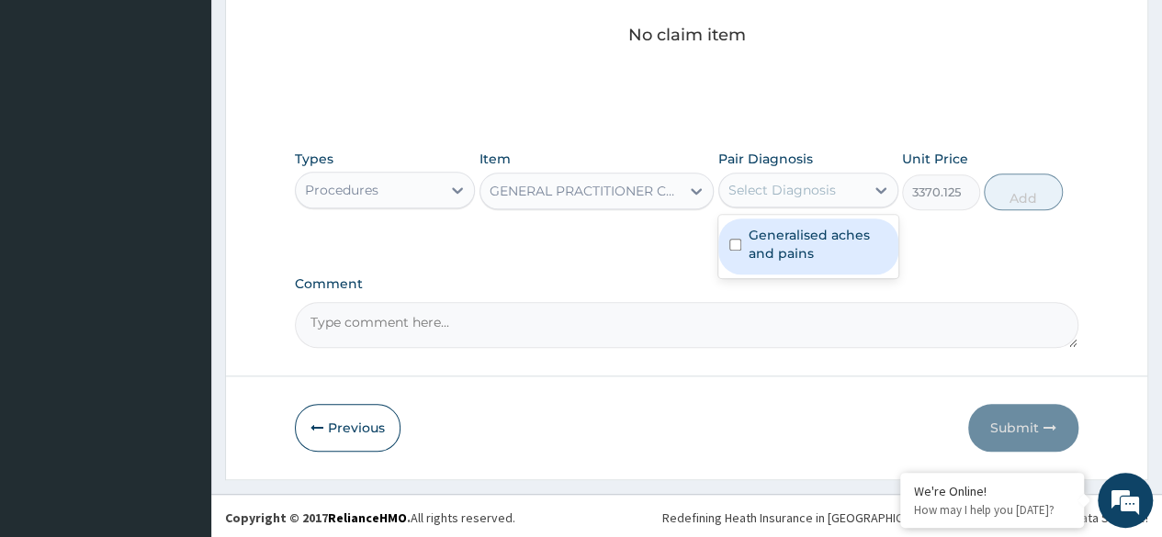
click at [842, 243] on label "Generalised aches and pains" at bounding box center [818, 244] width 139 height 37
checkbox input "true"
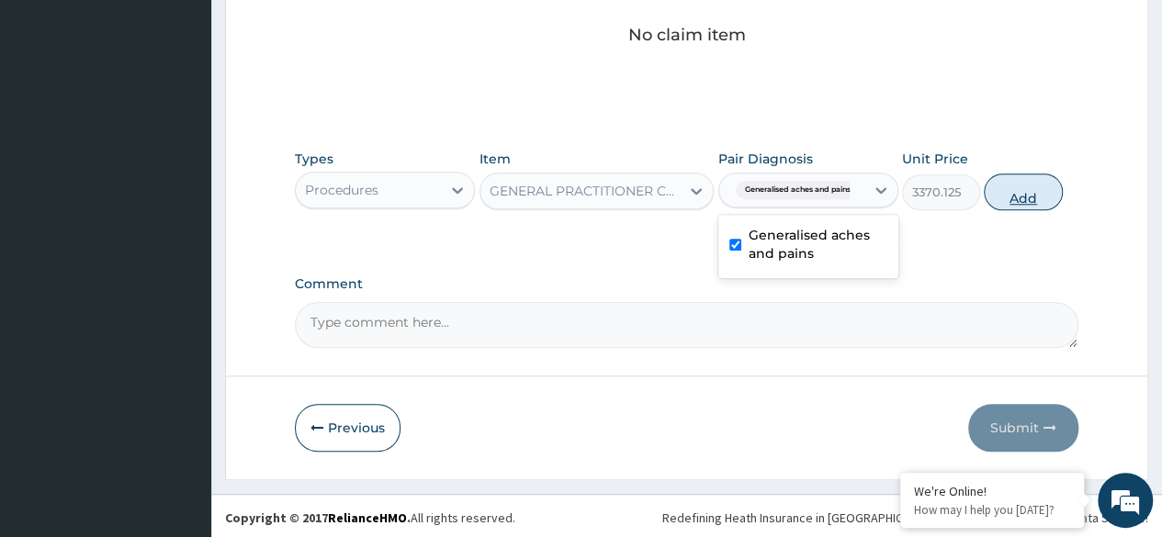
click at [1038, 202] on button "Add" at bounding box center [1023, 192] width 78 height 37
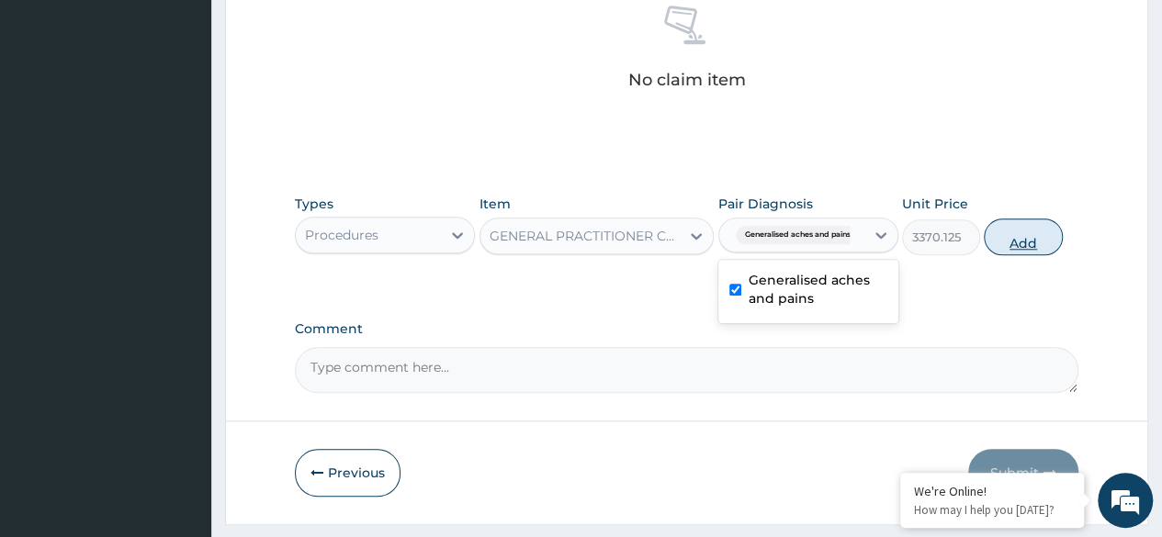
type input "0"
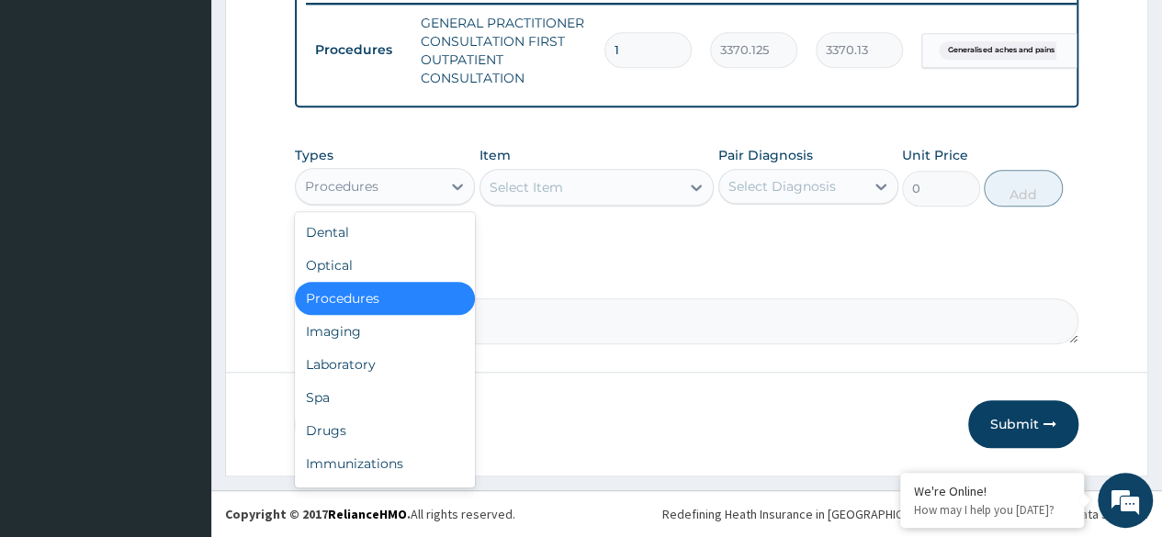
click at [393, 373] on div "Laboratory" at bounding box center [385, 364] width 180 height 33
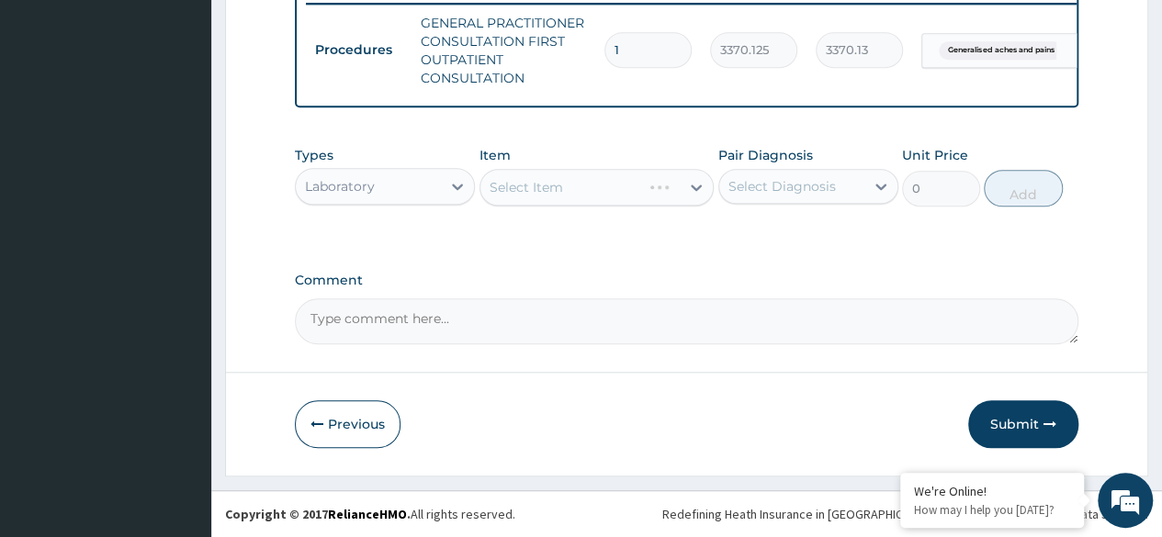
click at [623, 197] on div "Select Item" at bounding box center [596, 187] width 235 height 37
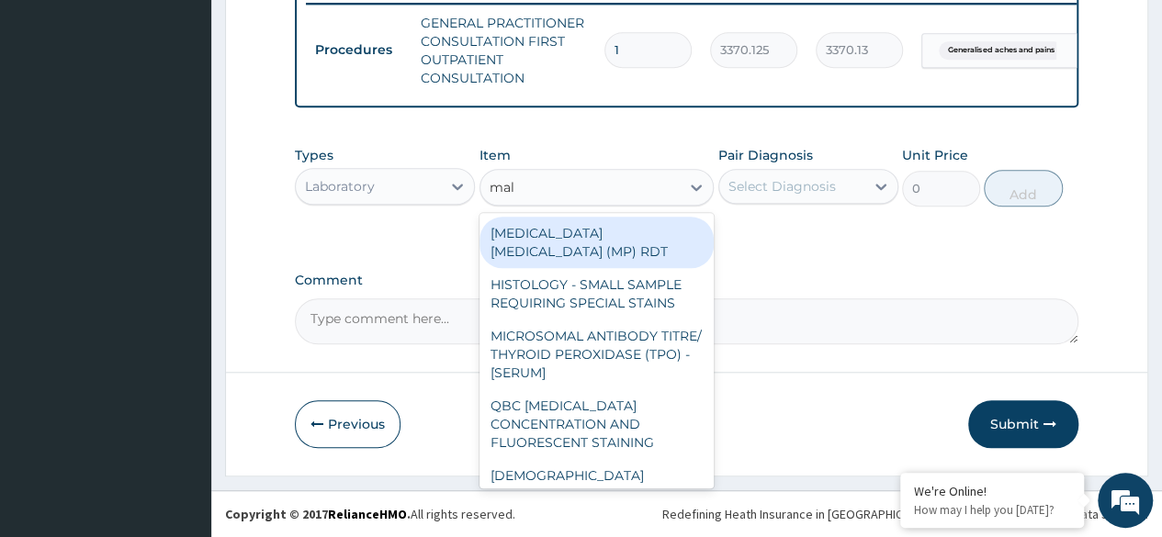
type input "mala"
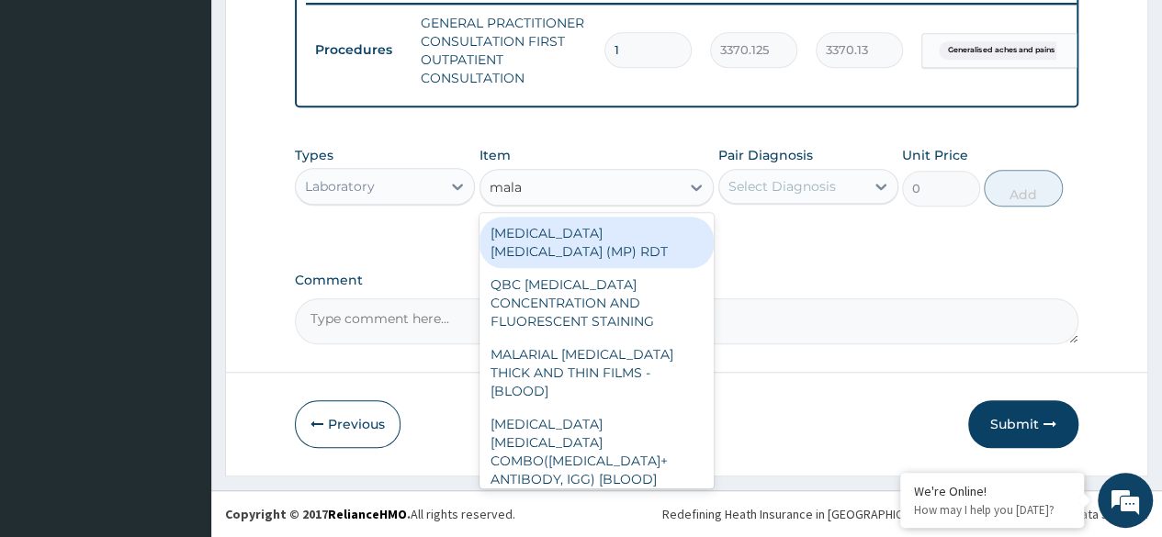
click at [668, 231] on div "MALARIA PARASITE (MP) RDT" at bounding box center [596, 242] width 235 height 51
type input "1531.875"
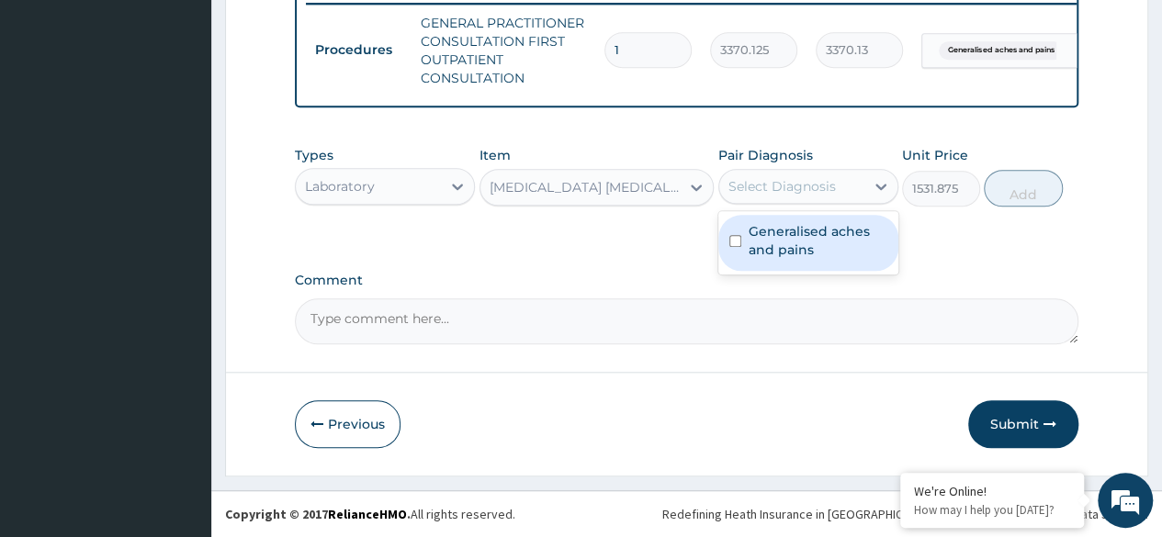
click at [834, 239] on label "Generalised aches and pains" at bounding box center [818, 240] width 139 height 37
checkbox input "true"
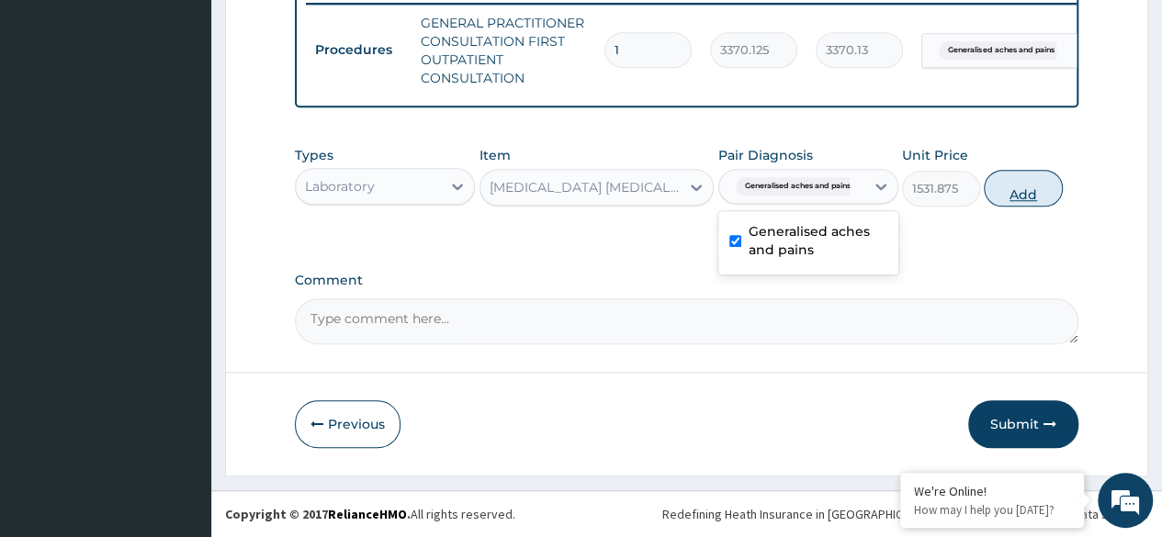
click at [1031, 198] on button "Add" at bounding box center [1023, 188] width 78 height 37
type input "0"
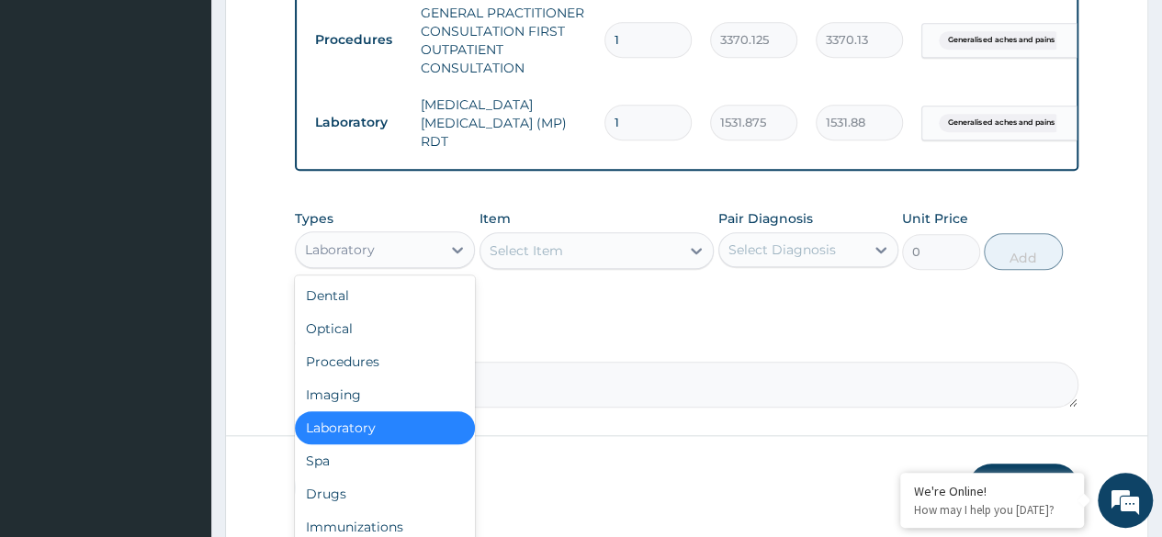
click at [364, 489] on div "Drugs" at bounding box center [385, 494] width 180 height 33
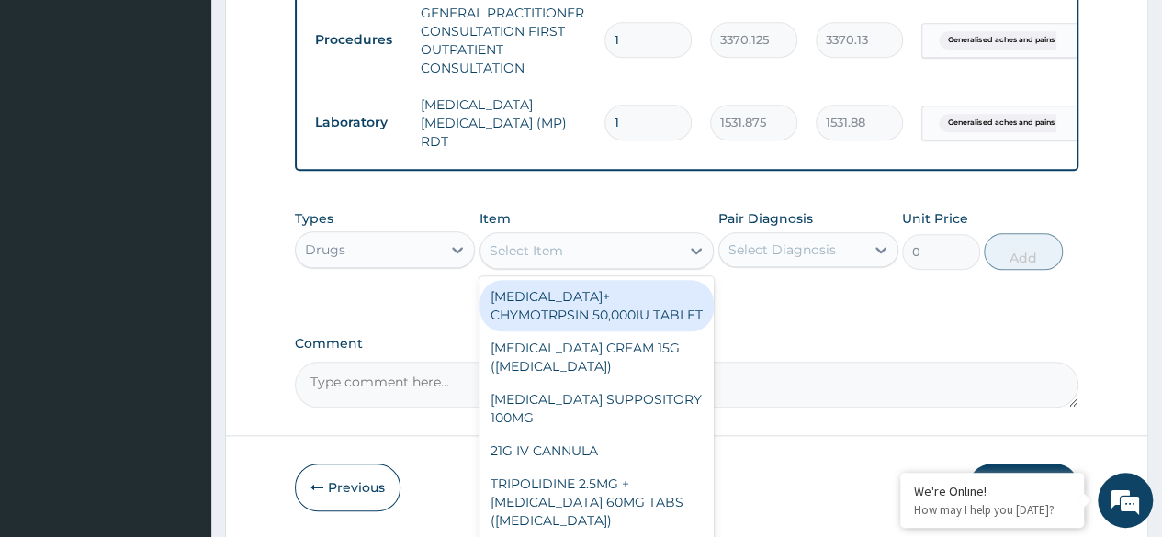
click at [592, 239] on div "Select Item" at bounding box center [580, 250] width 200 height 29
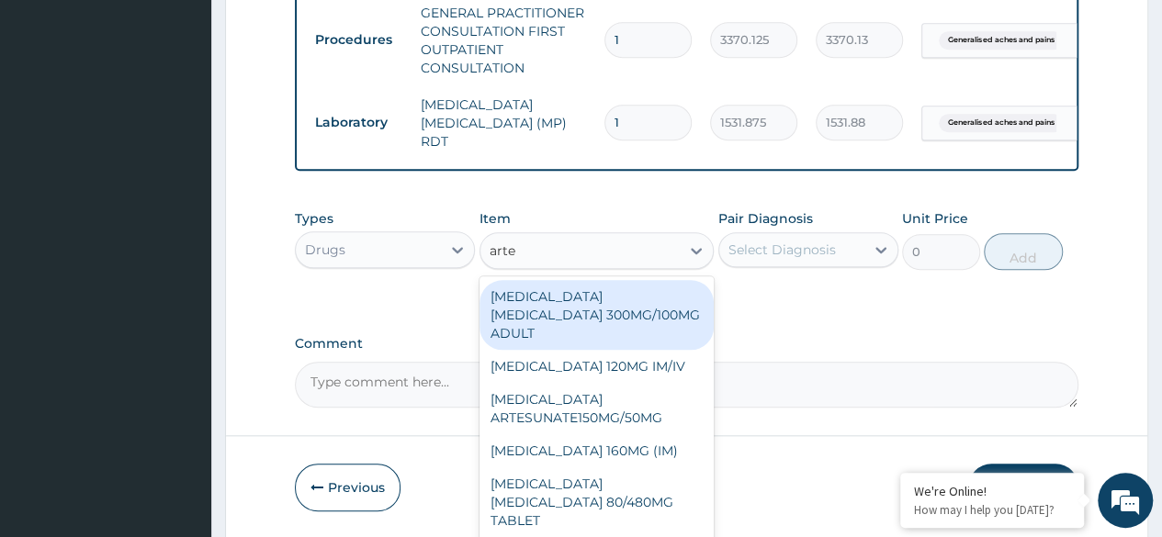
type input "artem"
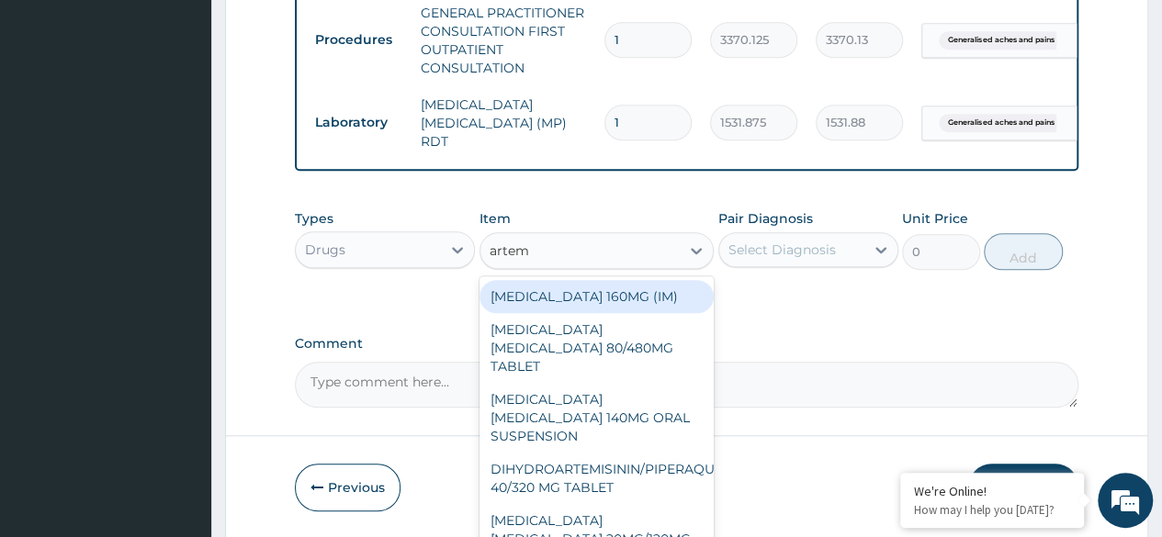
click at [633, 360] on div "ARTEMETHER LUMEFANTRINE 80/480MG TABLET" at bounding box center [596, 348] width 235 height 70
type input "450"
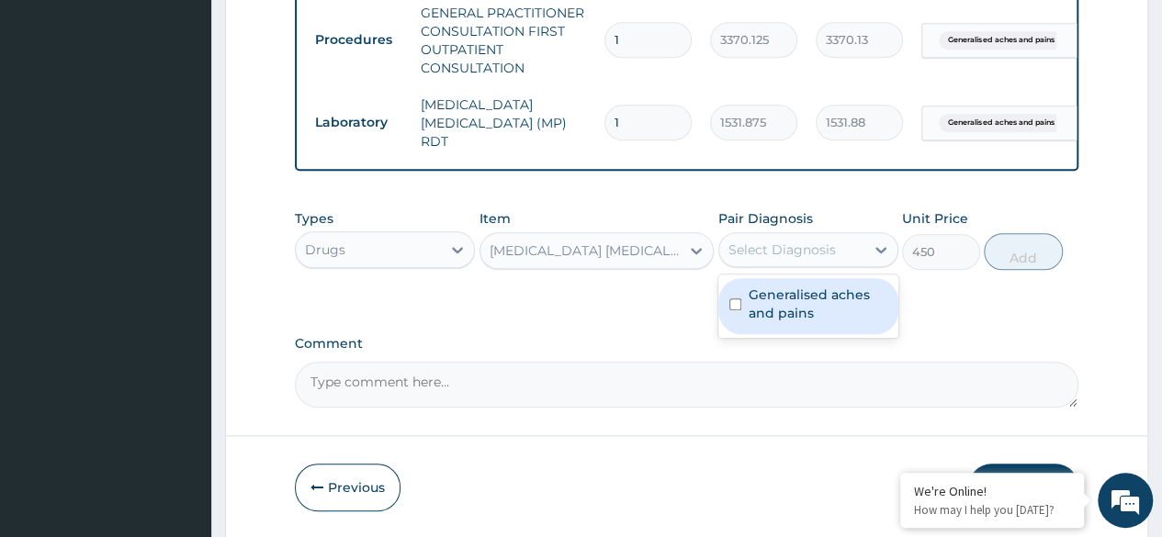
click at [836, 303] on label "Generalised aches and pains" at bounding box center [818, 304] width 139 height 37
checkbox input "true"
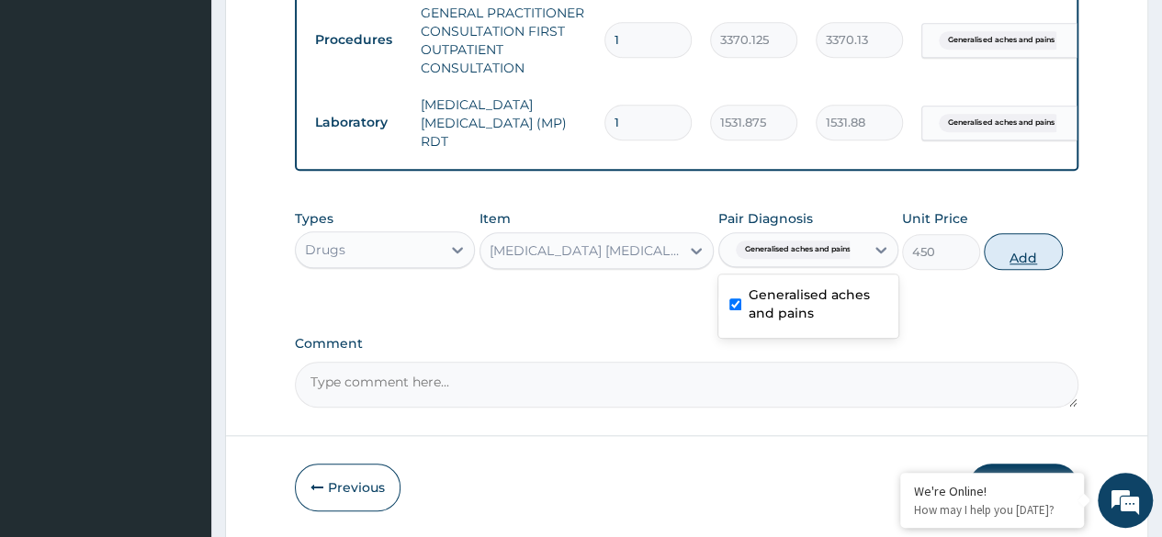
click at [1011, 262] on button "Add" at bounding box center [1023, 251] width 78 height 37
type input "0"
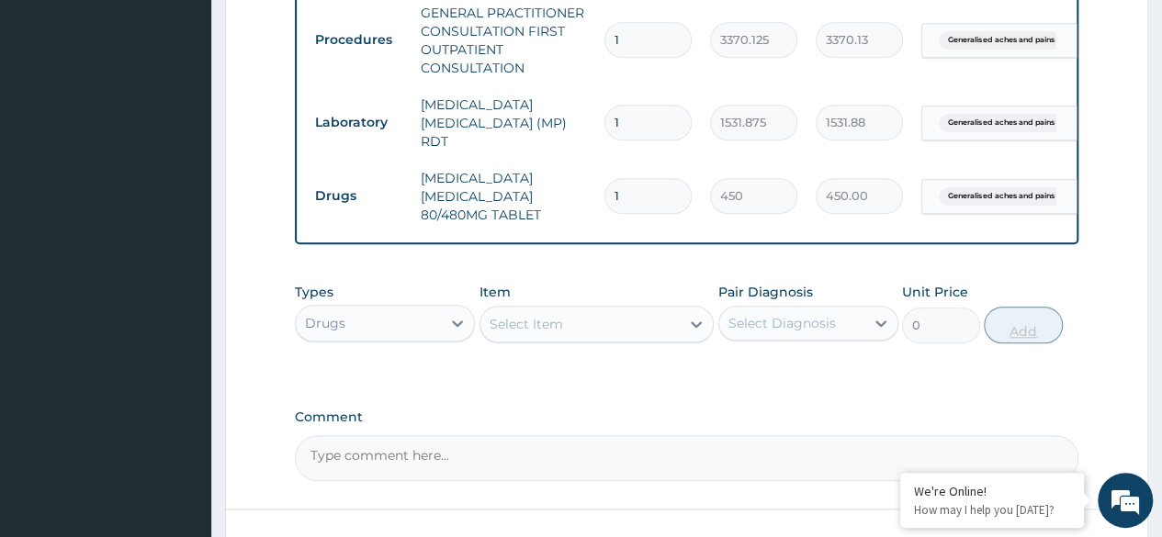
type input "0.00"
type input "6"
type input "2700.00"
type input "6"
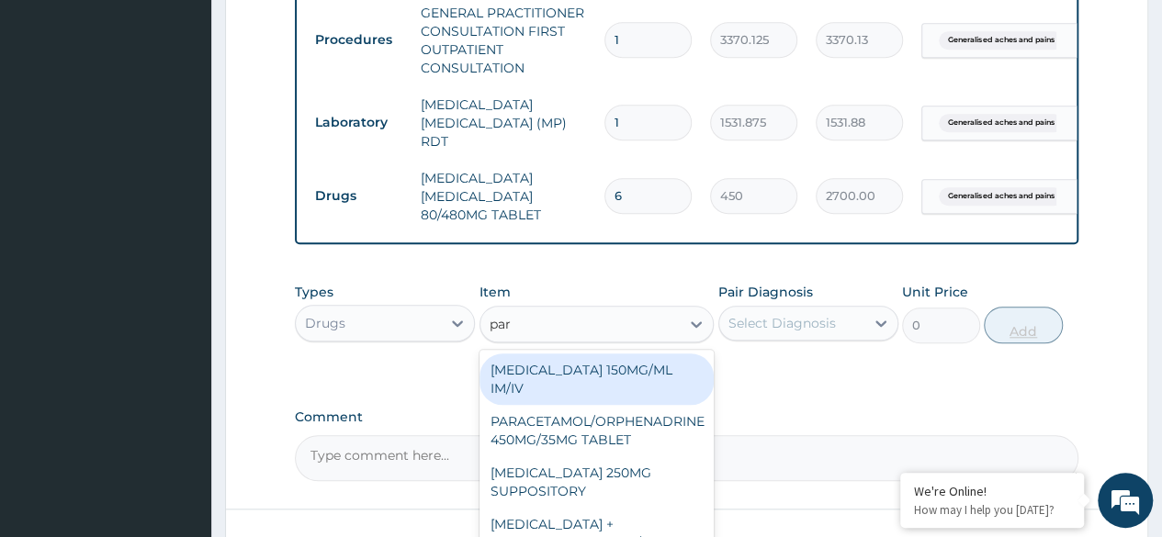
type input "para"
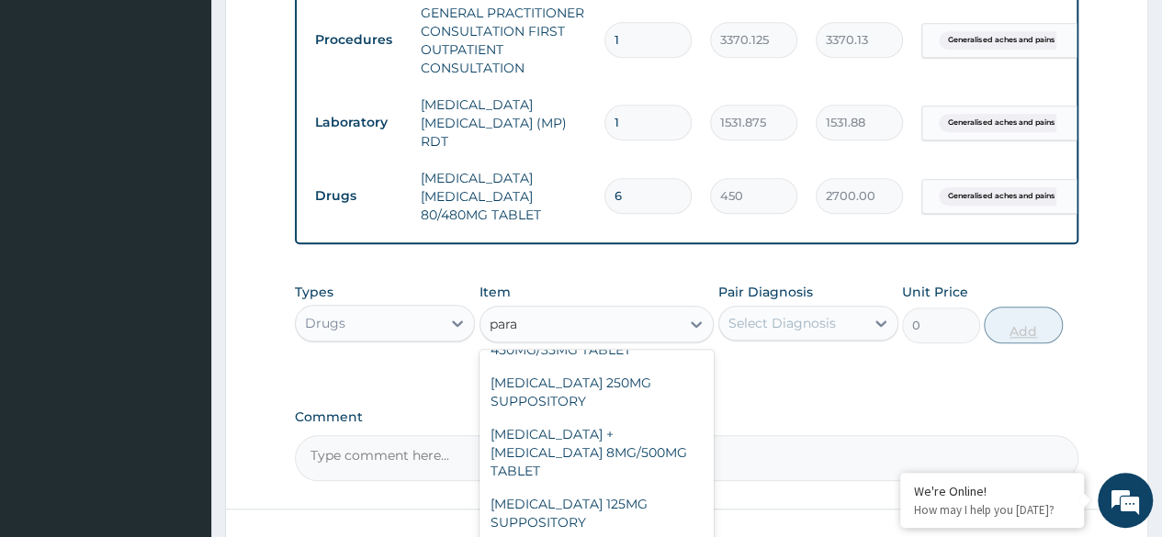
scroll to position [209, 0]
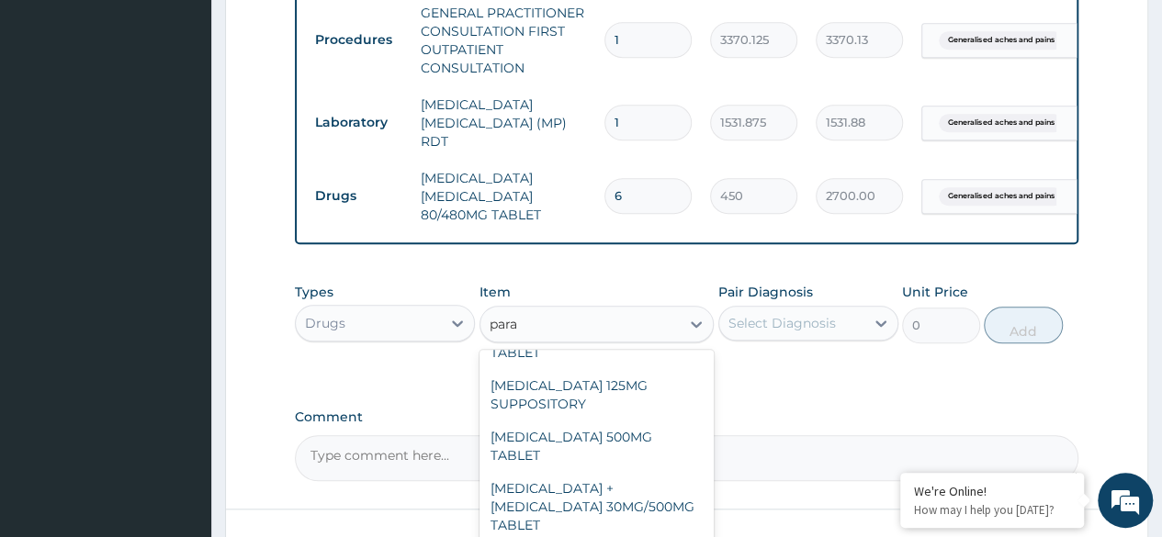
click at [623, 423] on div "PARACETAMOL 500MG TABLET" at bounding box center [596, 446] width 235 height 51
type input "30"
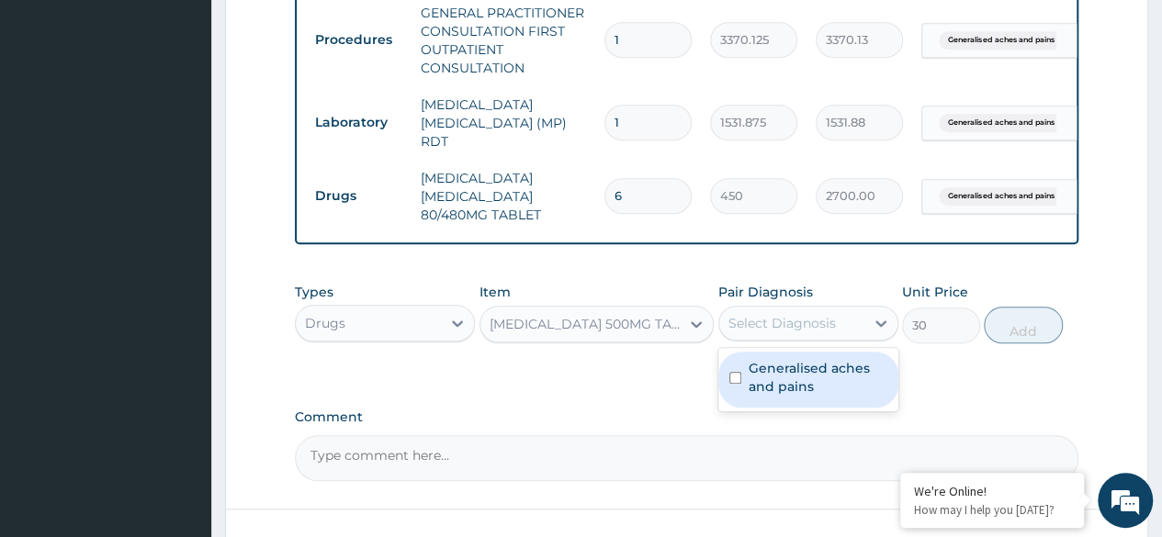
click at [797, 384] on label "Generalised aches and pains" at bounding box center [818, 377] width 139 height 37
checkbox input "true"
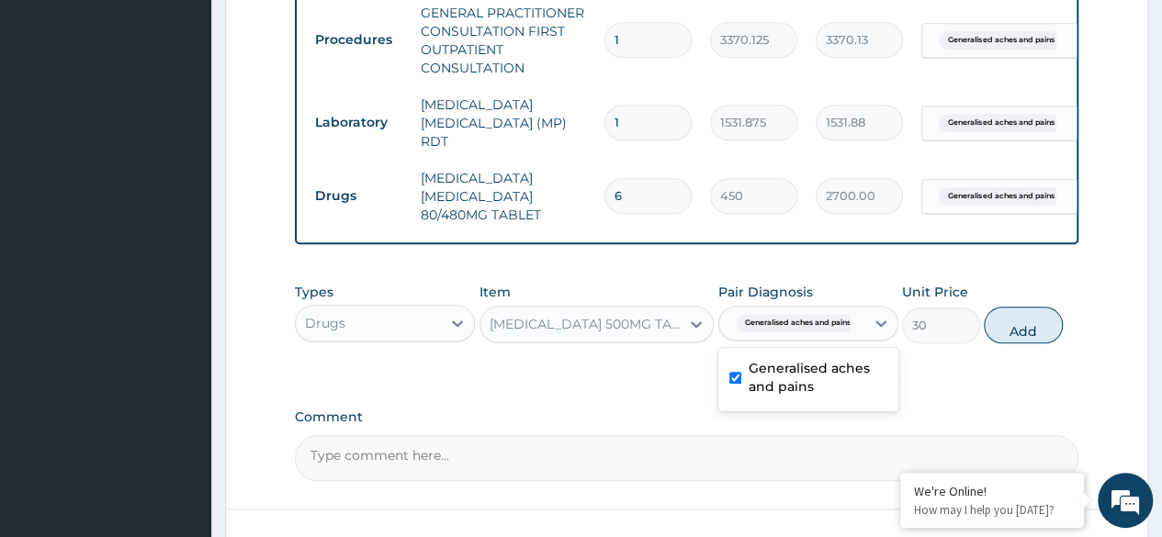
click at [984, 334] on div "Types Drugs Item PARACETAMOL 500MG TABLET Pair Diagnosis option Generalised ach…" at bounding box center [686, 313] width 783 height 79
click at [1039, 329] on button "Add" at bounding box center [1023, 325] width 78 height 37
type input "0"
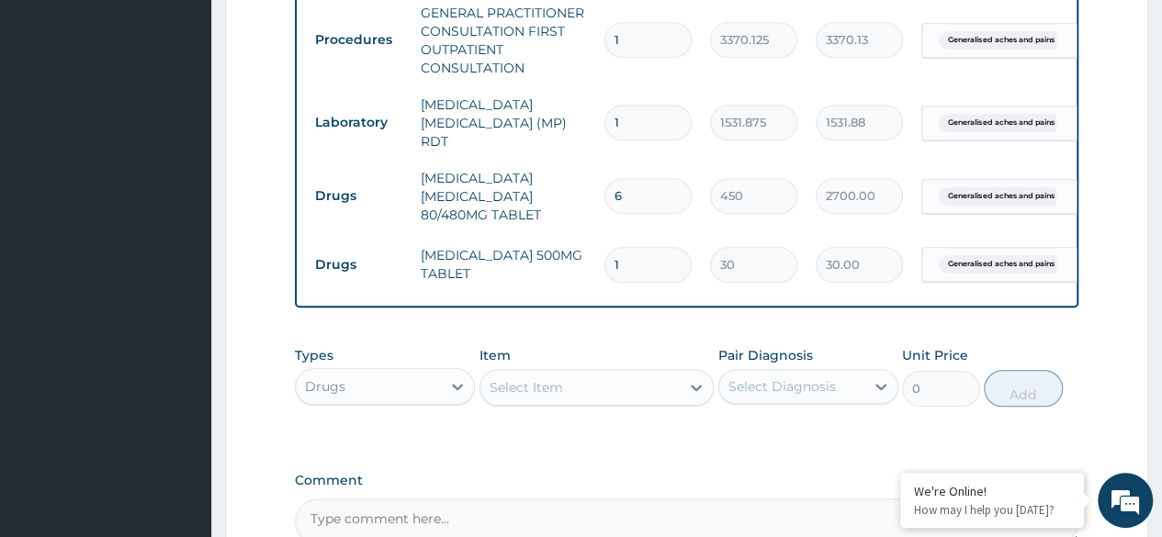
type input "0.00"
type input "3"
type input "90.00"
type input "30"
type input "900.00"
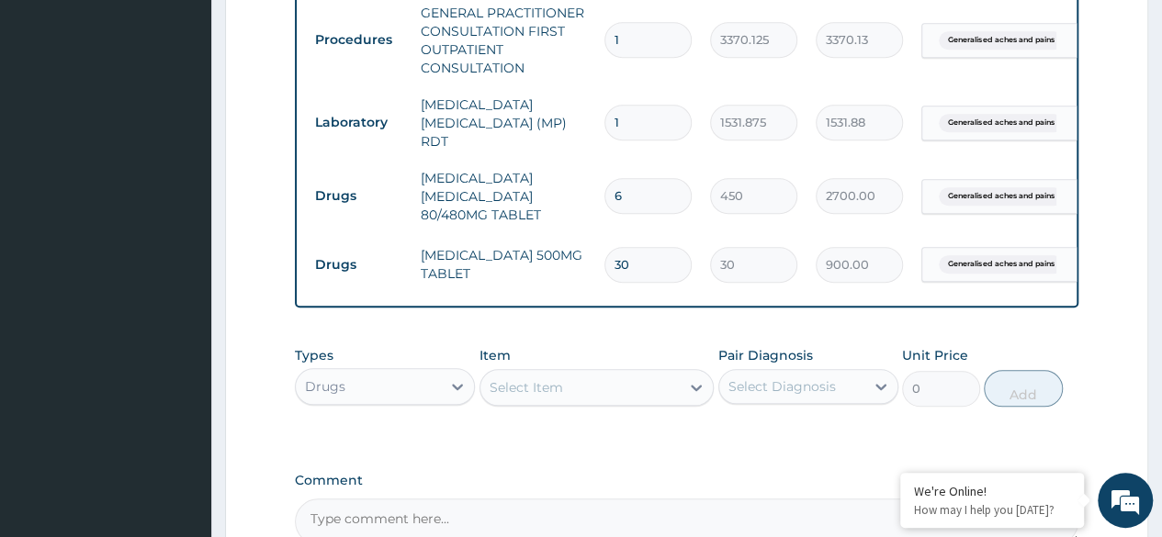
type input "30"
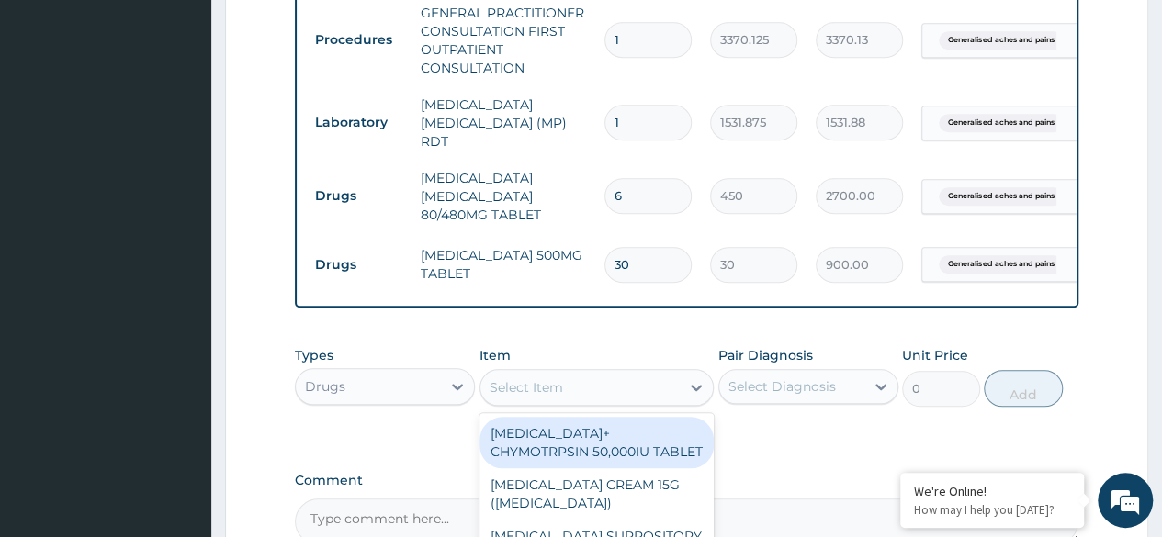
click at [543, 394] on div "Select Item" at bounding box center [526, 387] width 73 height 18
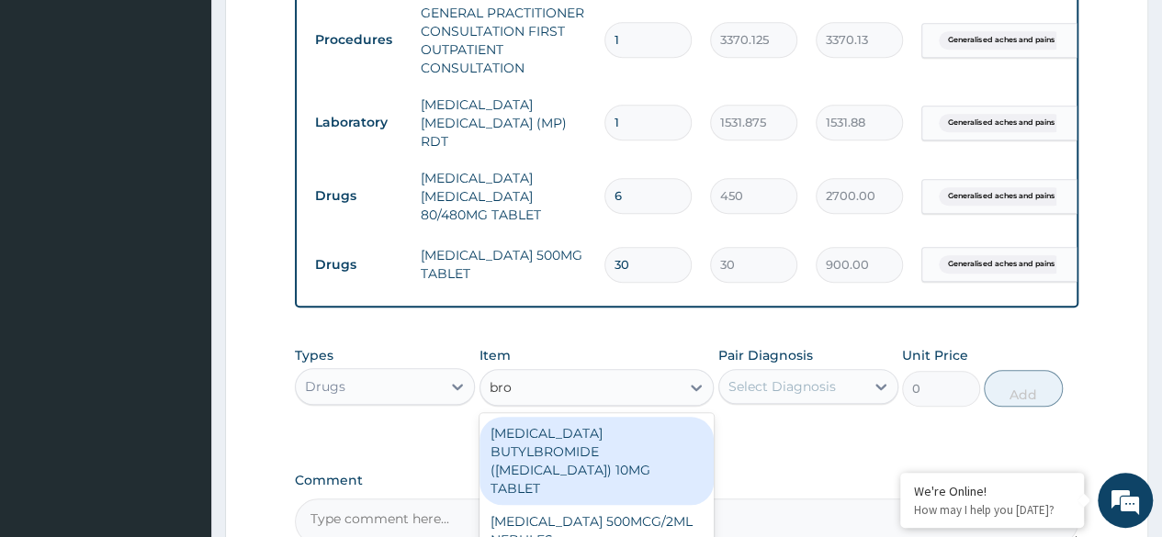
type input "brom"
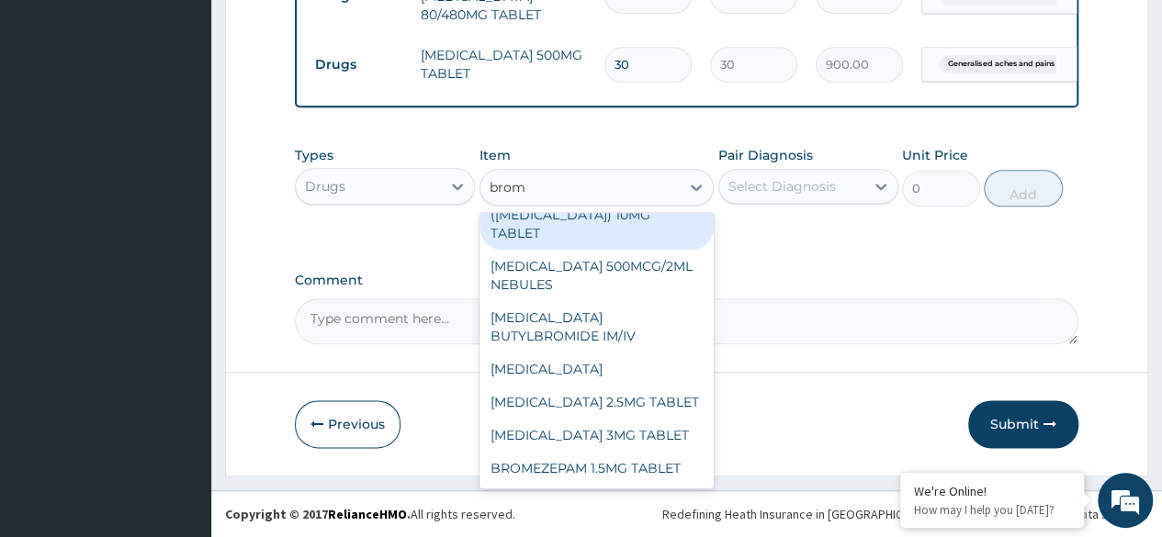
scroll to position [55, 0]
click at [638, 433] on div "[MEDICAL_DATA] 3MG TABLET" at bounding box center [596, 435] width 235 height 33
type input "80"
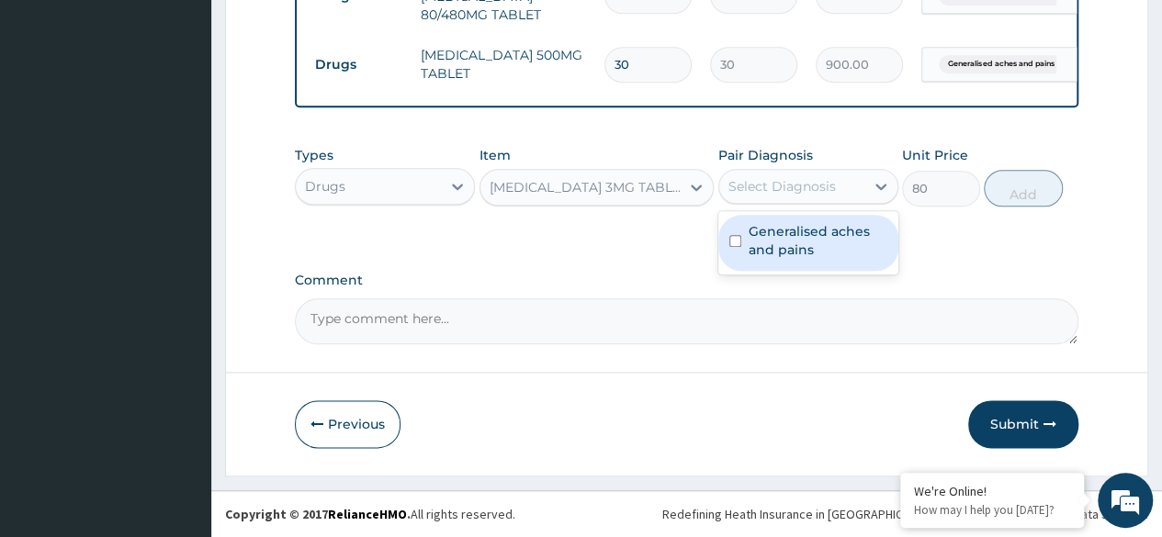
click at [845, 241] on label "Generalised aches and pains" at bounding box center [818, 240] width 139 height 37
checkbox input "true"
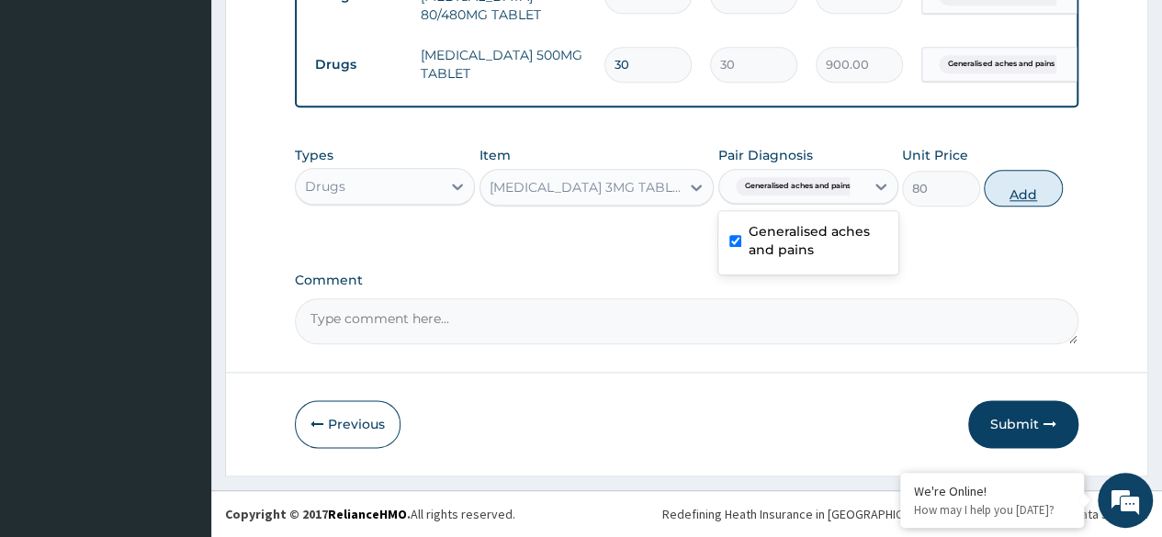
click at [1027, 199] on button "Add" at bounding box center [1023, 188] width 78 height 37
type input "0"
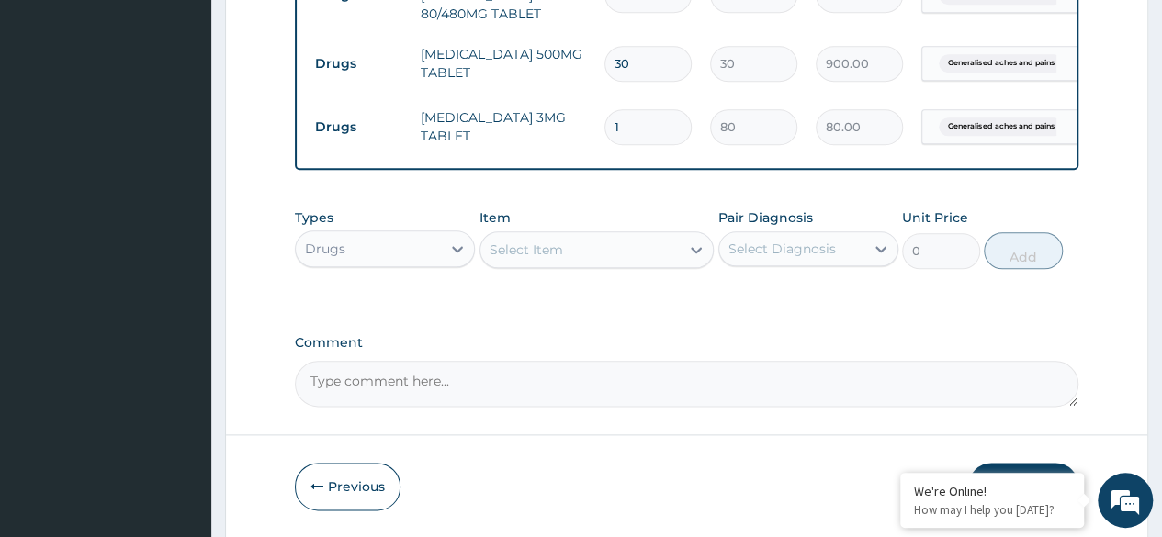
type input "0.00"
type input "3"
type input "240.00"
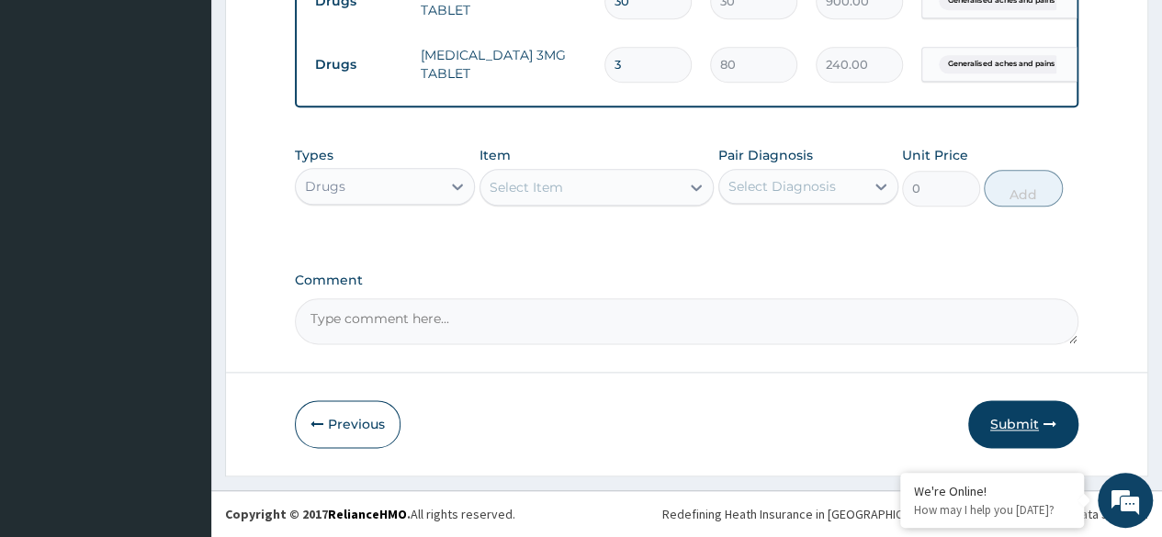
click at [1025, 428] on button "Submit" at bounding box center [1023, 424] width 110 height 48
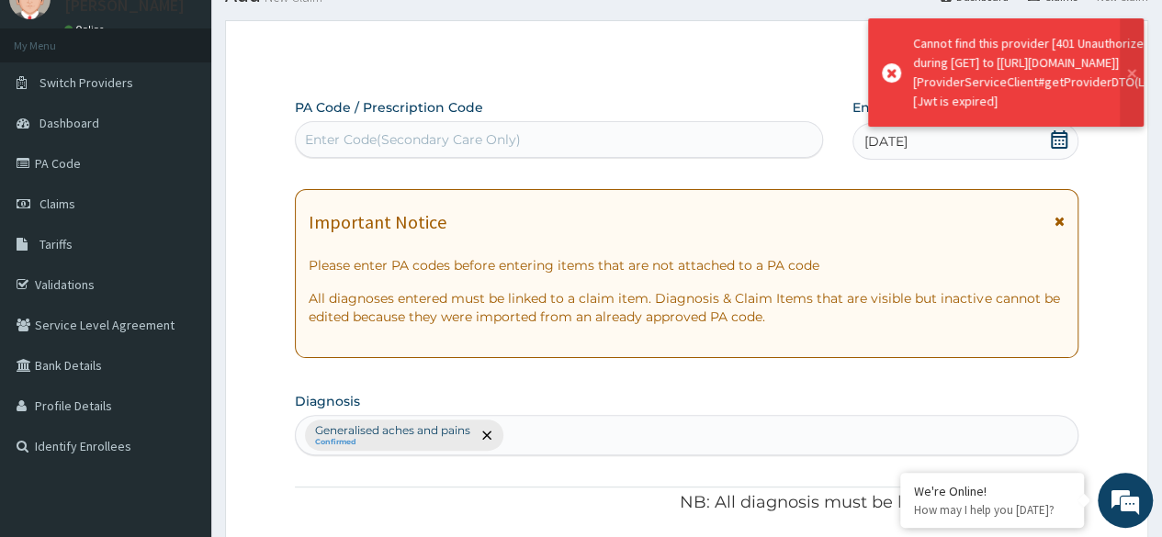
scroll to position [1003, 0]
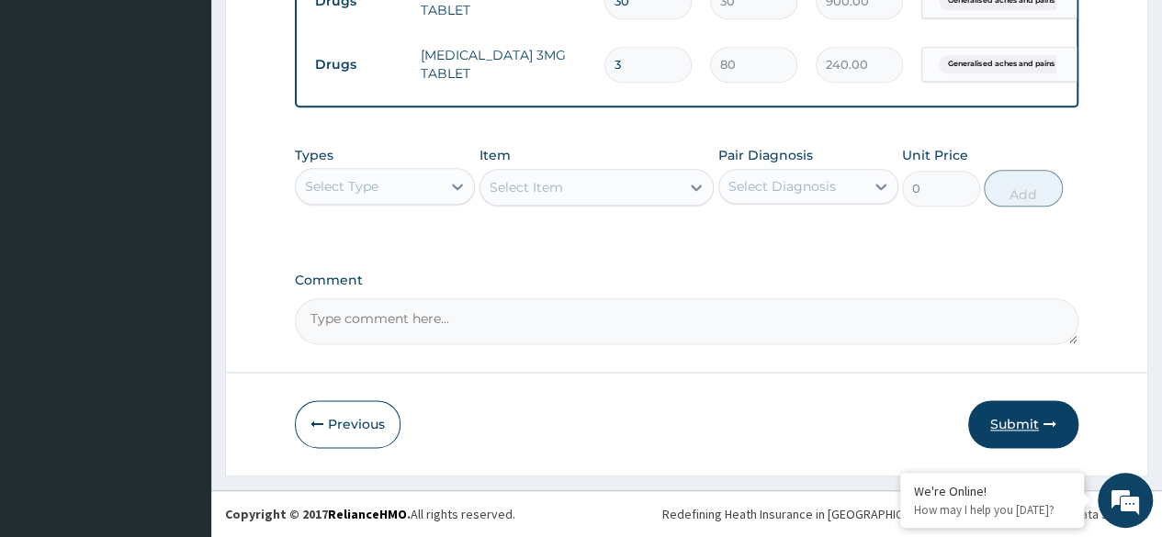
click at [1020, 413] on button "Submit" at bounding box center [1023, 424] width 110 height 48
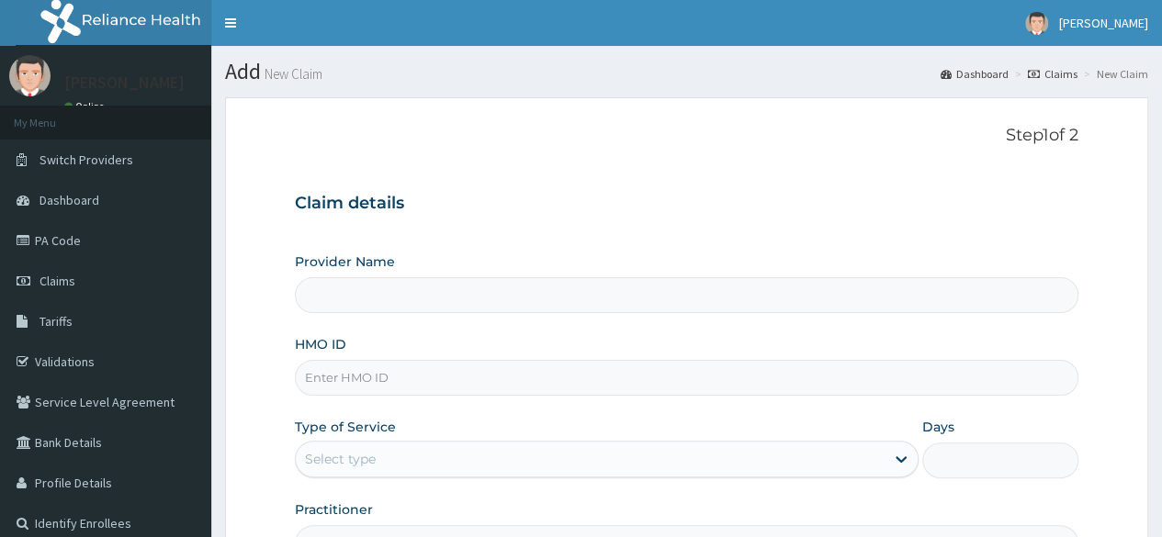
scroll to position [213, 0]
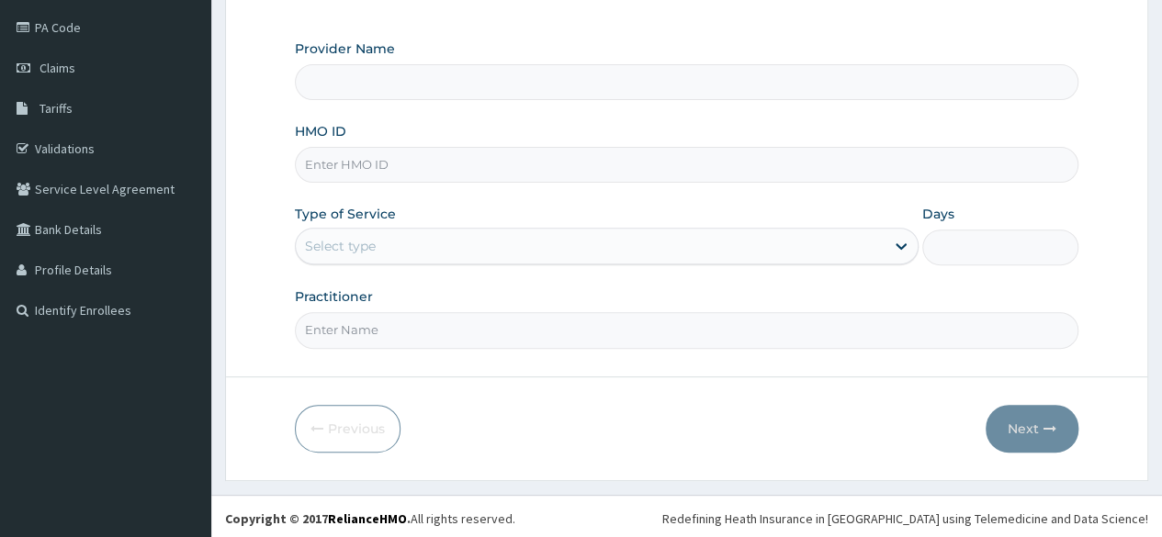
type input "Reliance Family Clinics (RFC) - Ajah"
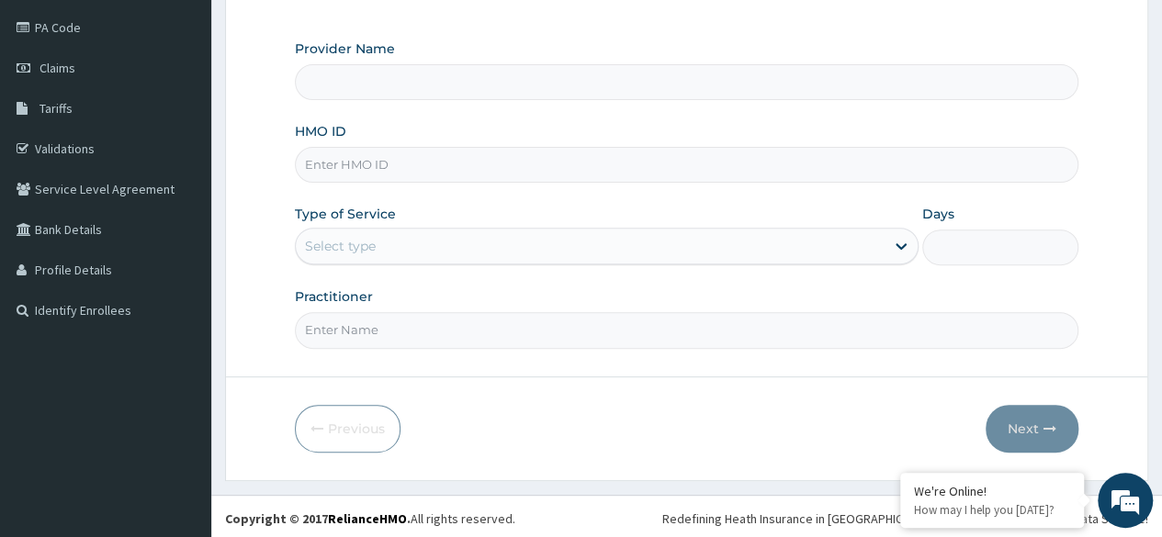
type input "Reliance Family Clinics (RFC) - Ajah"
click at [384, 159] on input "HMO ID" at bounding box center [686, 165] width 783 height 36
click at [410, 166] on input "HMO ID" at bounding box center [686, 165] width 783 height 36
paste input "TIE/10023/A"
type input "TIE/10023/A"
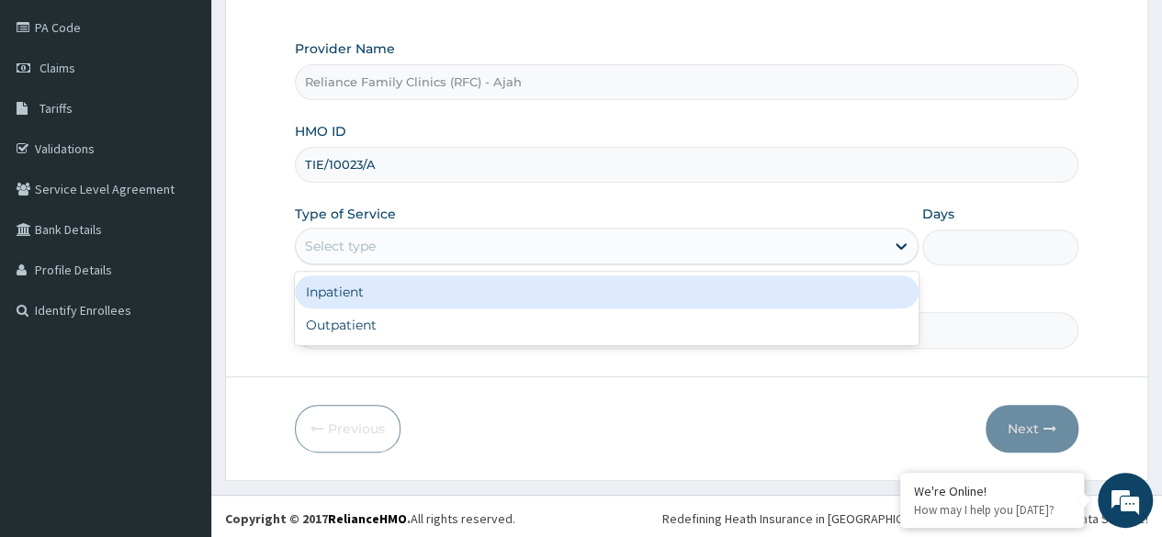
click at [429, 321] on div "Outpatient" at bounding box center [607, 325] width 624 height 33
type input "1"
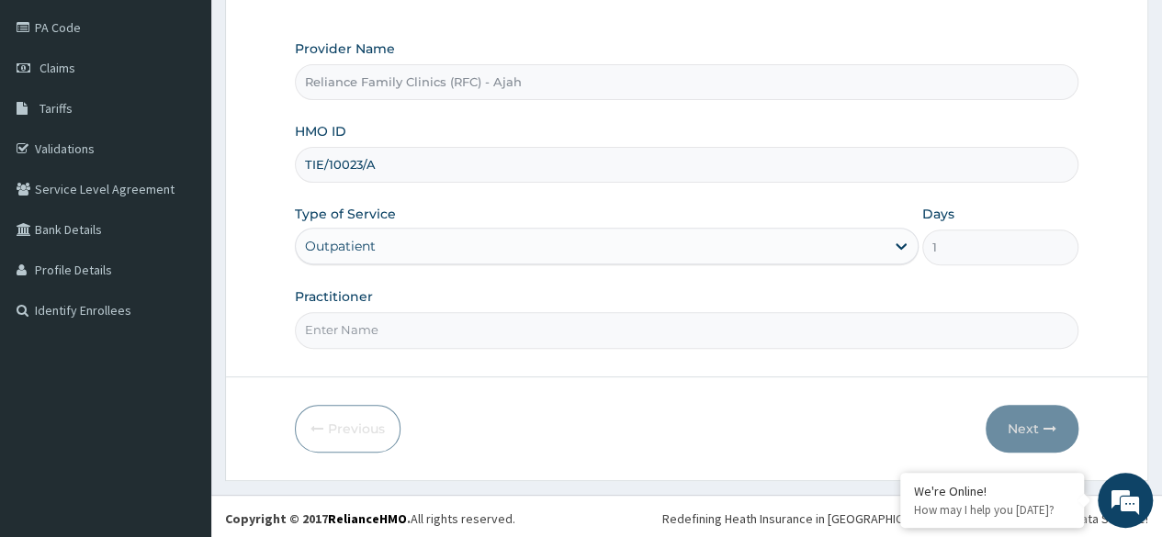
click at [471, 324] on input "Practitioner" at bounding box center [686, 330] width 783 height 36
type input "Dr. locum"
click at [1026, 435] on button "Next" at bounding box center [1032, 429] width 93 height 48
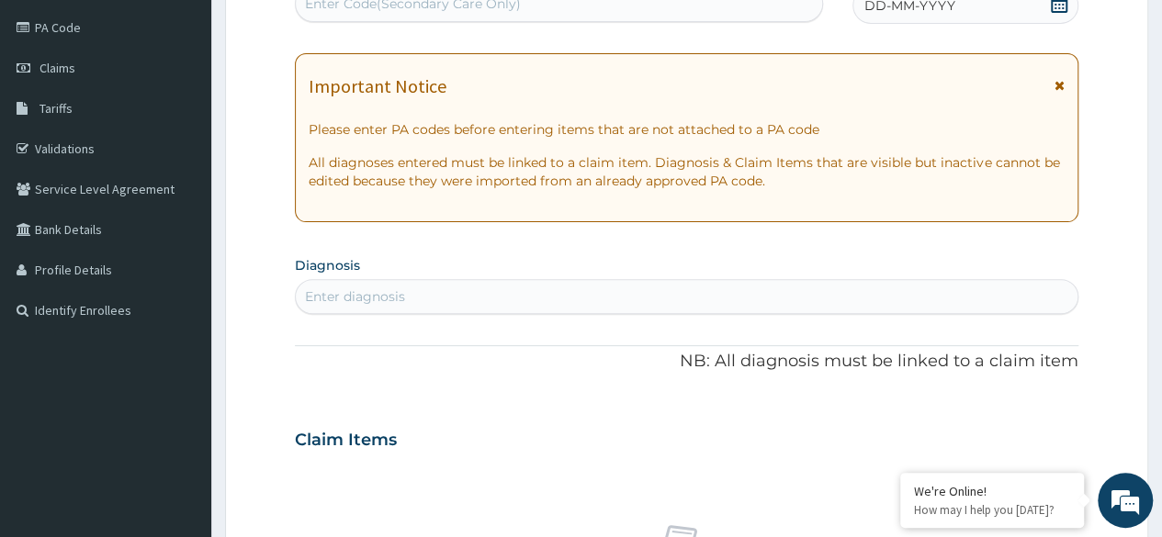
click at [983, 4] on div "DD-MM-YYYY" at bounding box center [965, 5] width 226 height 37
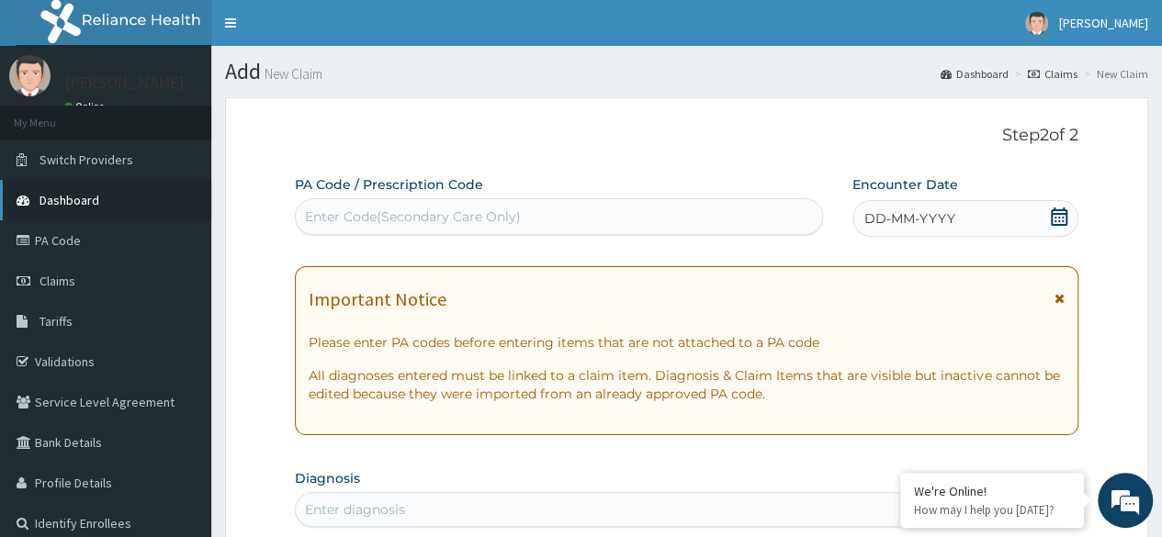
click at [94, 196] on span "Dashboard" at bounding box center [69, 200] width 60 height 17
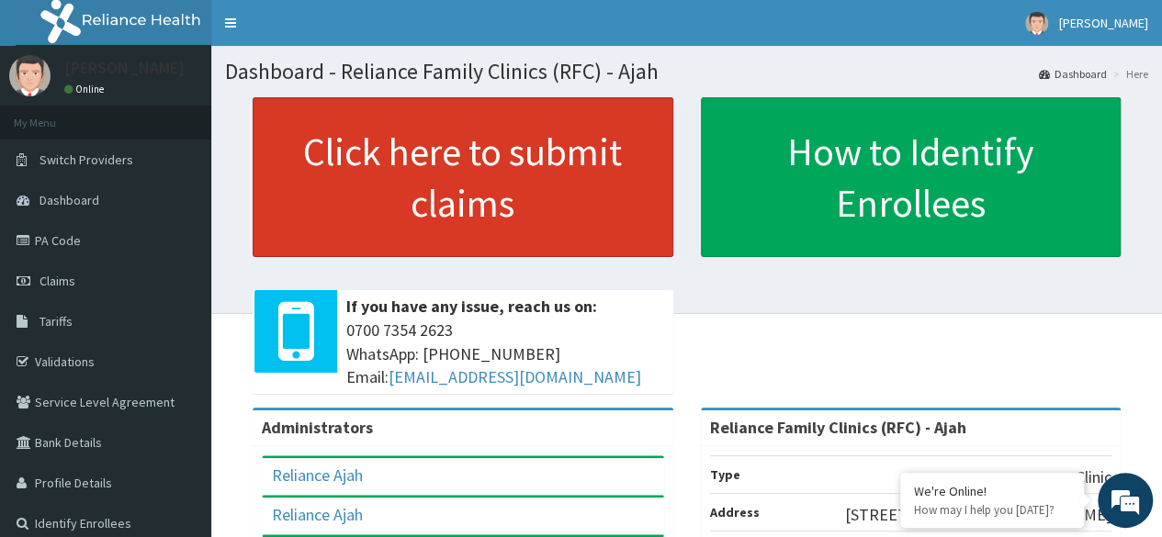
click at [521, 209] on link "Click here to submit claims" at bounding box center [463, 177] width 421 height 160
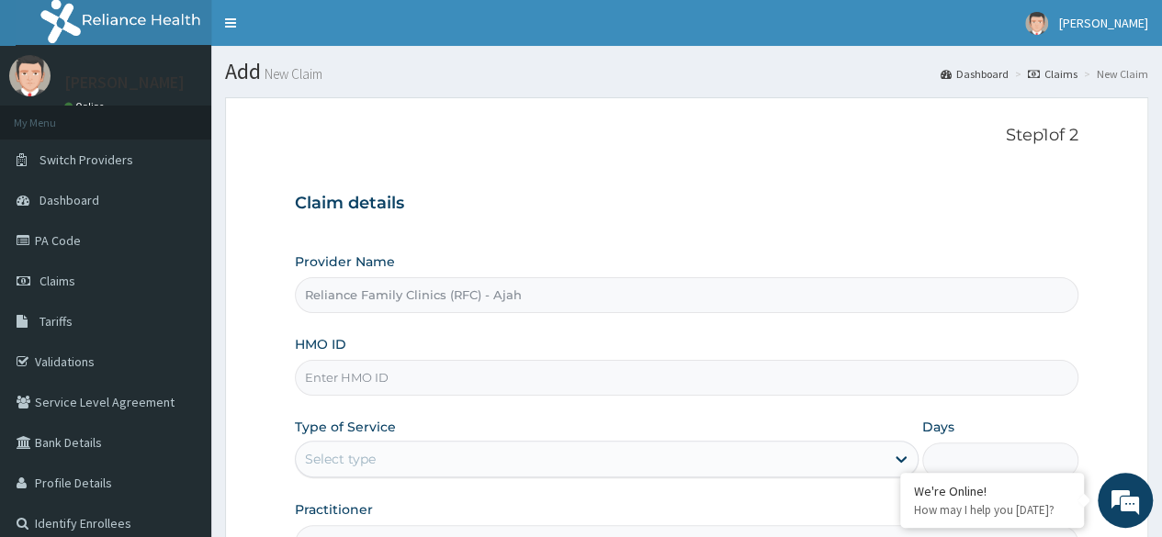
type input "Reliance Family Clinics (RFC) - Ajah"
click at [445, 378] on input "HMO ID" at bounding box center [686, 378] width 783 height 36
paste input "TIE/10023/A"
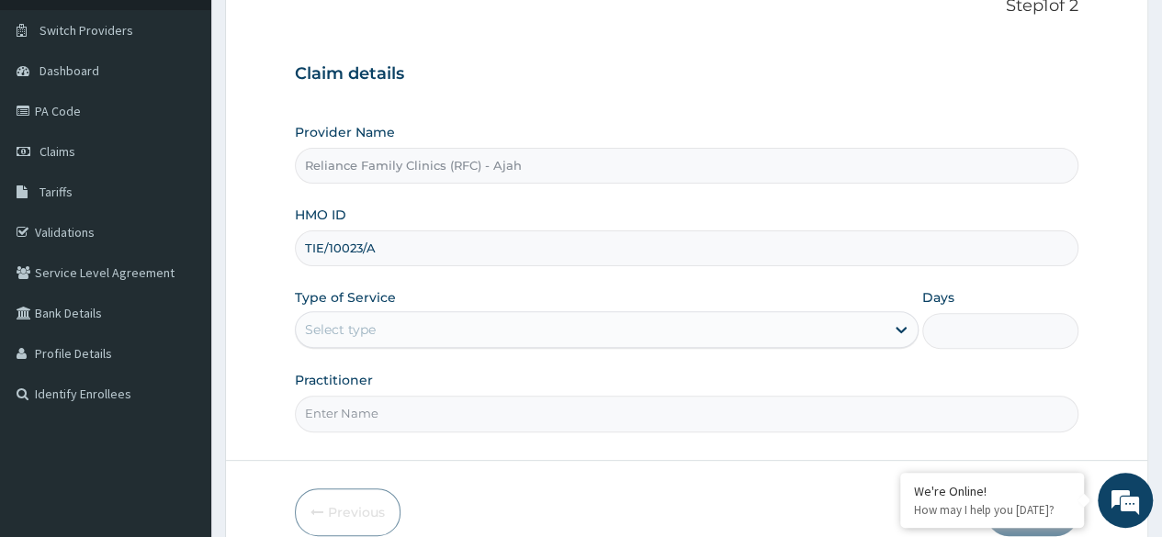
scroll to position [207, 0]
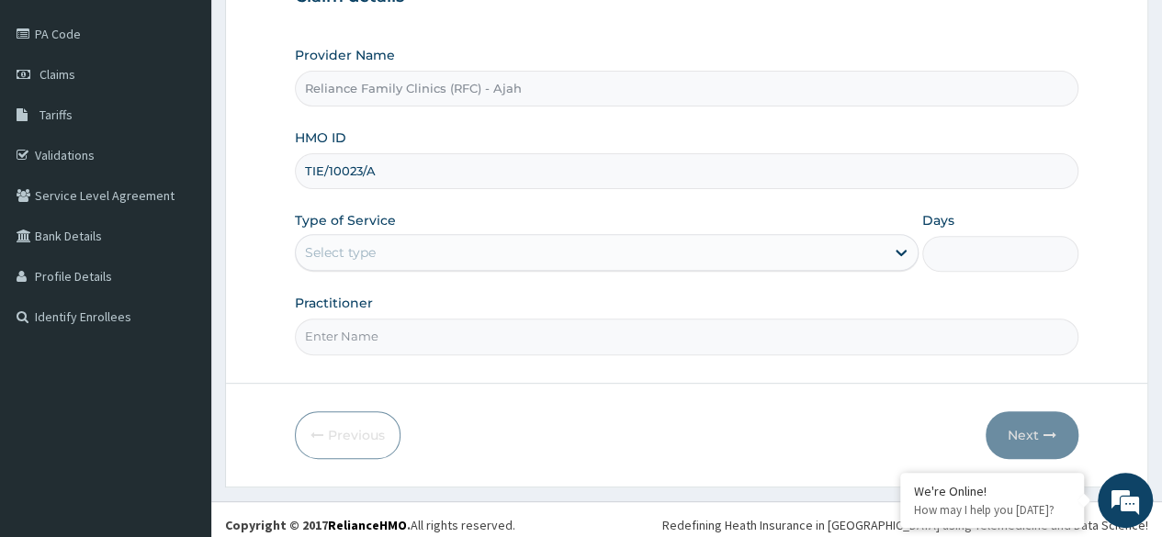
type input "TIE/10023/A"
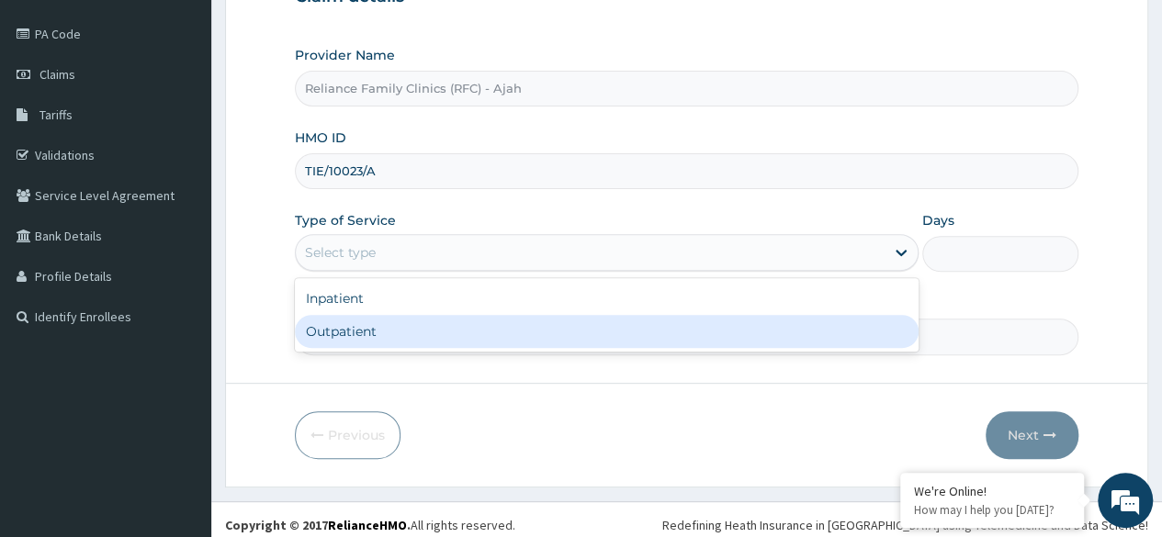
click at [505, 327] on div "Outpatient" at bounding box center [607, 331] width 624 height 33
type input "1"
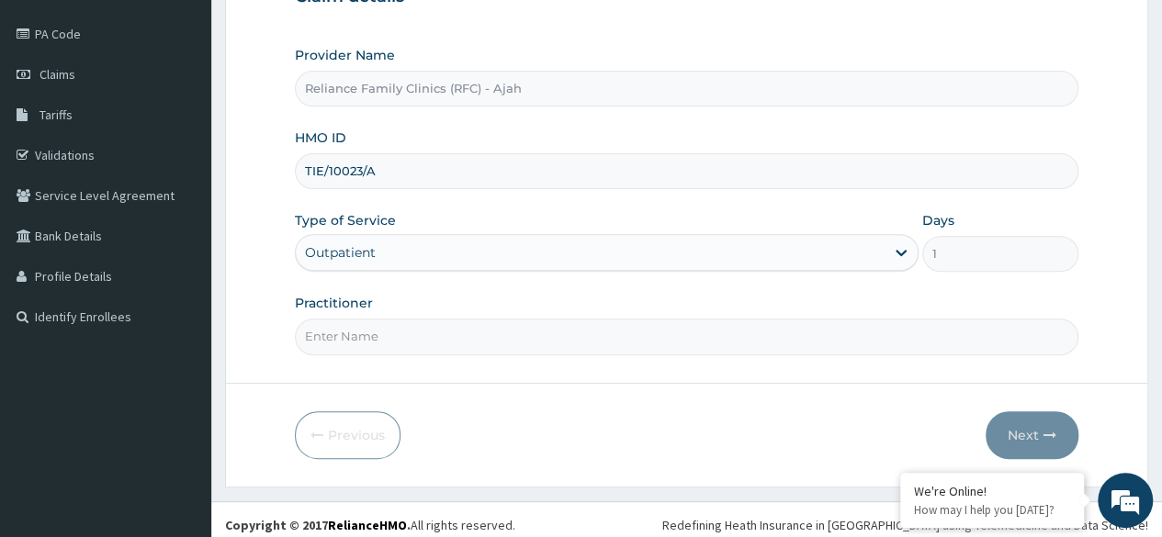
scroll to position [0, 0]
click at [503, 340] on input "Practitioner" at bounding box center [686, 337] width 783 height 36
type input "DR. LOCUM"
click at [1031, 424] on button "Next" at bounding box center [1032, 435] width 93 height 48
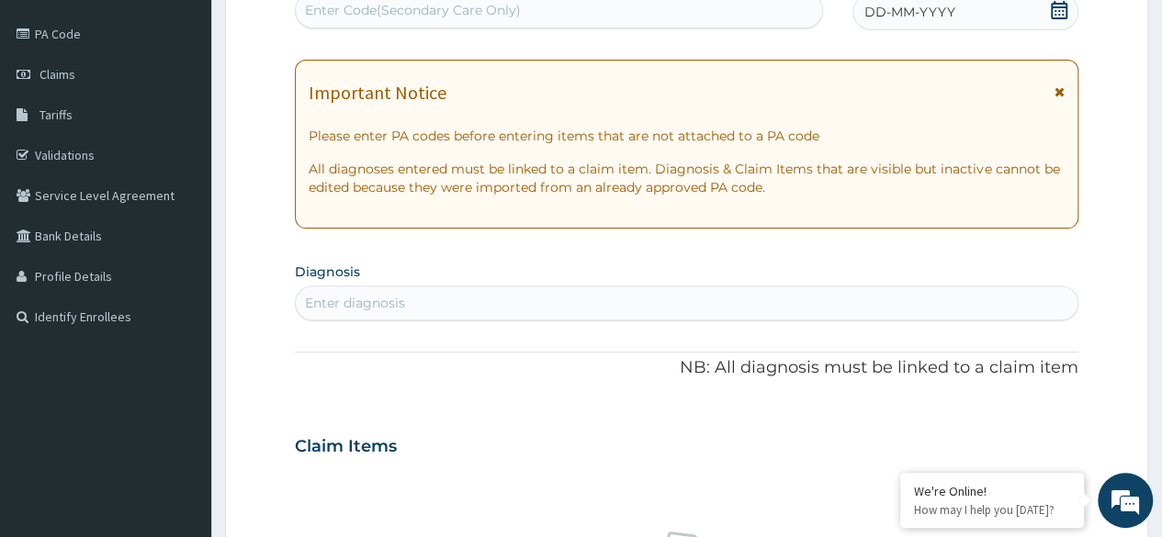
click at [1014, 12] on div "DD-MM-YYYY" at bounding box center [965, 12] width 226 height 37
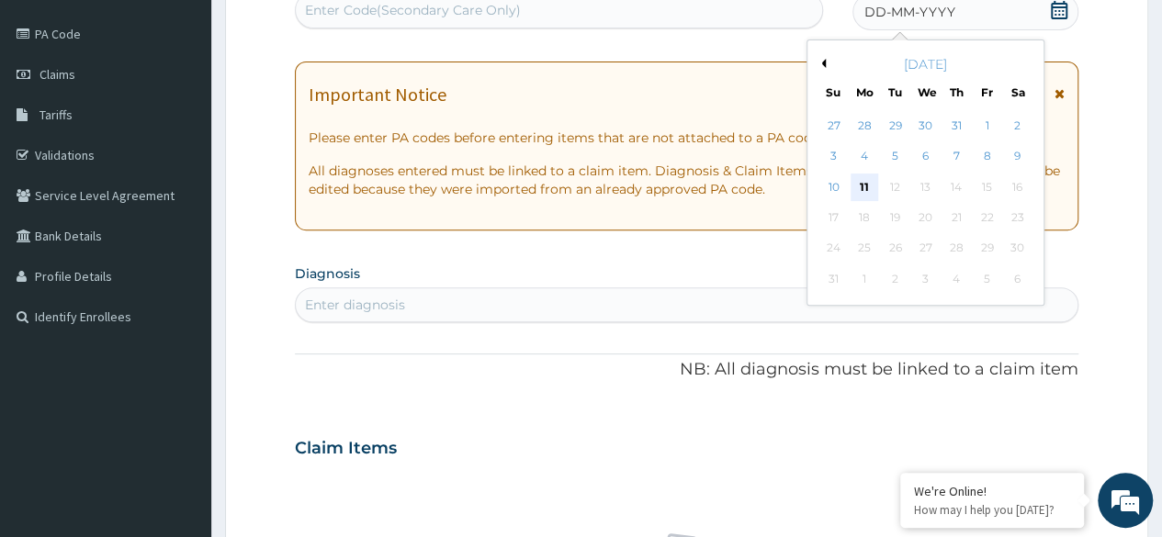
click at [863, 186] on div "11" at bounding box center [865, 188] width 28 height 28
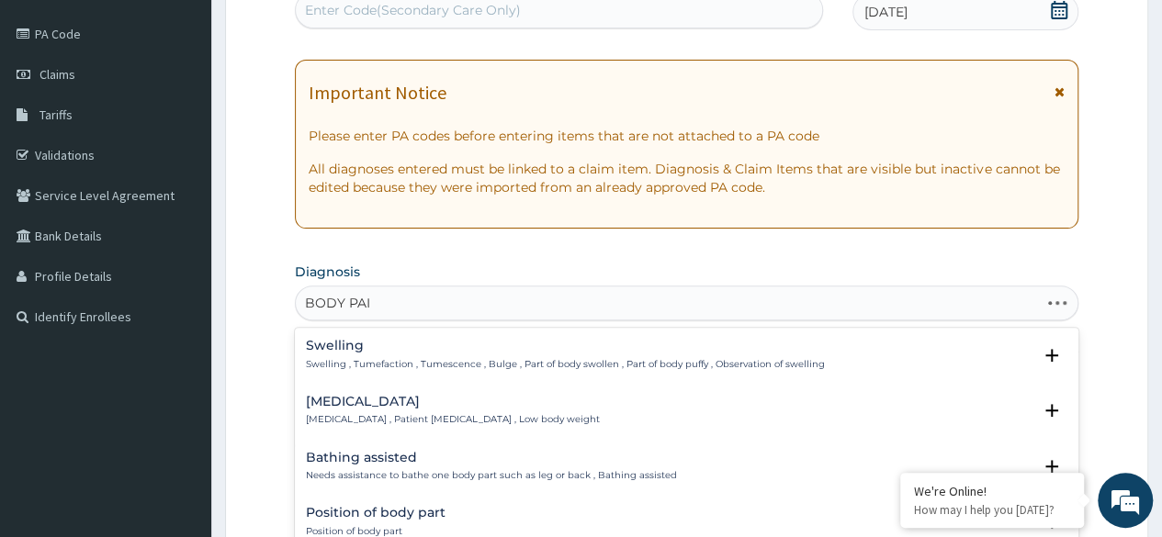
type input "BODY PAIN"
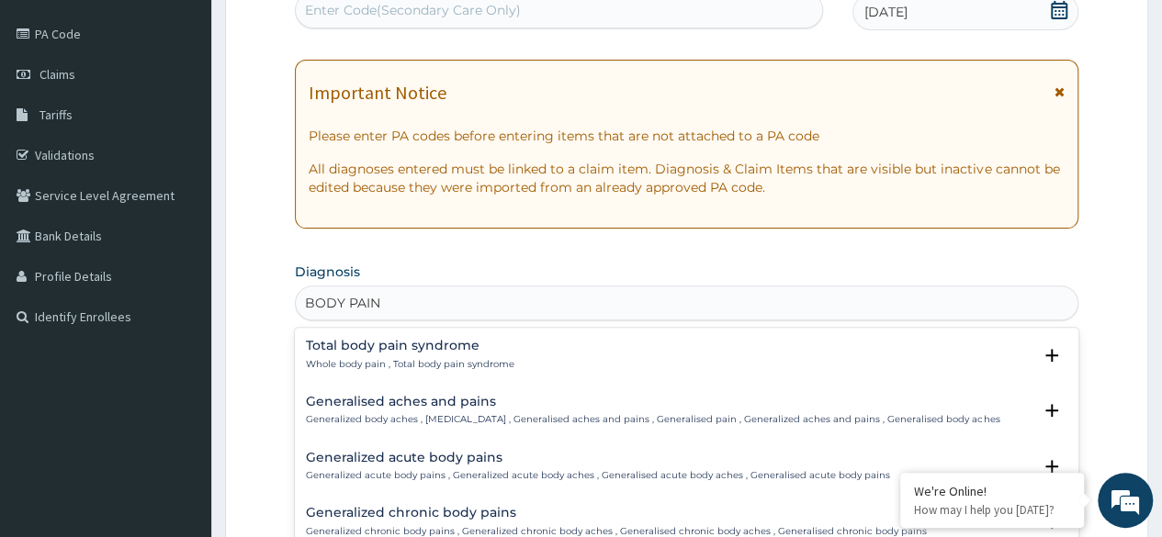
click at [433, 413] on p "Generalized body aches , [MEDICAL_DATA] , Generalised aches and pains , General…" at bounding box center [652, 419] width 693 height 13
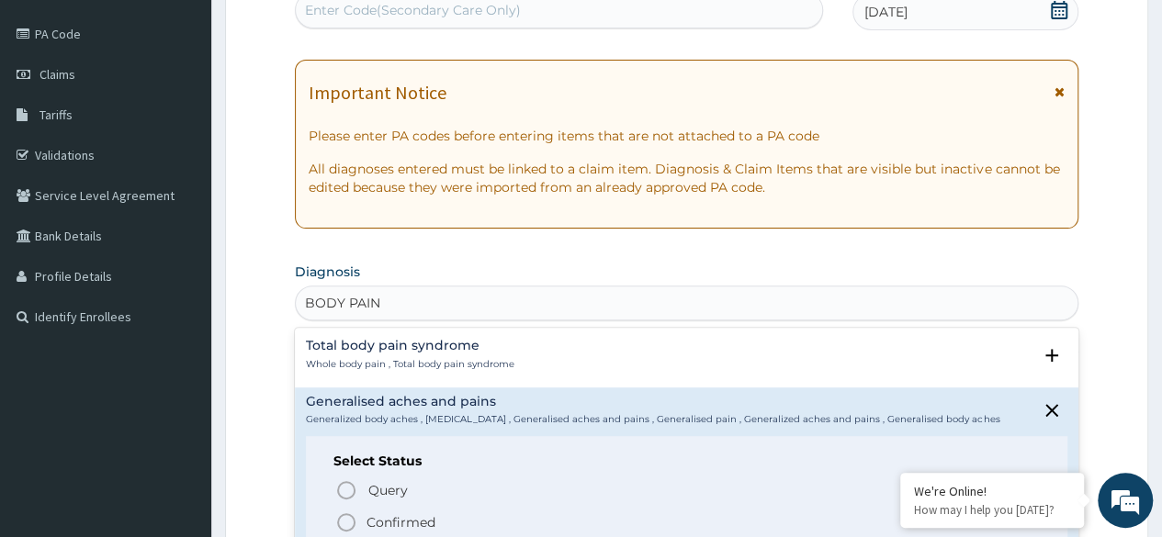
click at [351, 520] on icon "status option filled" at bounding box center [346, 523] width 22 height 22
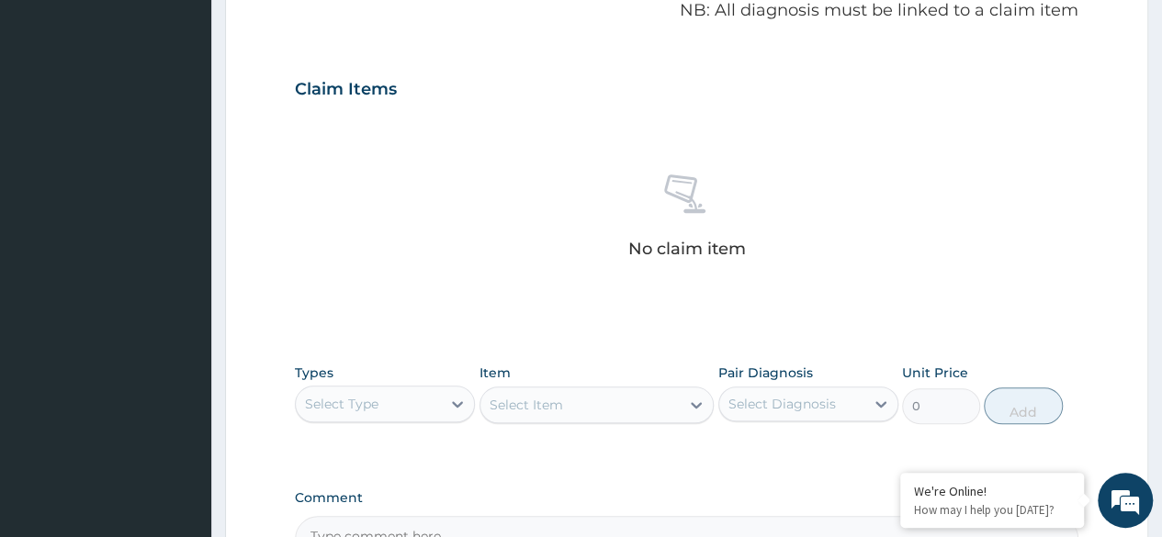
scroll to position [572, 0]
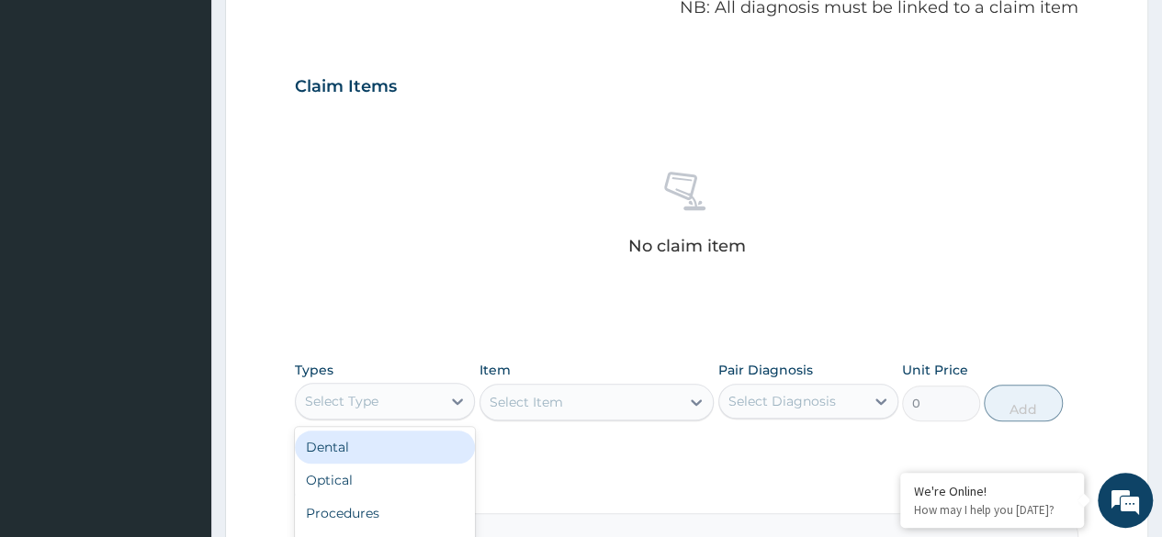
click at [326, 511] on div "Procedures" at bounding box center [385, 513] width 180 height 33
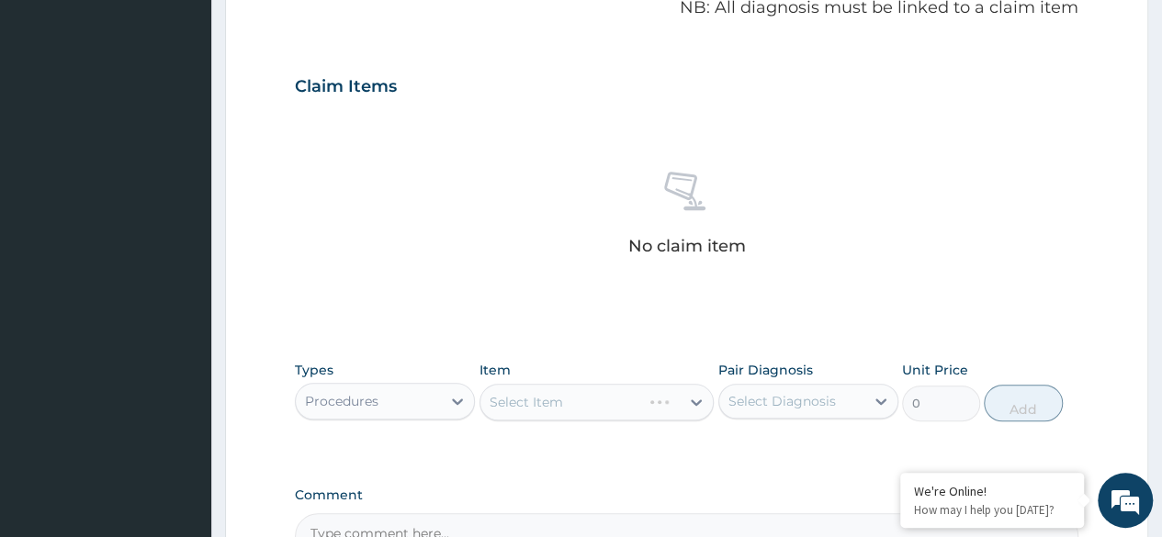
click at [623, 410] on div "Select Item" at bounding box center [596, 402] width 235 height 37
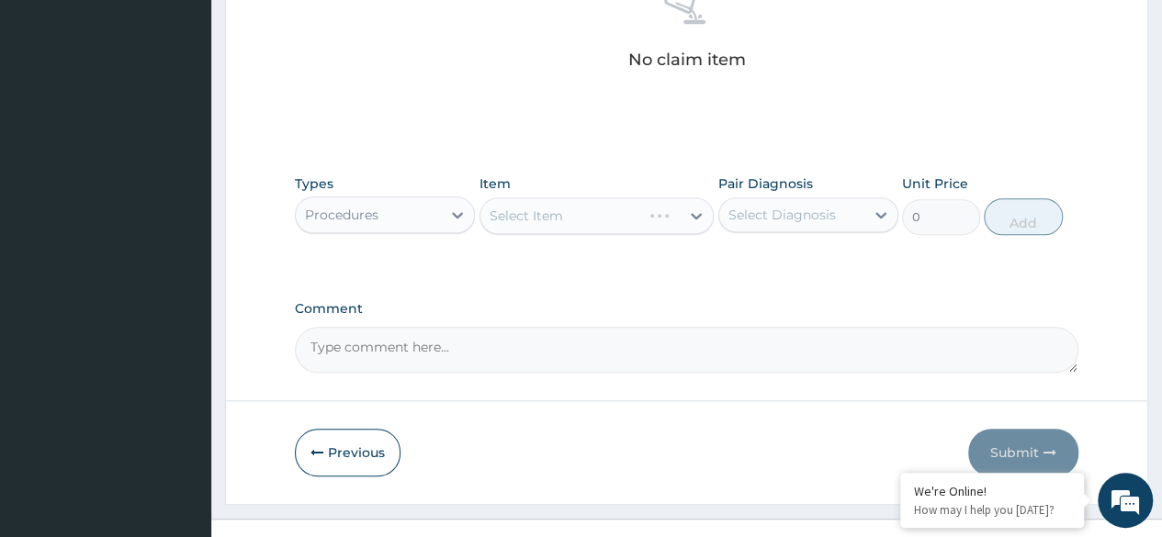
scroll to position [761, 0]
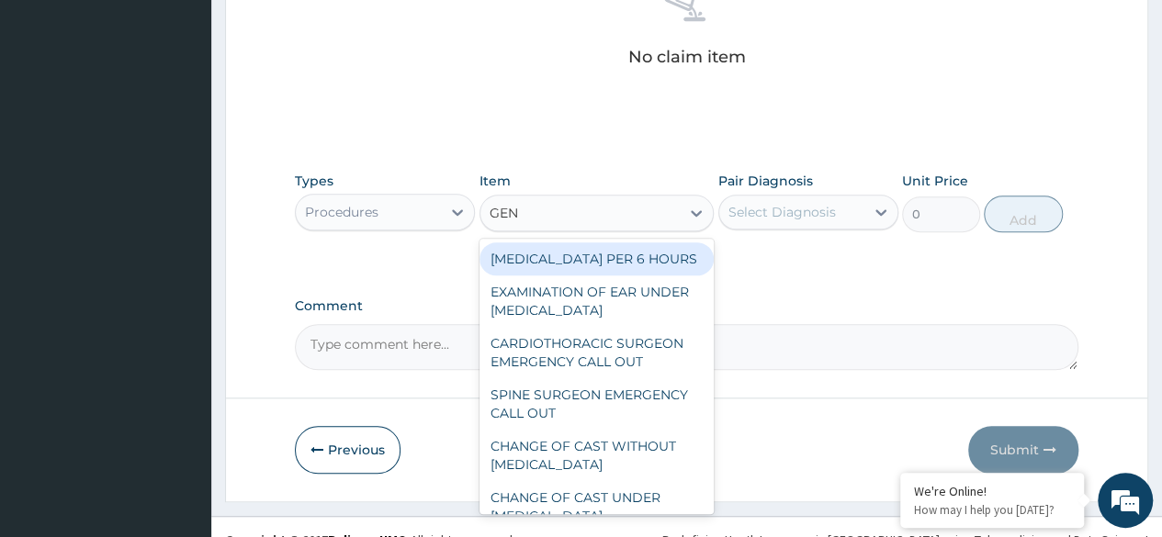
type input "GENE"
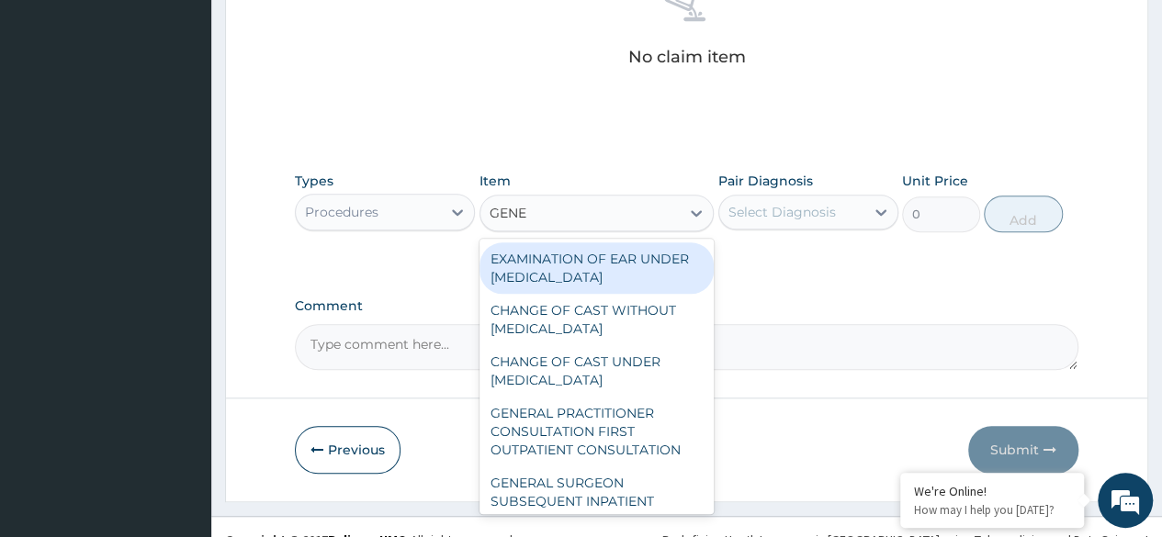
click at [604, 452] on div "GENERAL PRACTITIONER CONSULTATION FIRST OUTPATIENT CONSULTATION" at bounding box center [596, 432] width 235 height 70
type input "3370.125"
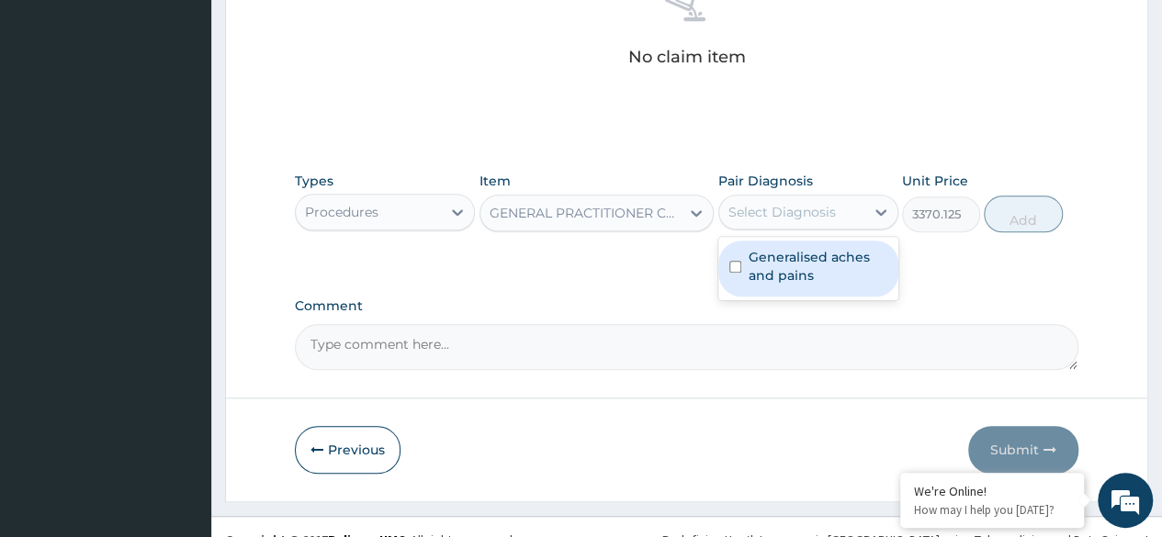
click at [847, 276] on label "Generalised aches and pains" at bounding box center [818, 266] width 139 height 37
checkbox input "true"
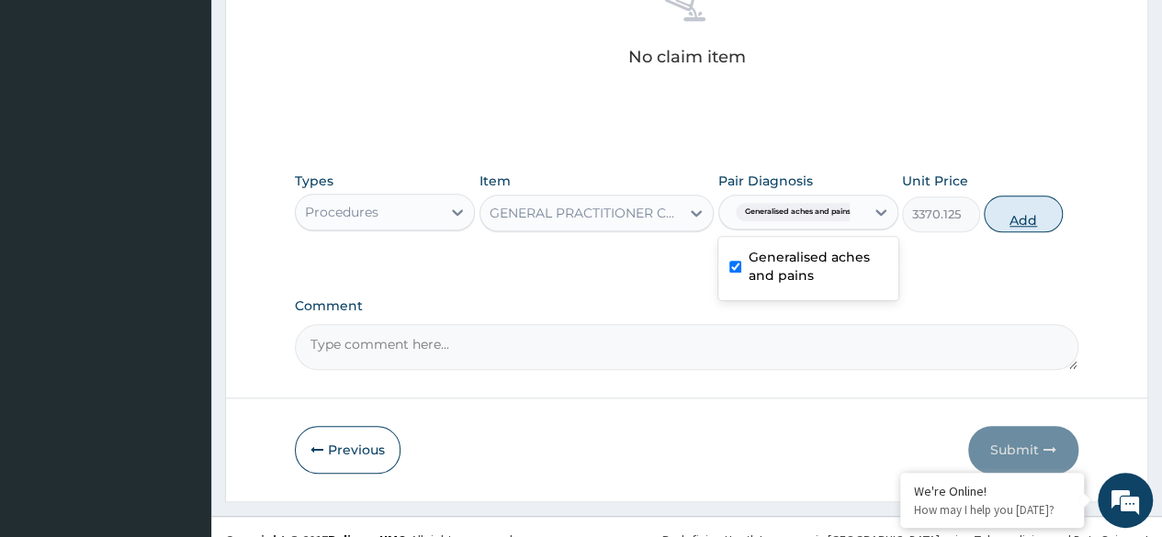
click at [1037, 224] on button "Add" at bounding box center [1023, 214] width 78 height 37
type input "0"
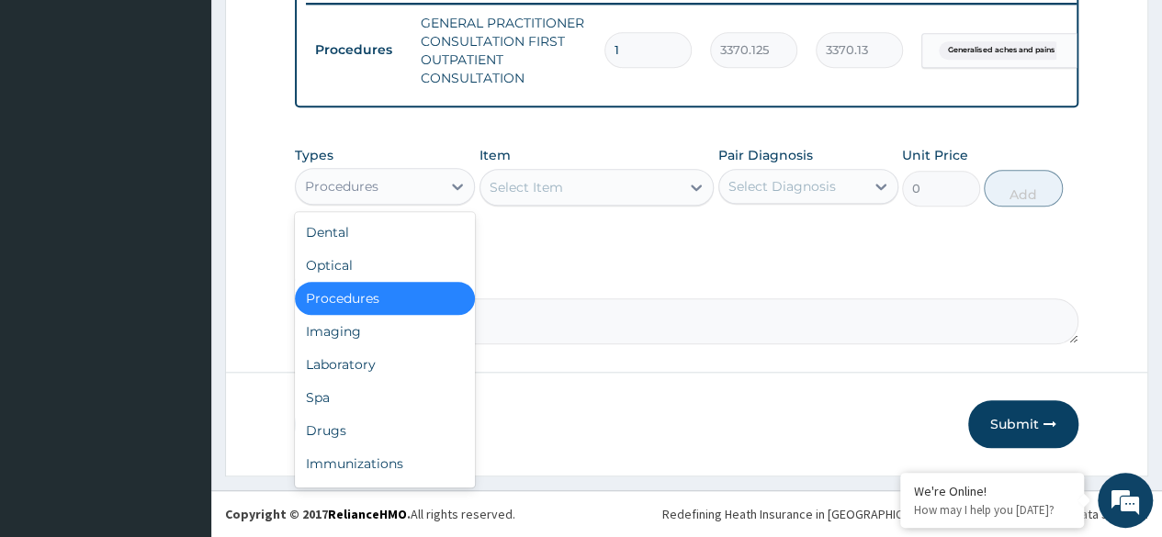
click at [399, 373] on div "Laboratory" at bounding box center [385, 364] width 180 height 33
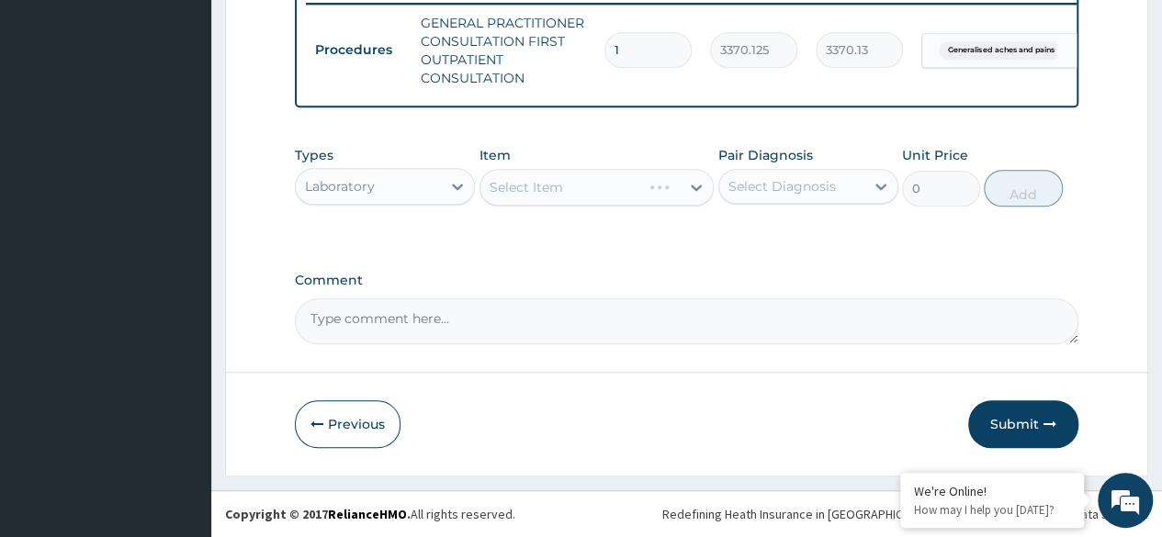
click at [626, 195] on div "Select Item" at bounding box center [596, 187] width 235 height 37
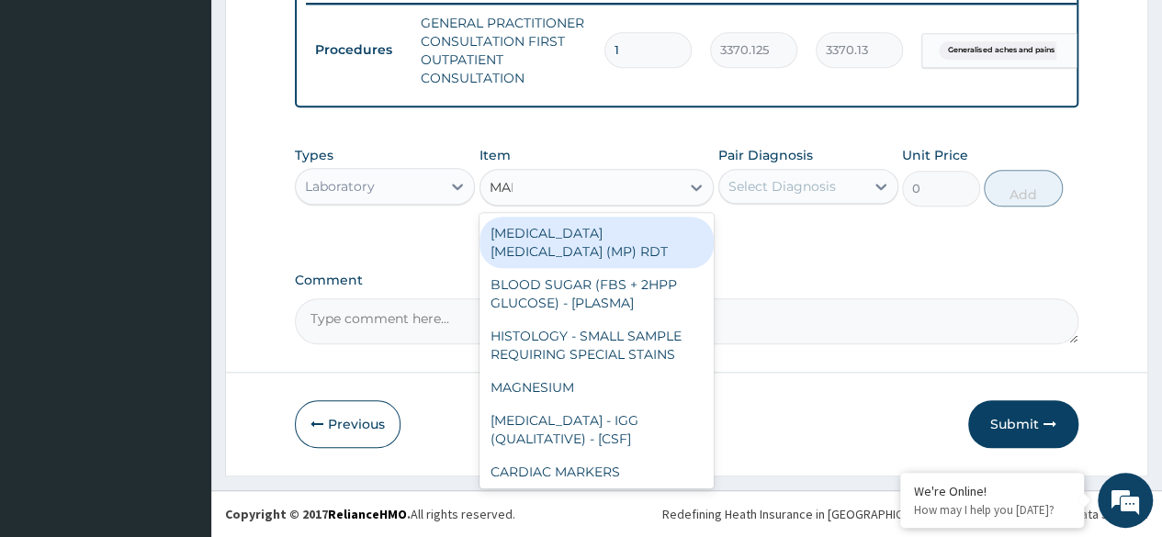
type input "MALA"
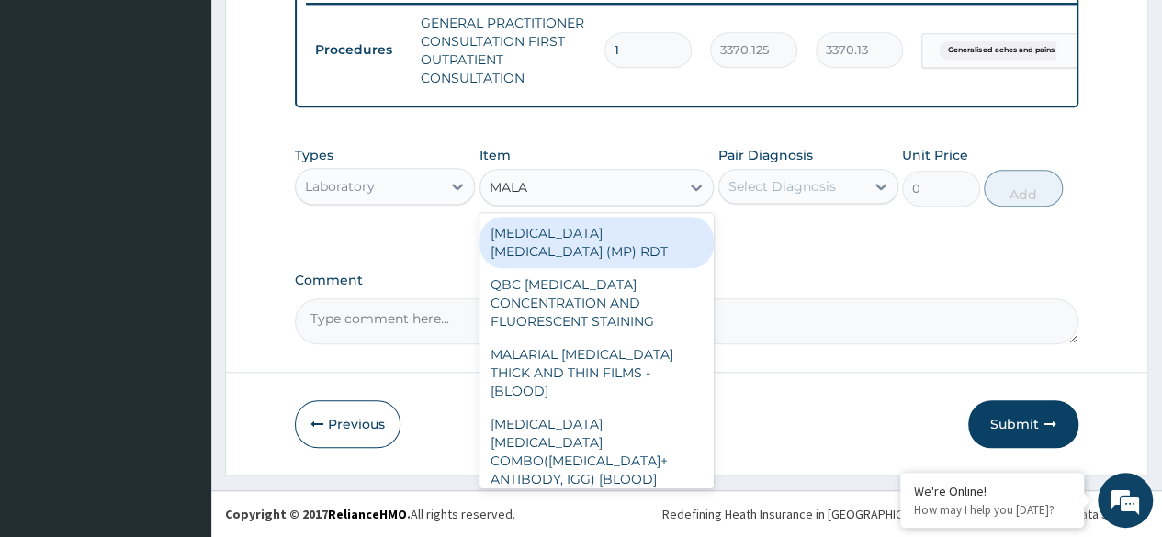
click at [667, 268] on div "QBC MALARIA CONCENTRATION AND FLUORESCENT STAINING" at bounding box center [596, 303] width 235 height 70
type input "1531.875"
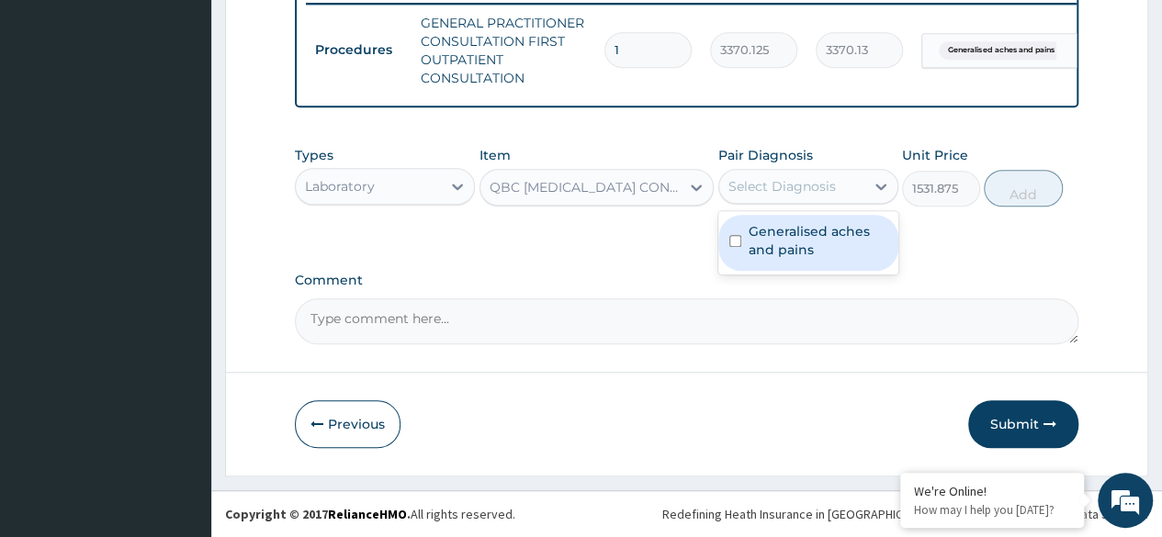
click at [842, 251] on label "Generalised aches and pains" at bounding box center [818, 240] width 139 height 37
checkbox input "true"
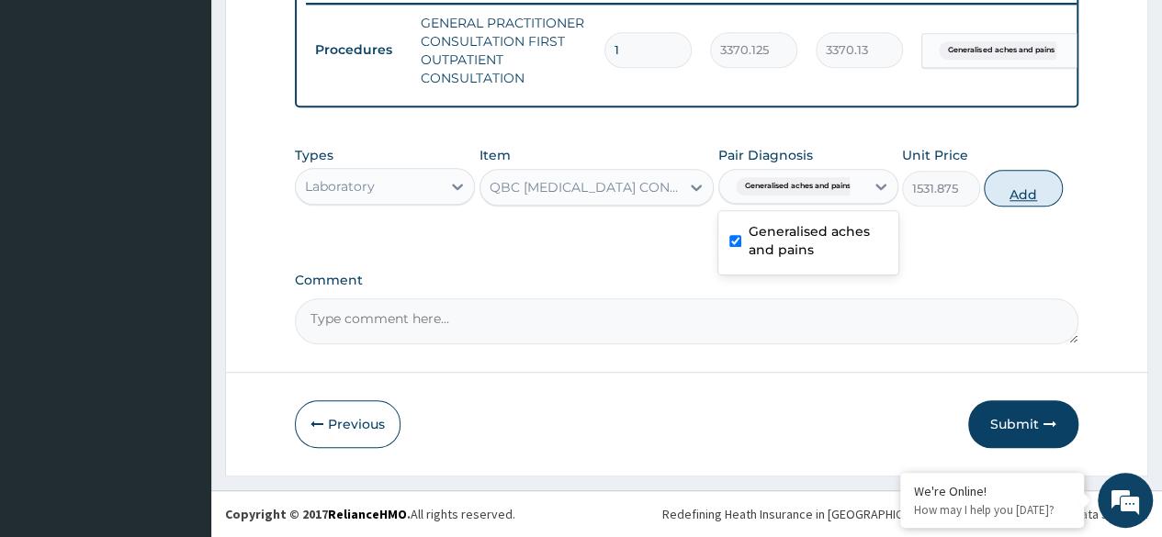
click at [1036, 201] on button "Add" at bounding box center [1023, 188] width 78 height 37
type input "0"
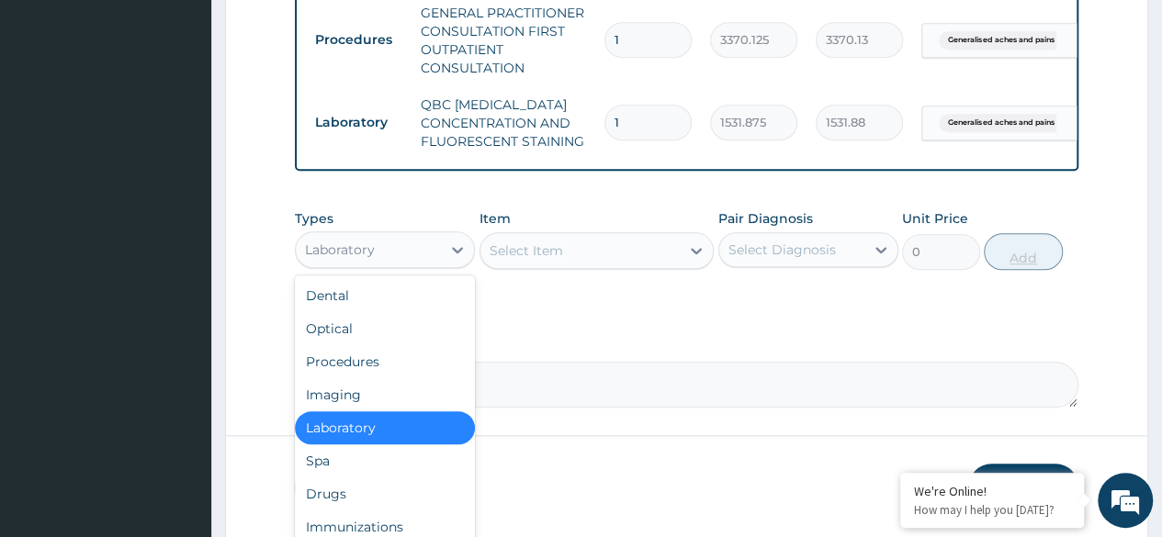
scroll to position [62, 0]
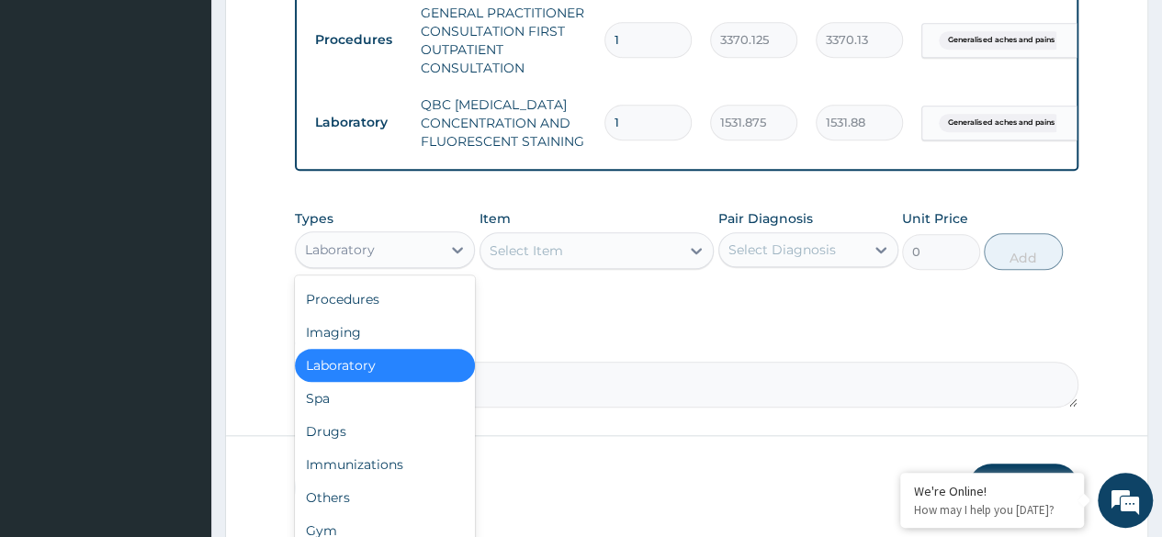
click at [378, 436] on div "Drugs" at bounding box center [385, 431] width 180 height 33
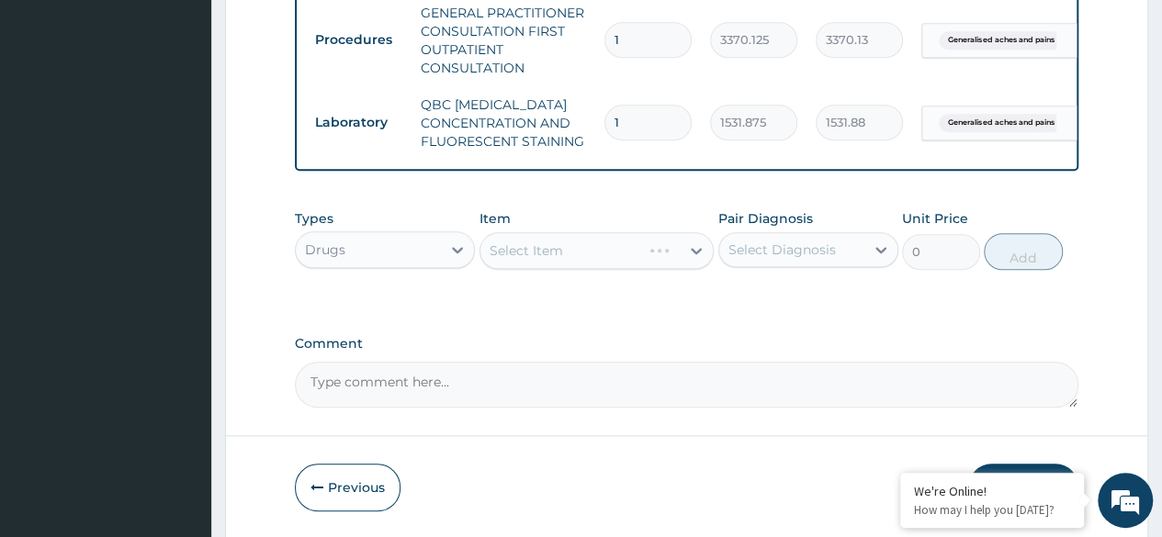
click at [632, 262] on div "Select Item" at bounding box center [596, 250] width 235 height 37
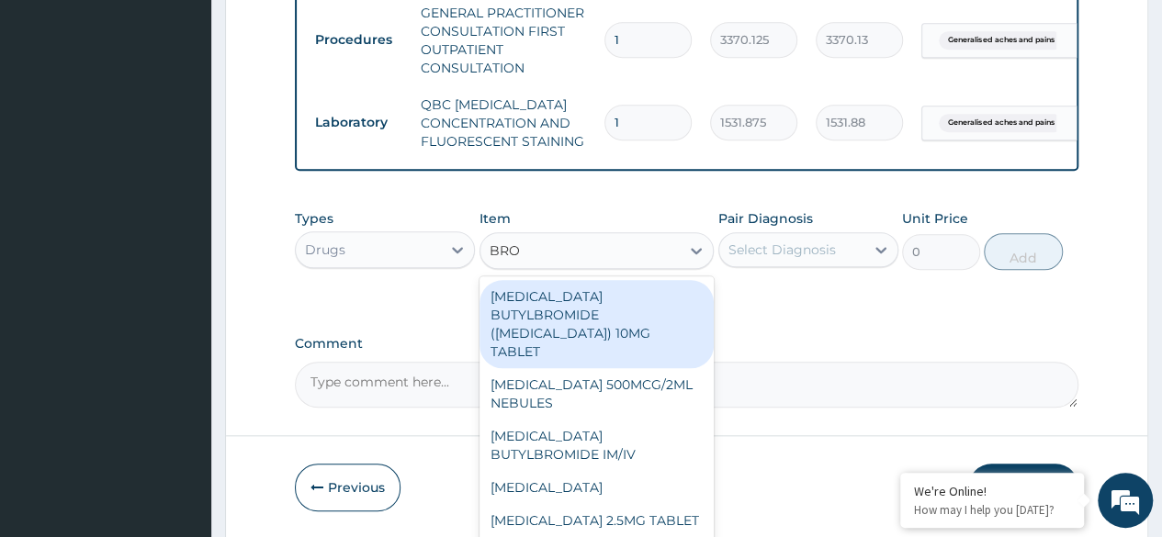
type input "BROM"
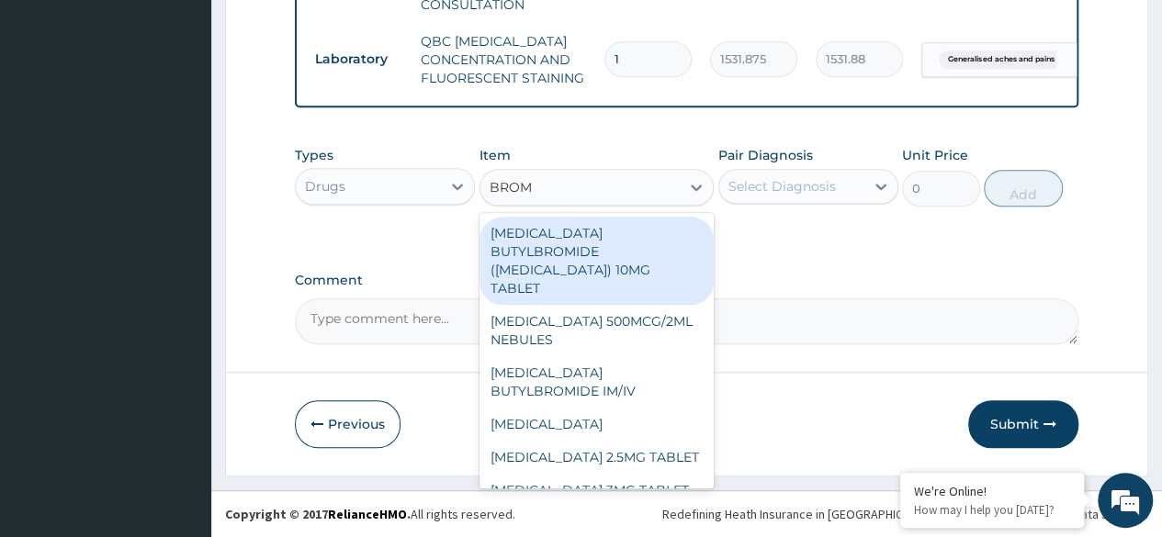
scroll to position [55, 0]
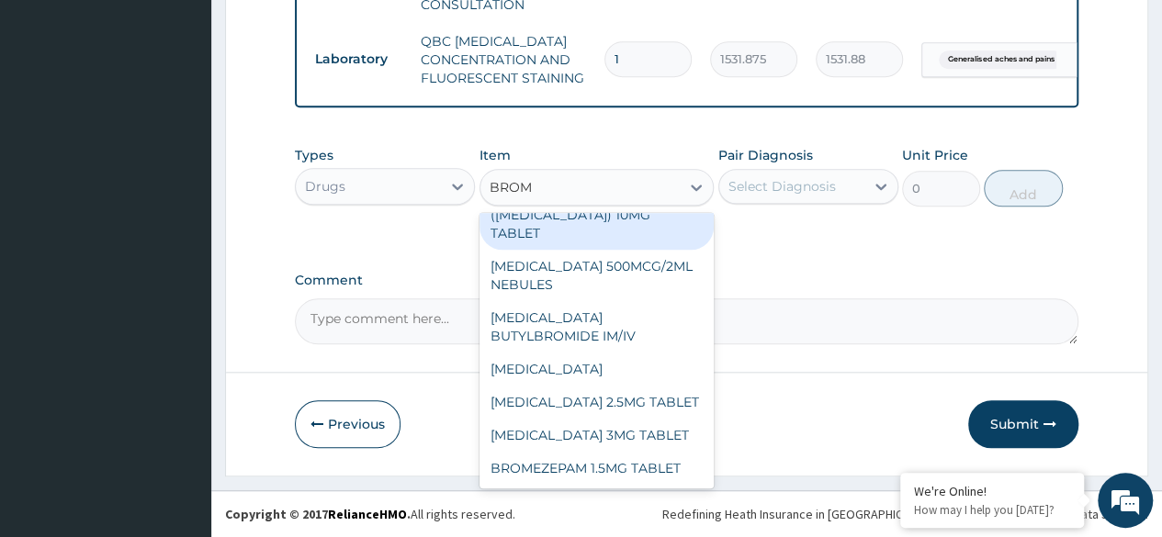
click at [661, 428] on div "BROMAZEPAM 3MG TABLET" at bounding box center [596, 435] width 235 height 33
type input "80"
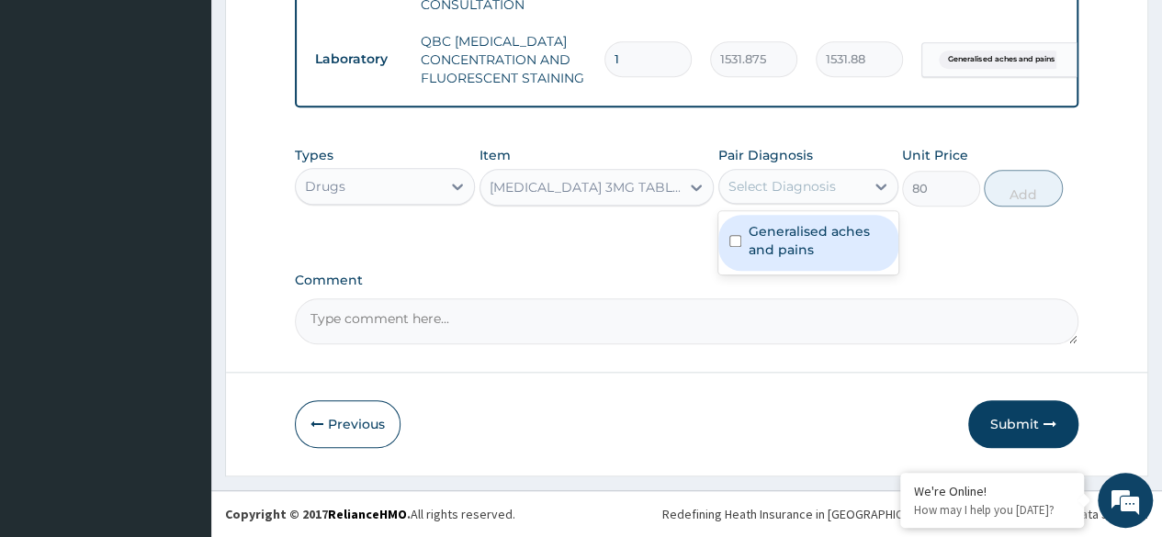
click at [854, 247] on label "Generalised aches and pains" at bounding box center [818, 240] width 139 height 37
checkbox input "true"
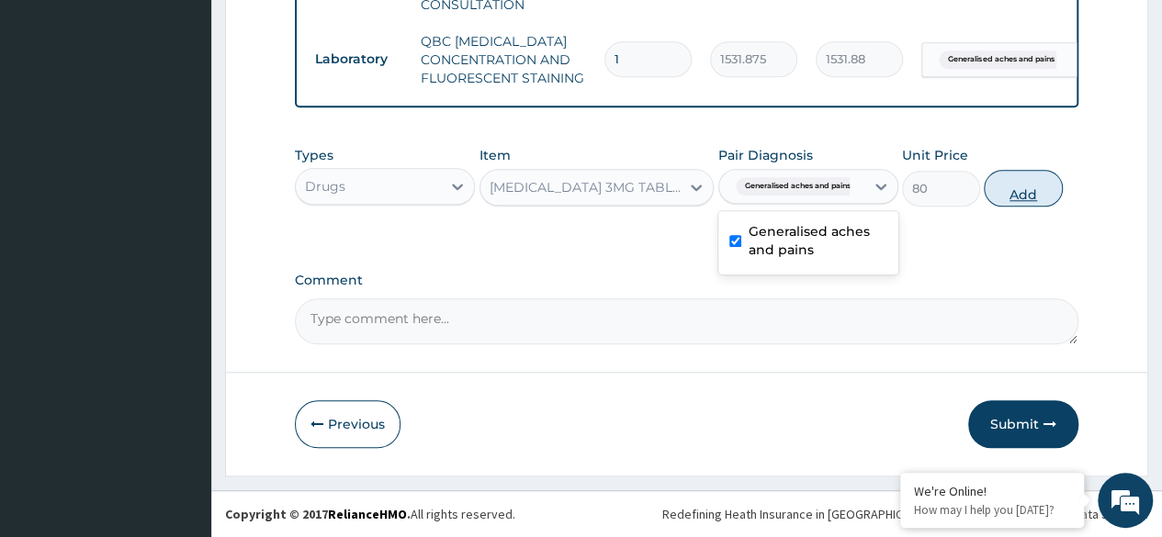
click at [1042, 191] on button "Add" at bounding box center [1023, 188] width 78 height 37
type input "0"
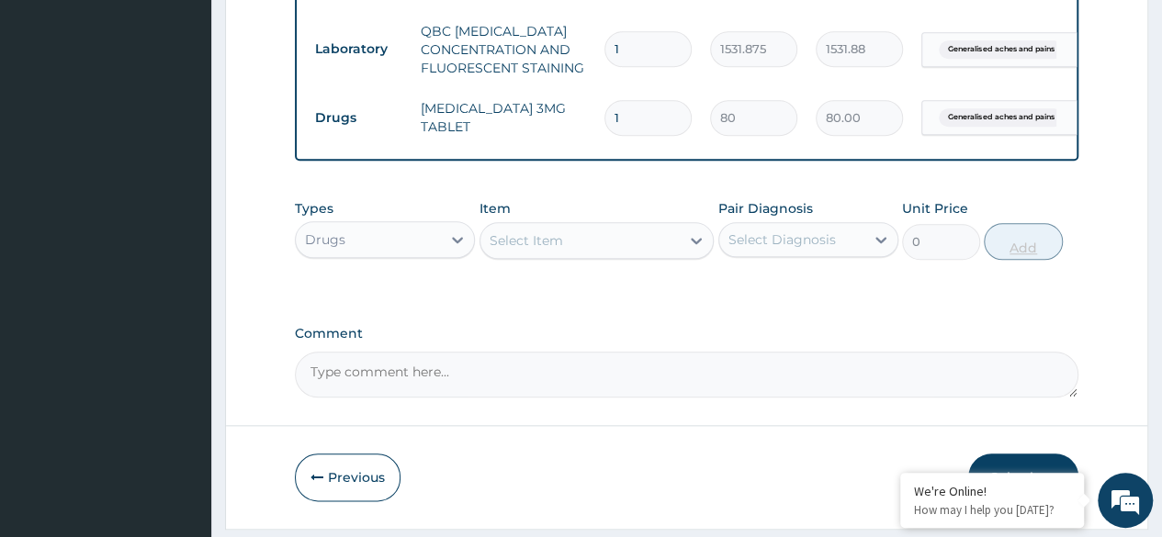
type input "0.00"
type input "3"
type input "240.00"
type input "3"
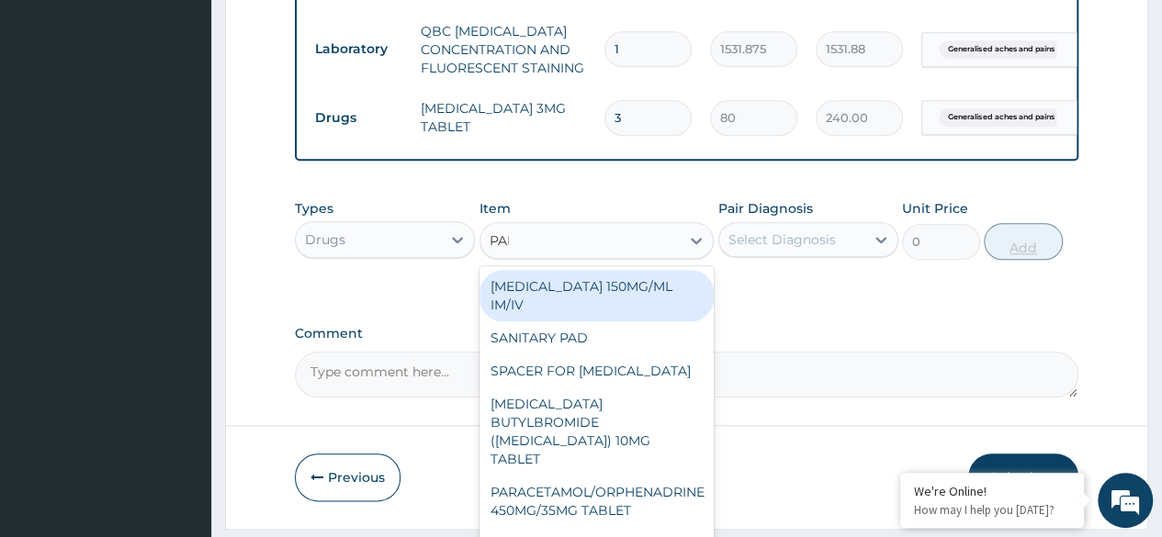
type input "PARA"
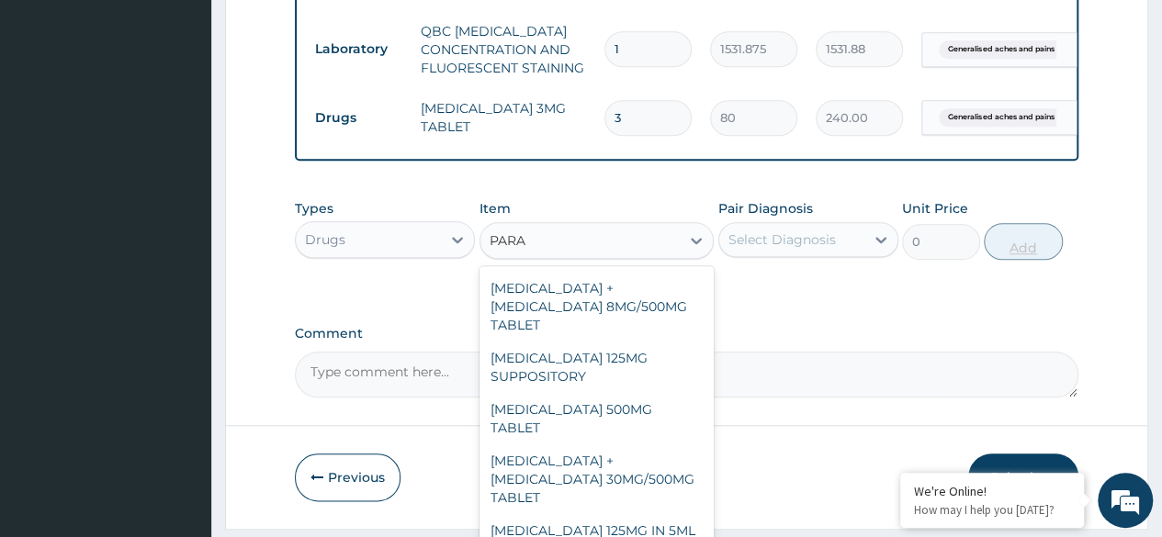
scroll to position [209, 0]
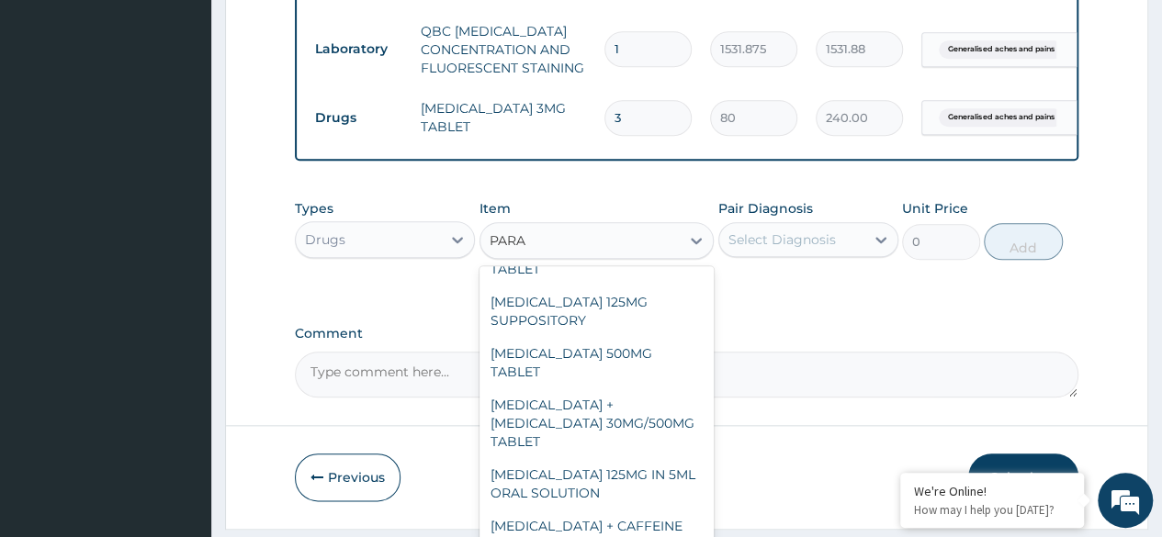
click at [647, 349] on div "PARACETAMOL 500MG TABLET" at bounding box center [596, 362] width 235 height 51
type input "30"
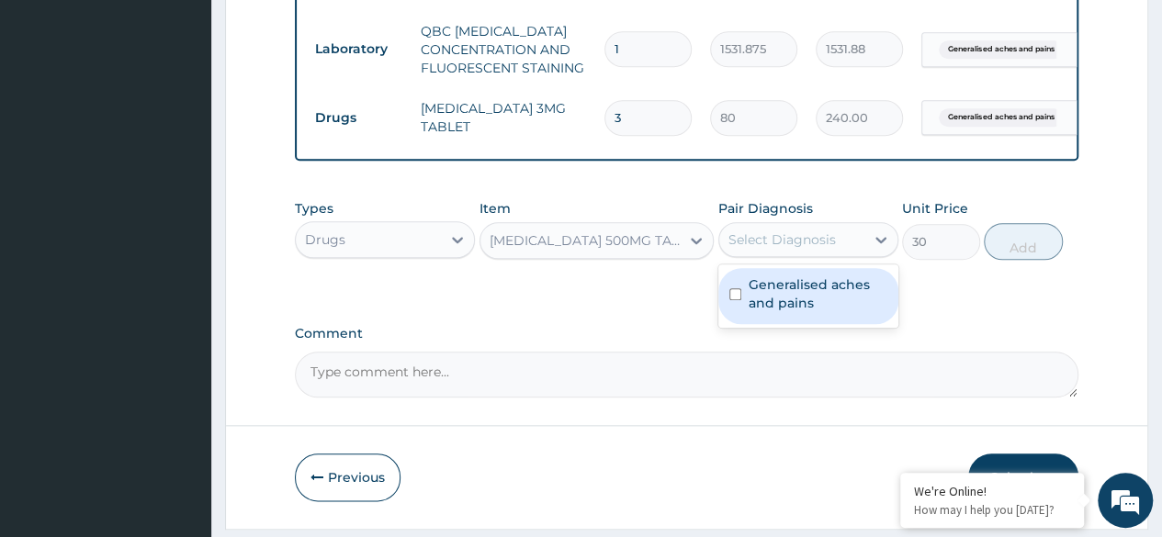
click at [812, 310] on label "Generalised aches and pains" at bounding box center [818, 294] width 139 height 37
checkbox input "true"
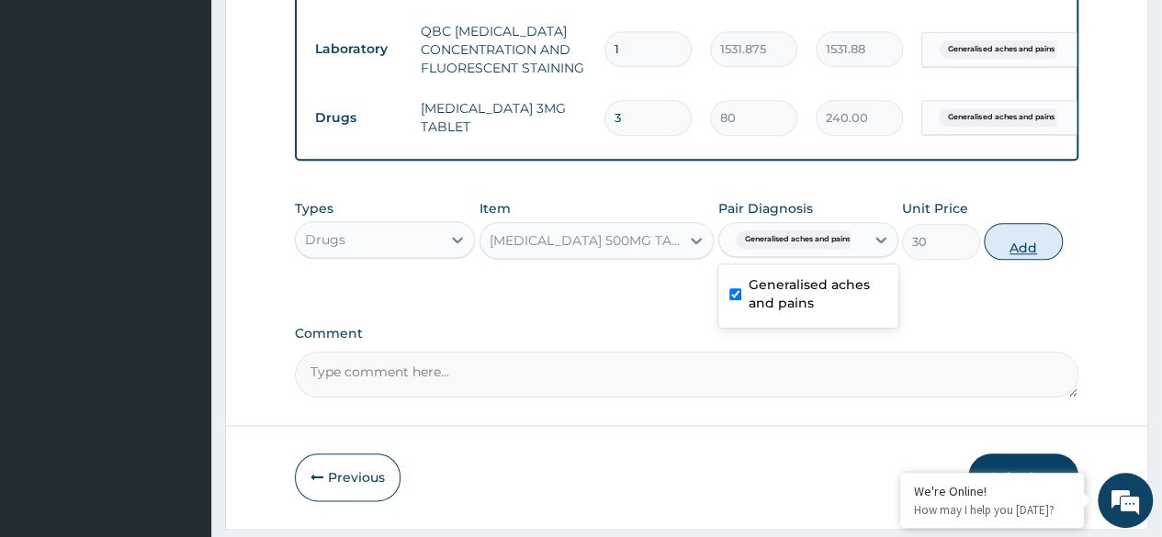
click at [1037, 260] on button "Add" at bounding box center [1023, 241] width 78 height 37
type input "0"
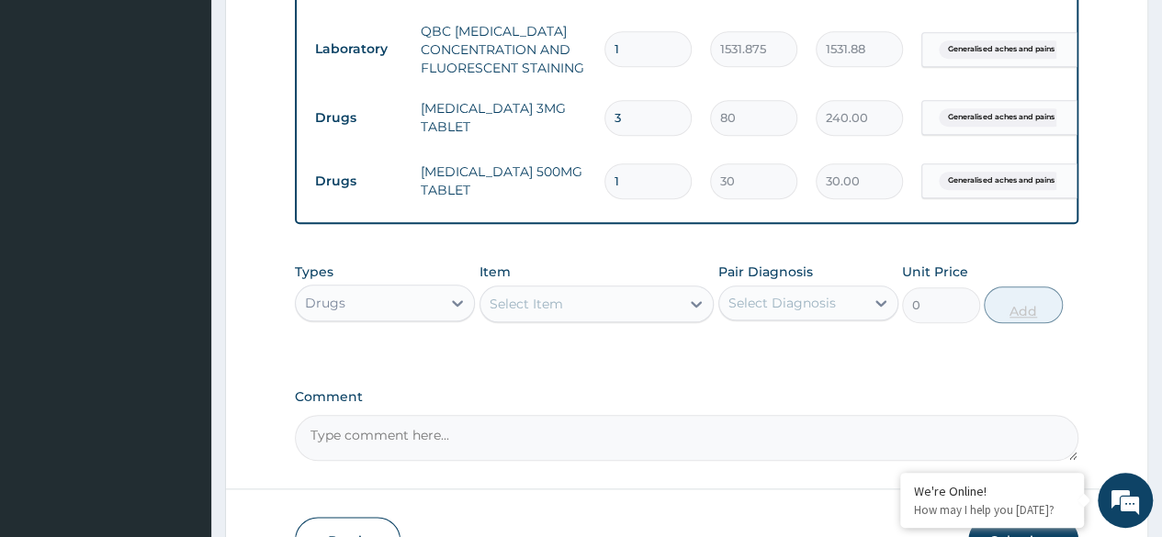
type input "0.00"
type input "3"
type input "90.00"
type input "30"
type input "900.00"
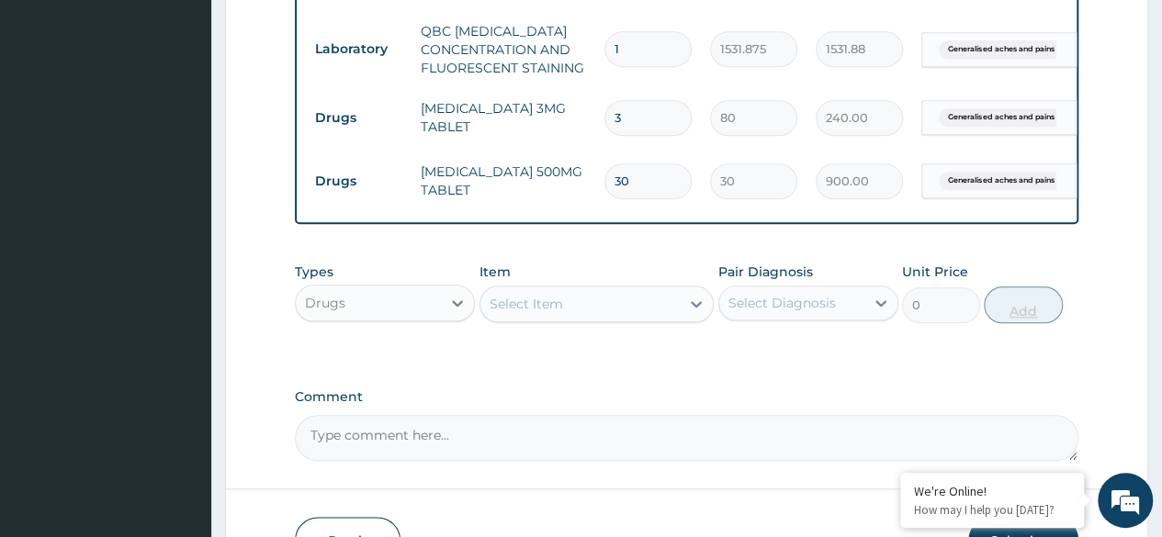
type input "30"
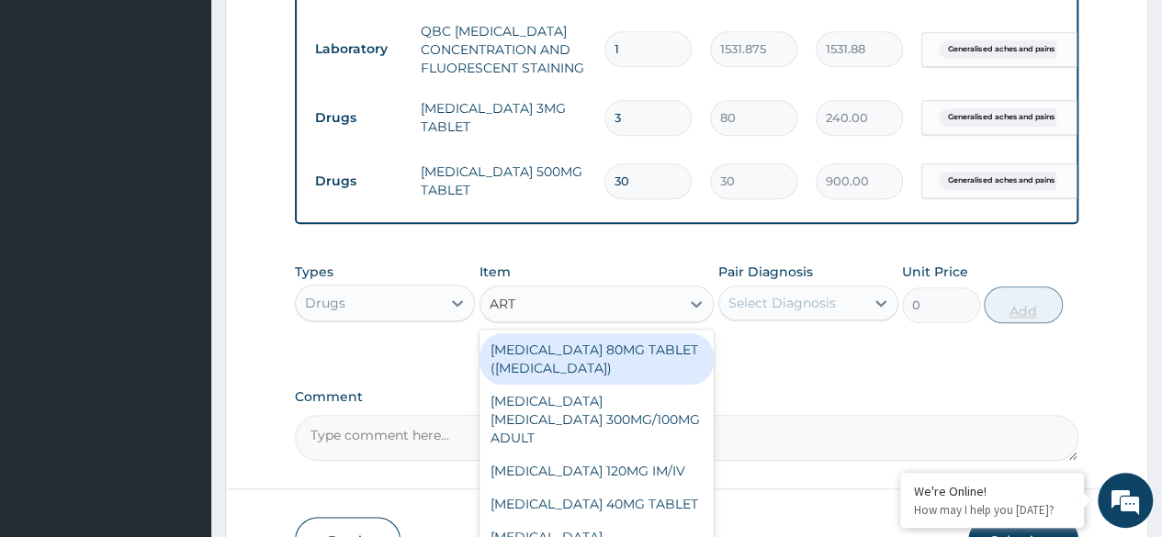
type input "ARTE"
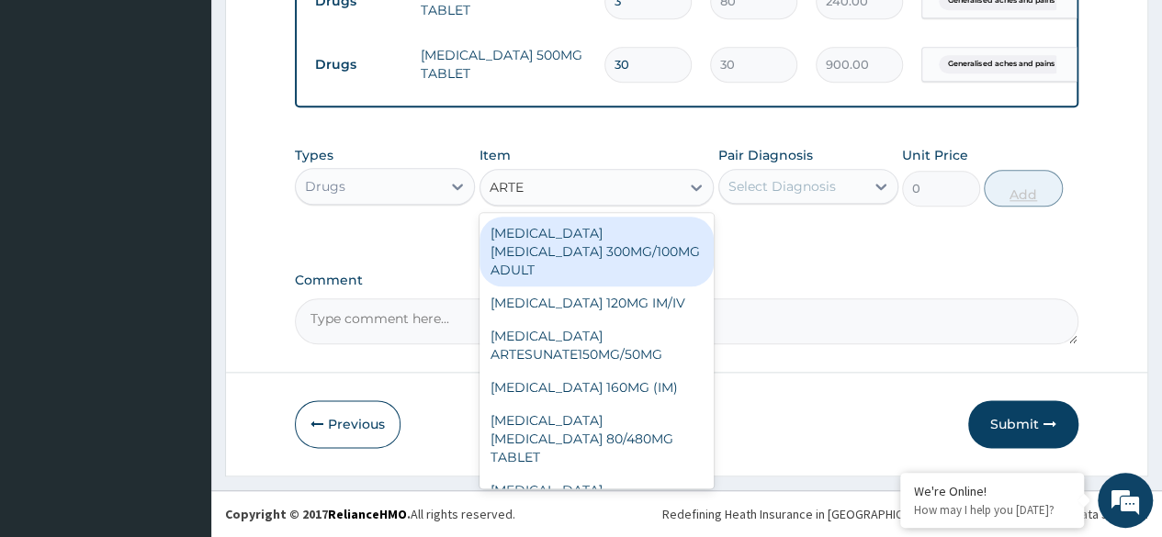
scroll to position [940, 0]
click at [648, 425] on div "ARTEMETHER LUMEFANTRINE 80/480MG TABLET" at bounding box center [596, 439] width 235 height 70
type input "450"
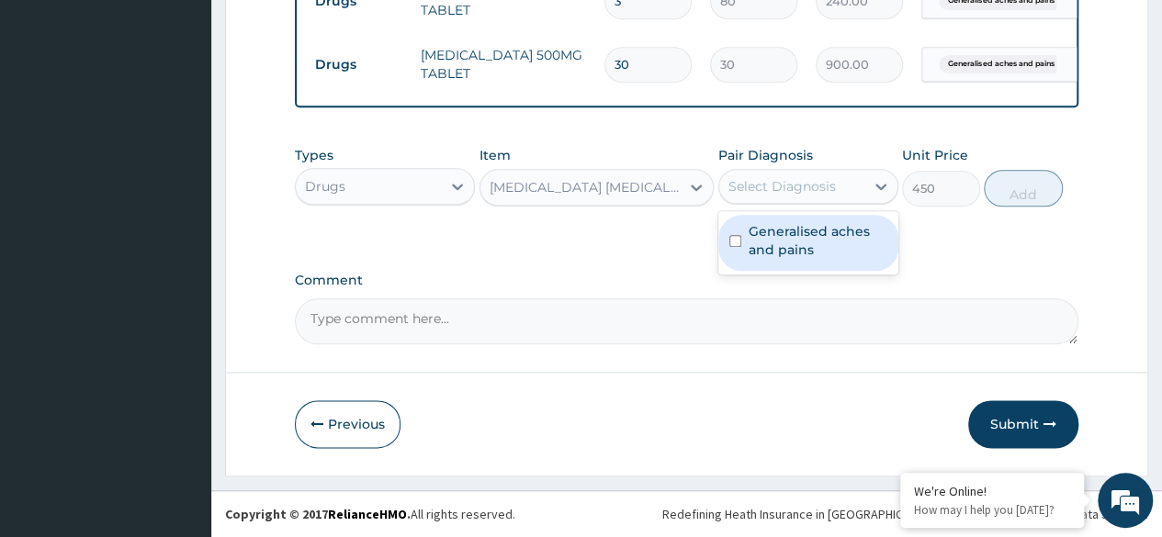
click at [850, 244] on label "Generalised aches and pains" at bounding box center [818, 240] width 139 height 37
checkbox input "true"
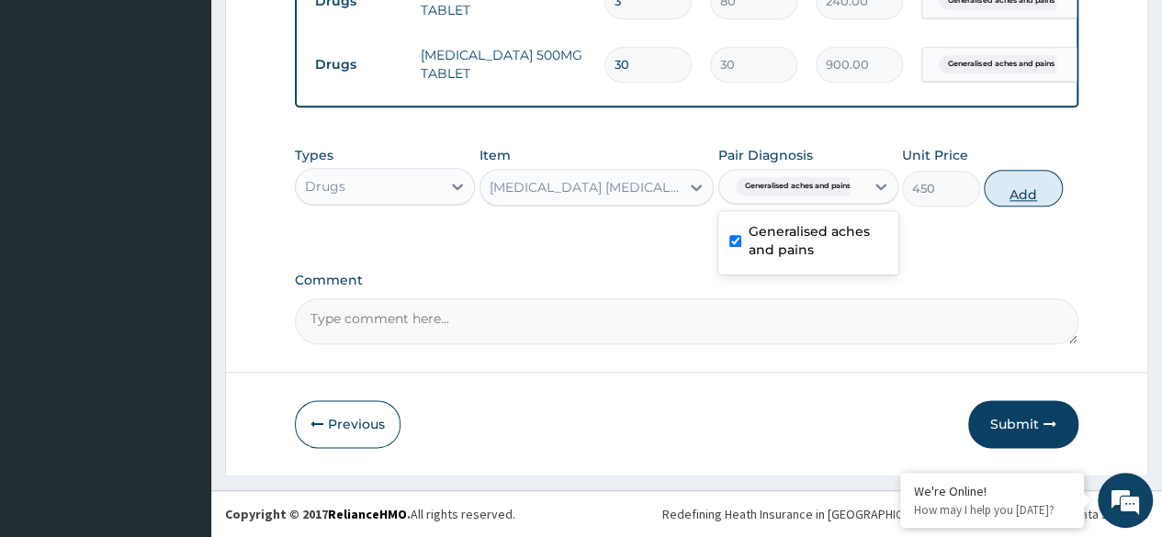
click at [1027, 192] on button "Add" at bounding box center [1023, 188] width 78 height 37
type input "0"
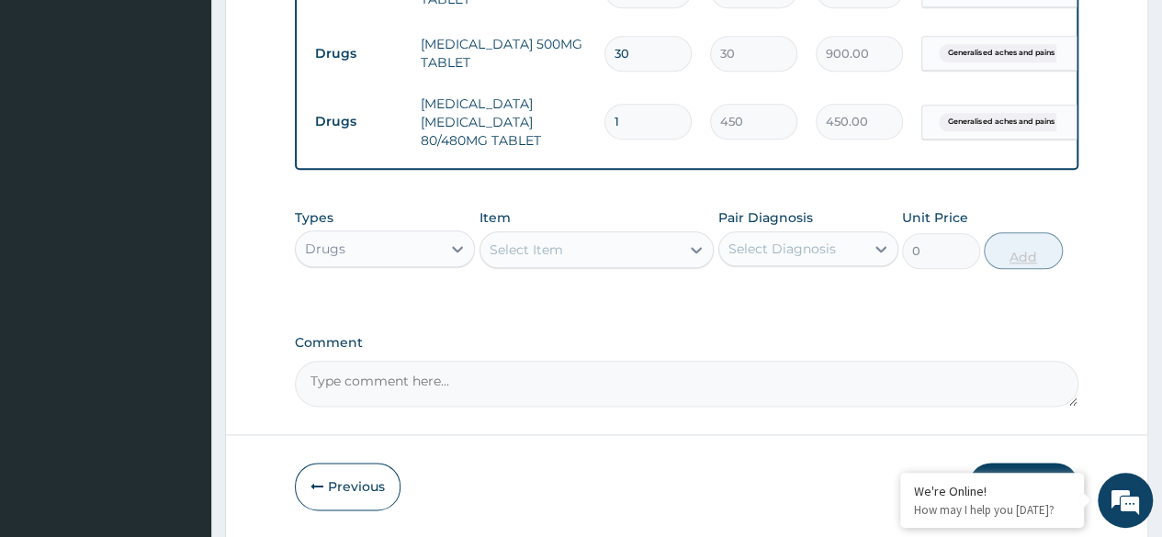
type input "0.00"
type input "6"
type input "2700.00"
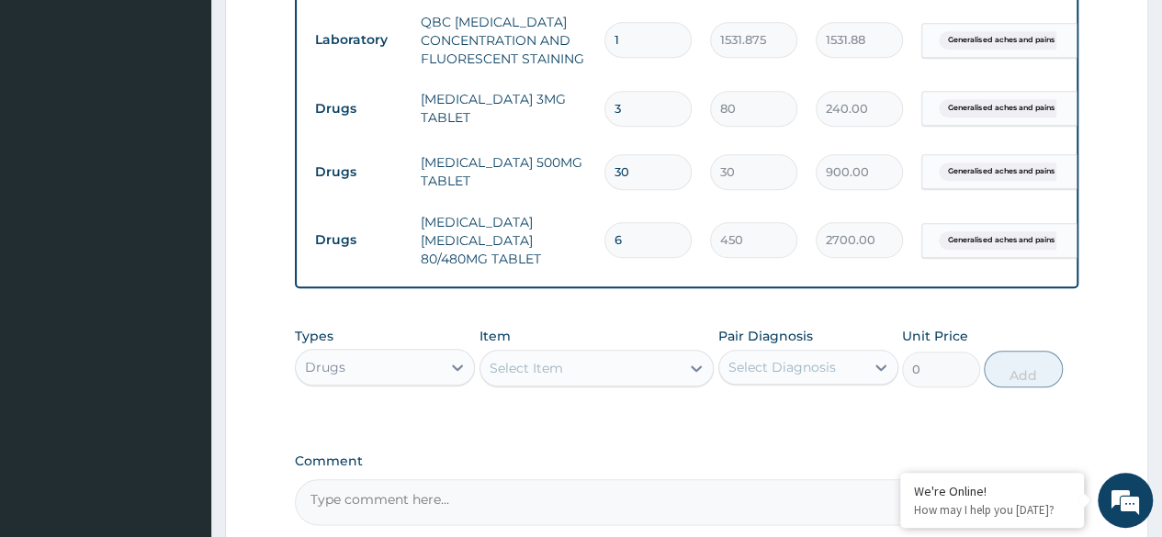
scroll to position [823, 0]
type input "6"
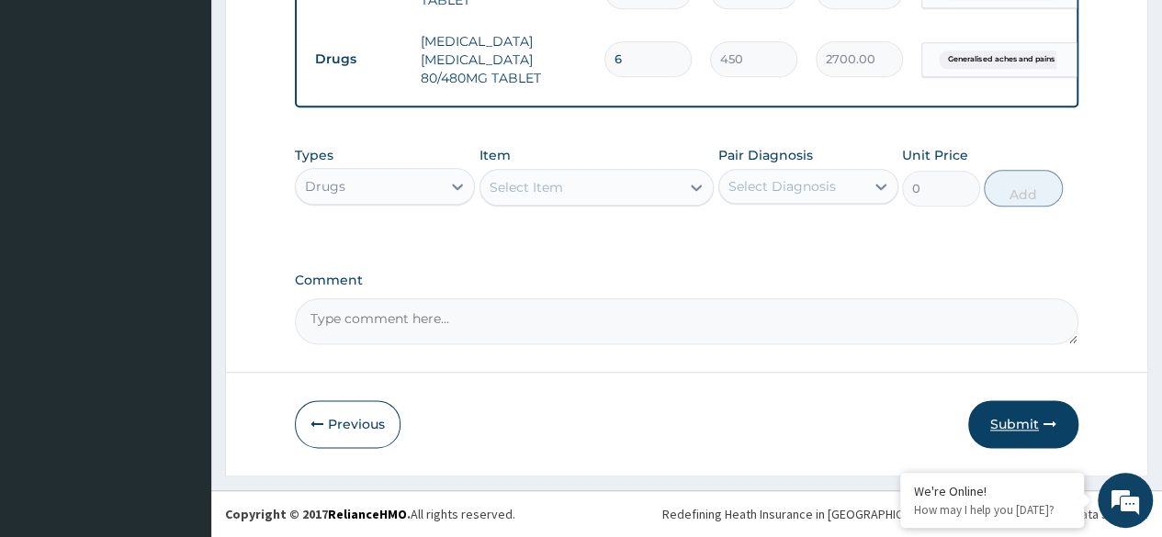
click at [1026, 427] on button "Submit" at bounding box center [1023, 424] width 110 height 48
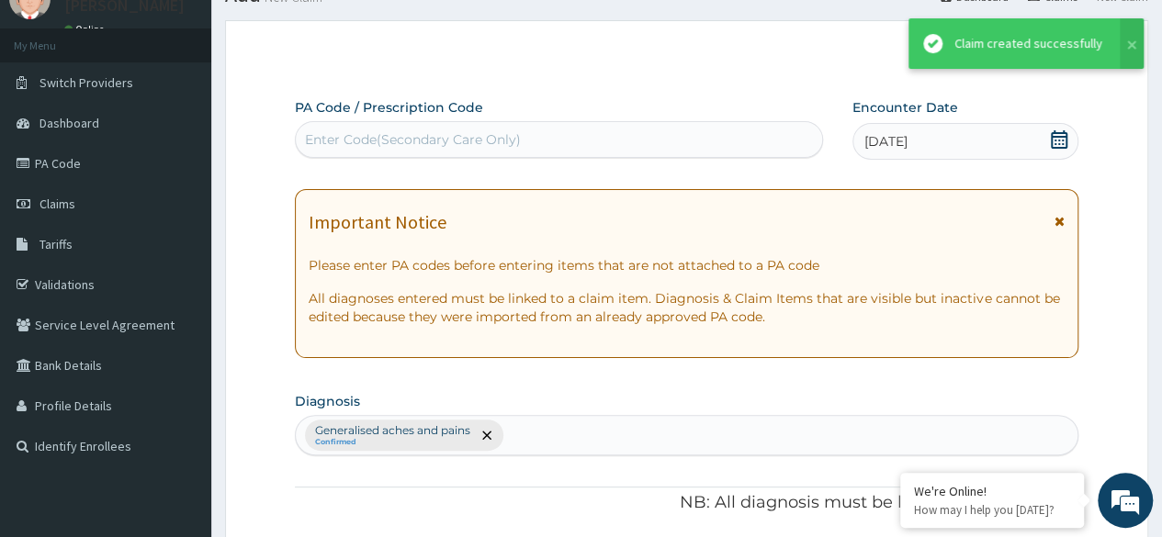
scroll to position [1013, 0]
